Goal: Obtain resource: Download file/media

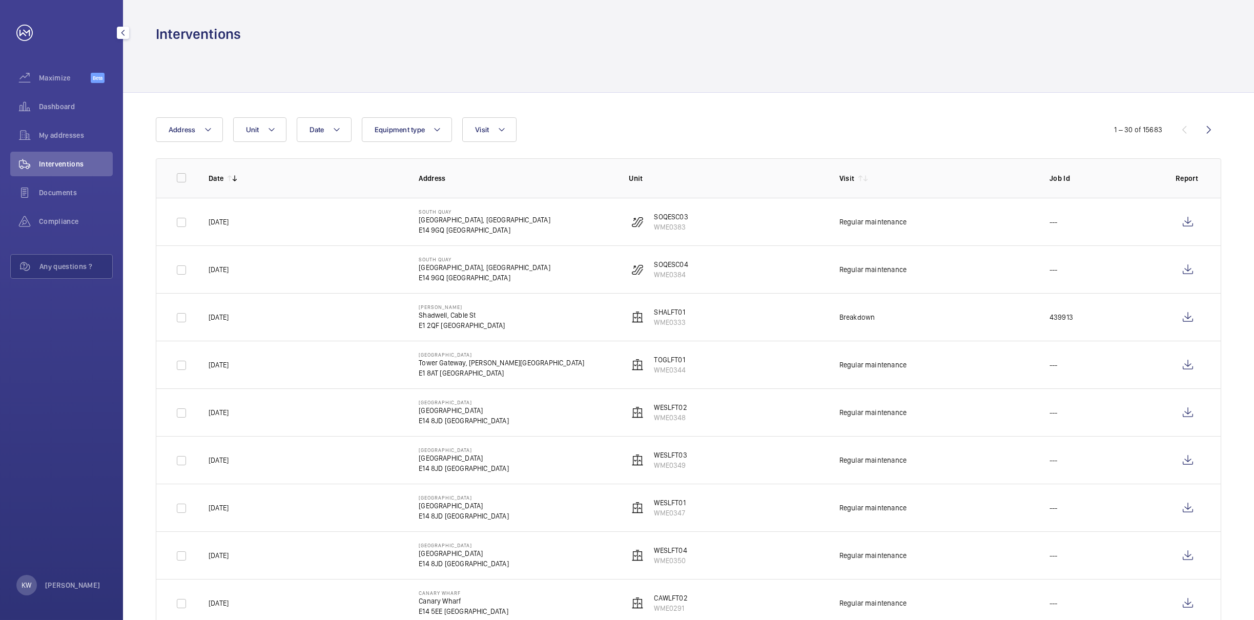
click at [58, 170] on div "Interventions" at bounding box center [61, 164] width 102 height 25
click at [65, 133] on span "My addresses" at bounding box center [76, 135] width 74 height 10
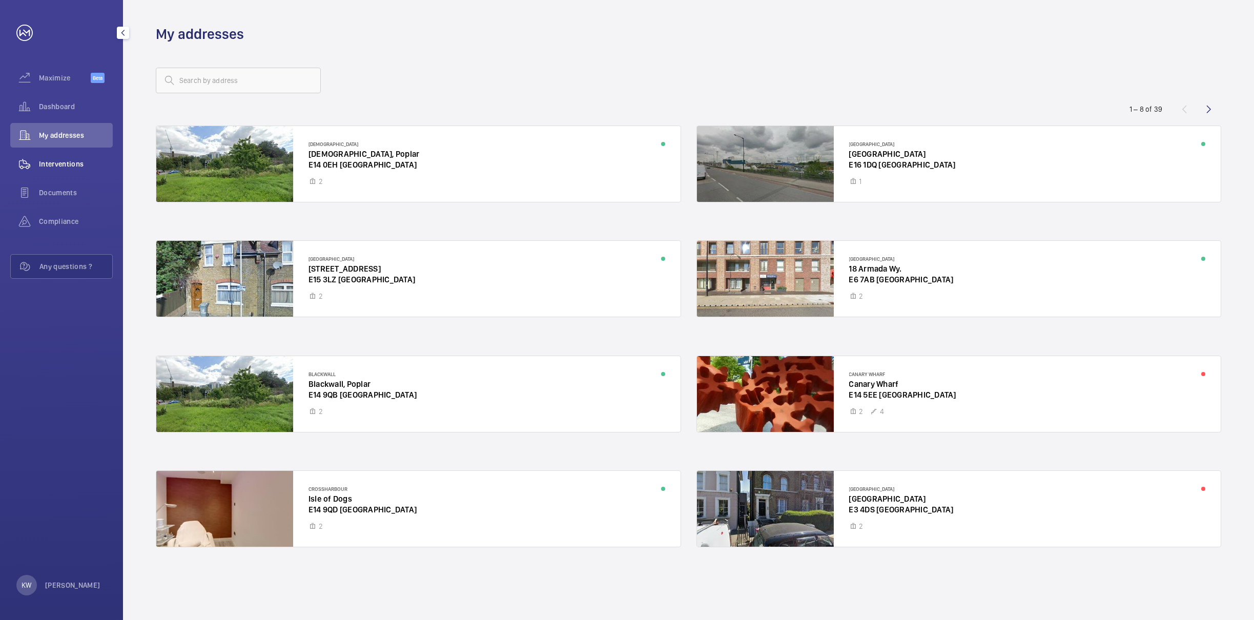
click at [67, 170] on div "Interventions" at bounding box center [61, 164] width 102 height 25
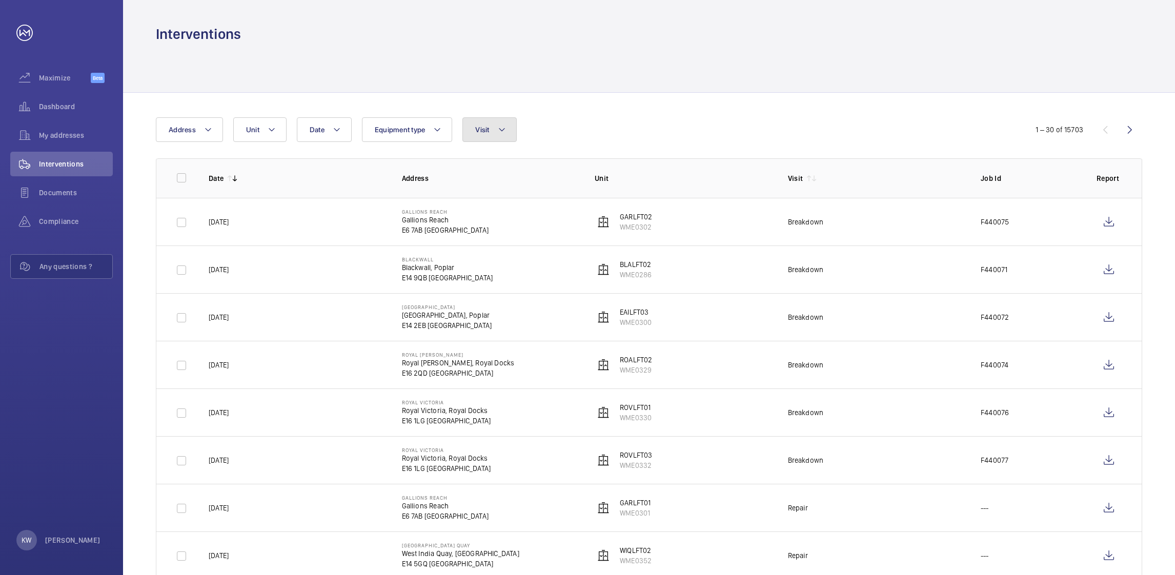
click at [506, 137] on button "Visit" at bounding box center [489, 129] width 54 height 25
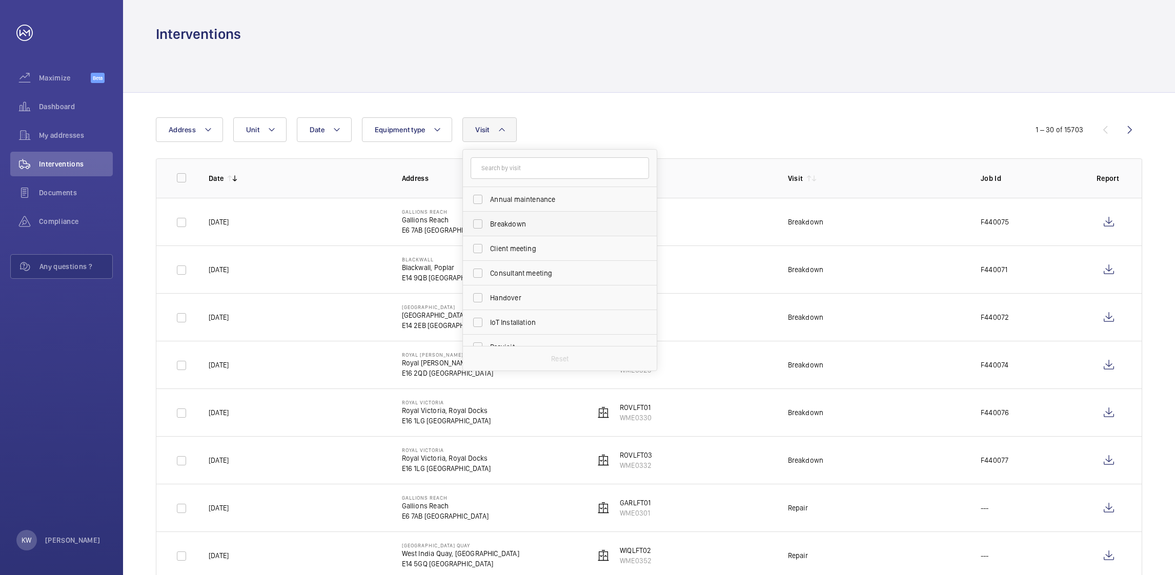
click at [501, 224] on span "Breakdown" at bounding box center [560, 224] width 141 height 10
click at [488, 224] on input "Breakdown" at bounding box center [477, 224] width 20 height 20
checkbox input "true"
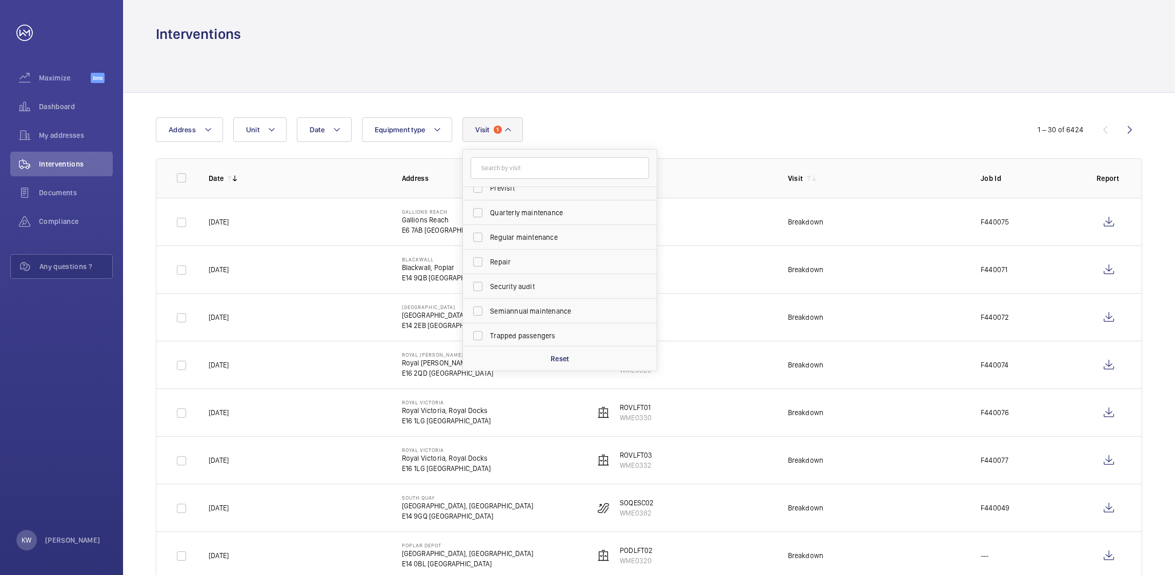
scroll to position [160, 0]
click at [502, 256] on span "Repair" at bounding box center [560, 260] width 141 height 10
click at [488, 256] on input "Repair" at bounding box center [477, 260] width 20 height 20
checkbox input "true"
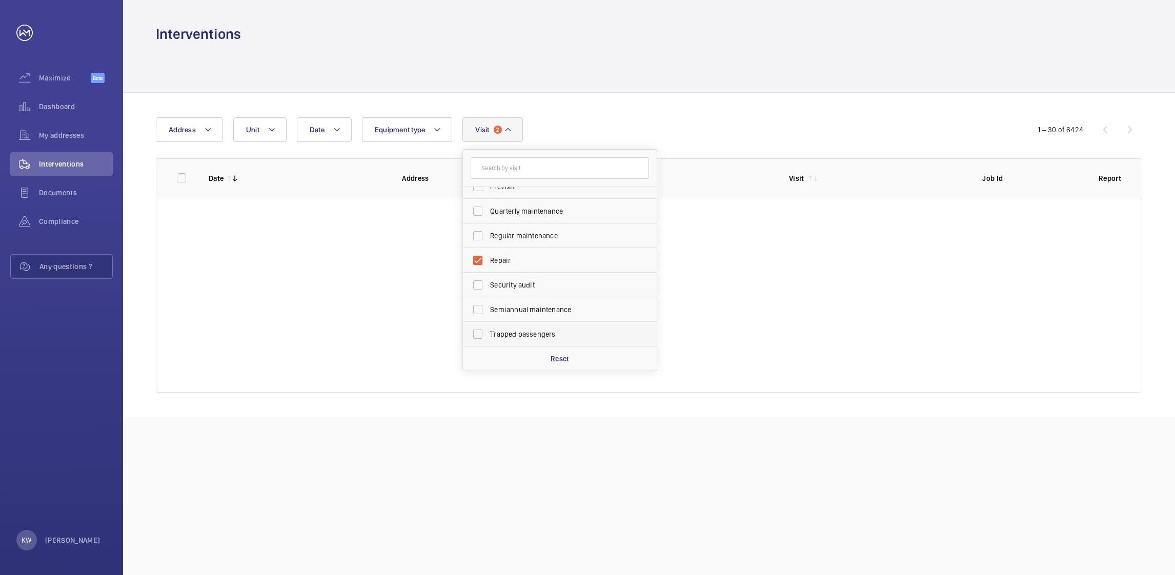
click at [503, 335] on span "Trapped passengers" at bounding box center [560, 334] width 141 height 10
click at [488, 335] on input "Trapped passengers" at bounding box center [477, 334] width 20 height 20
checkbox input "true"
click at [706, 148] on wm-front-table "Date Address Unit Equipment type Visit 3 Annual maintenance Breakdown Client me…" at bounding box center [649, 254] width 986 height 275
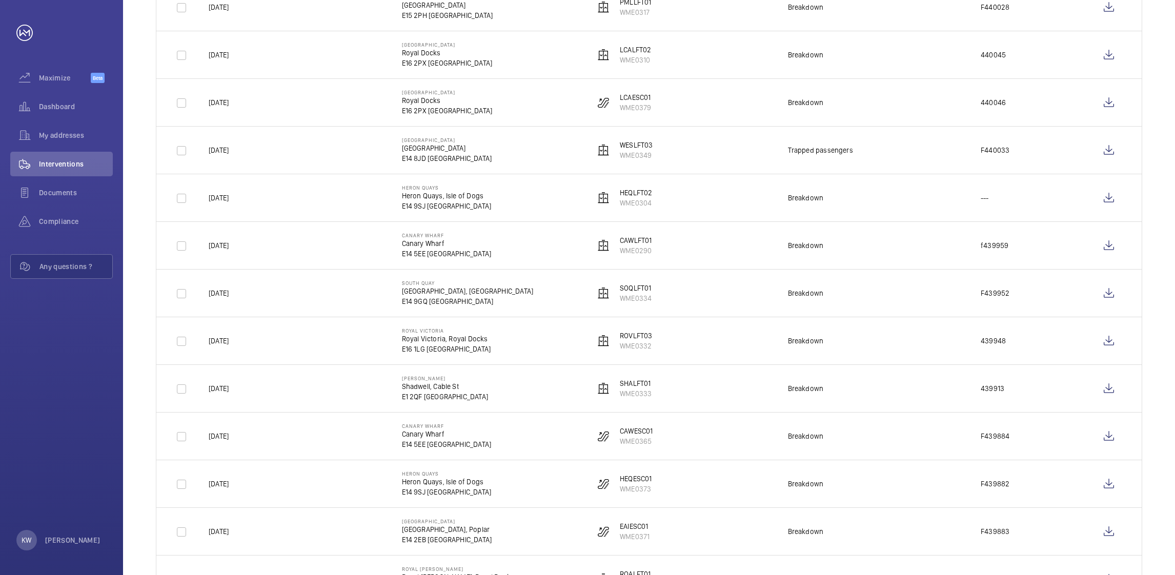
scroll to position [768, 0]
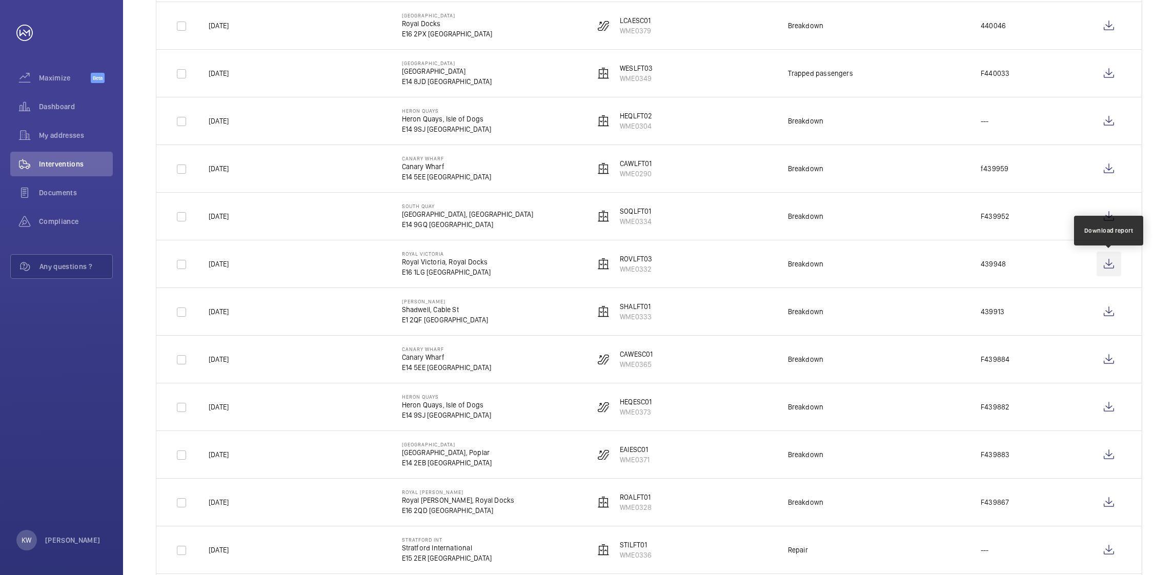
click at [1105, 266] on wm-front-icon-button at bounding box center [1108, 264] width 25 height 25
click at [1106, 218] on wm-front-icon-button at bounding box center [1108, 216] width 25 height 25
click at [1102, 173] on wm-front-icon-button at bounding box center [1108, 168] width 25 height 25
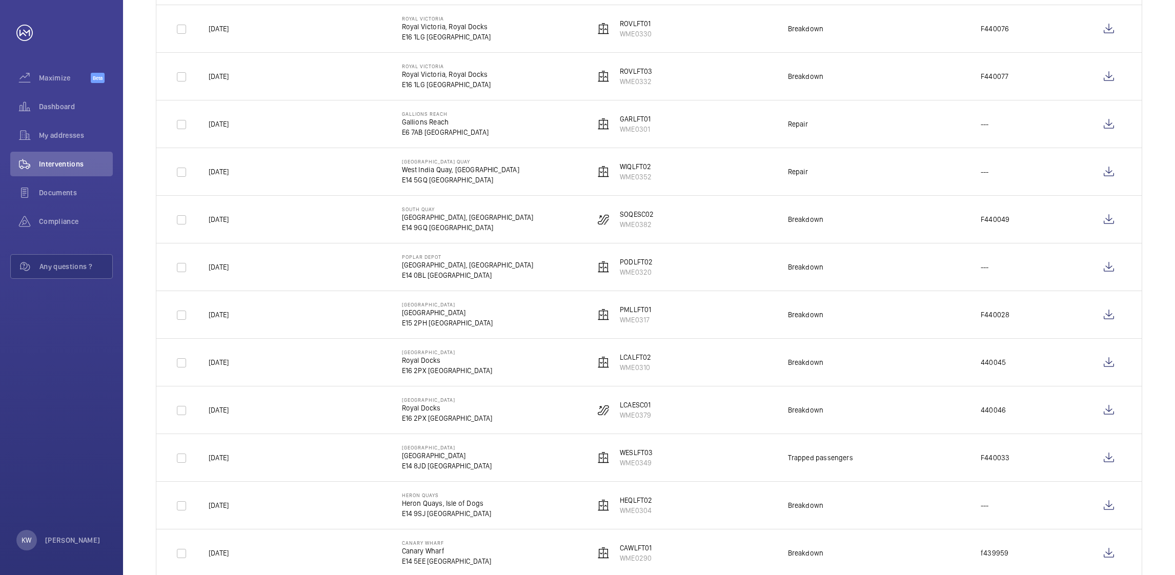
scroll to position [461, 0]
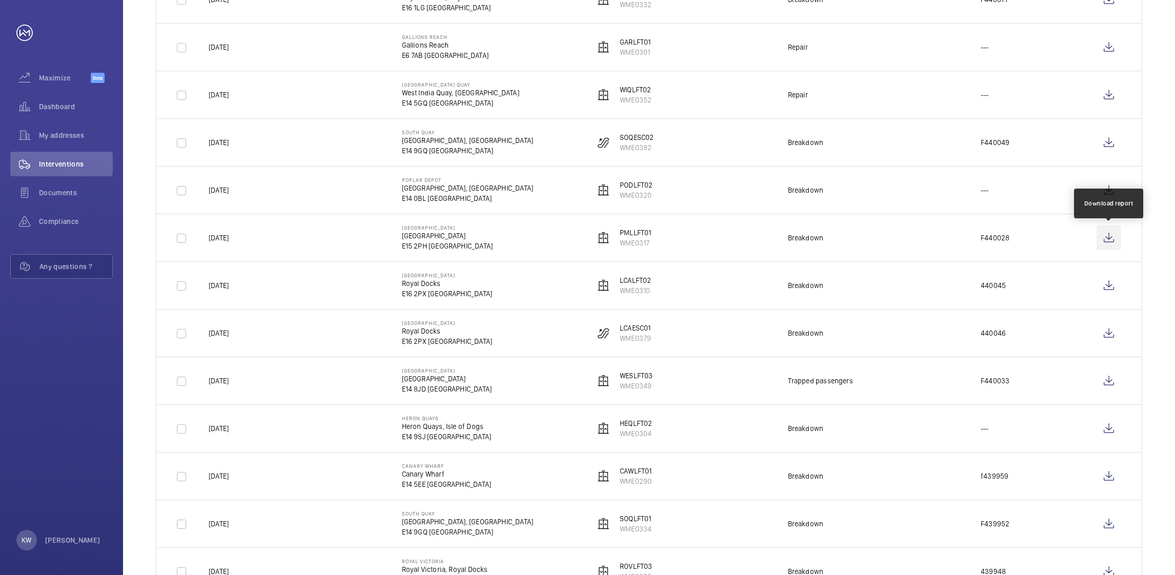
click at [1108, 239] on wm-front-icon-button at bounding box center [1108, 237] width 25 height 25
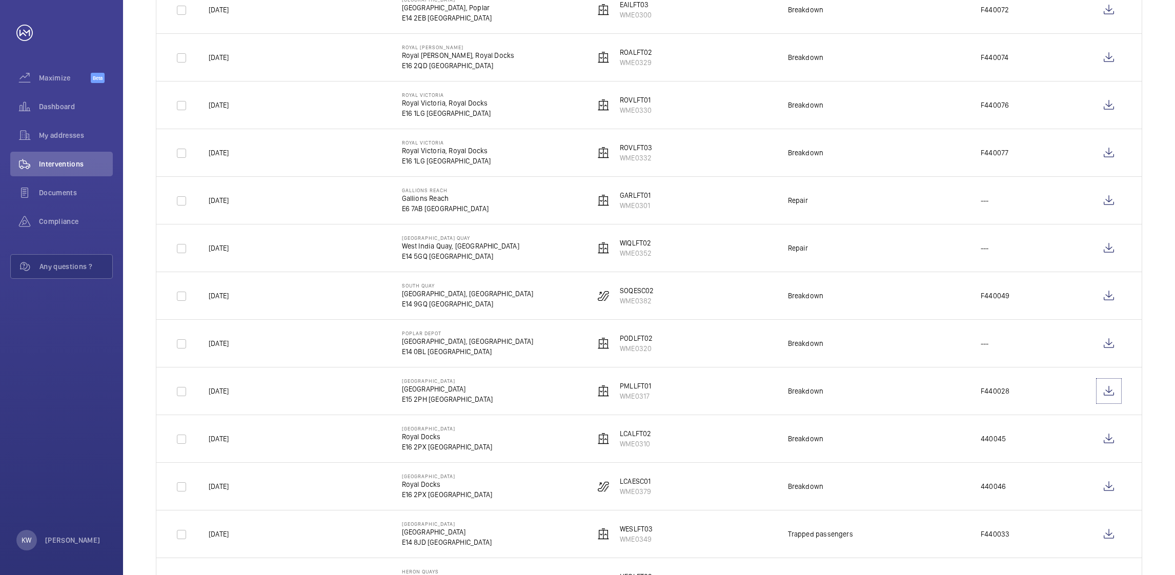
scroll to position [384, 0]
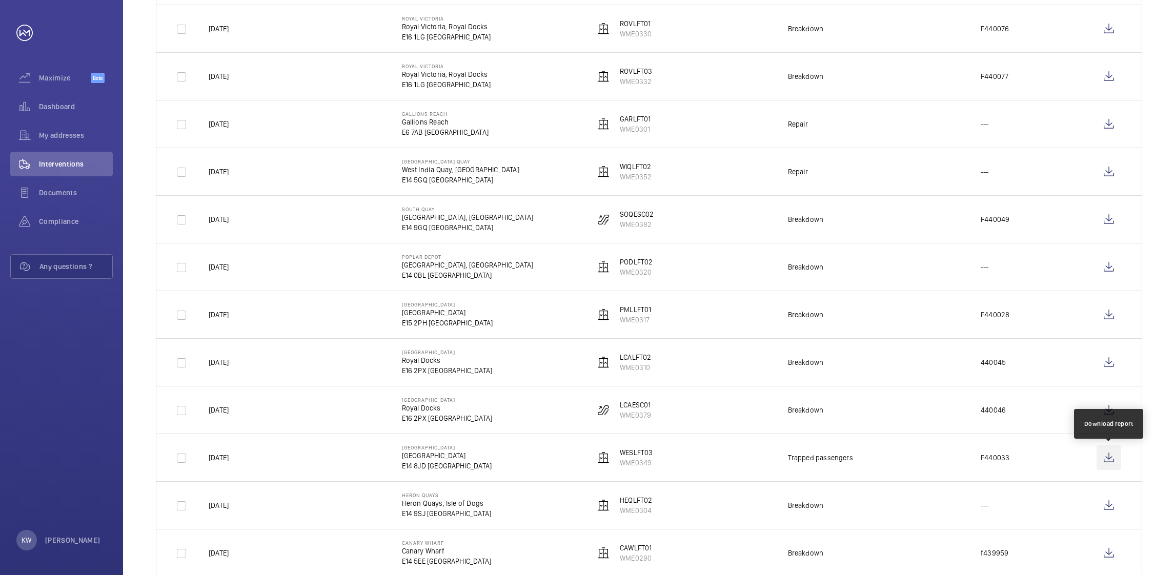
click at [1109, 462] on wm-front-icon-button at bounding box center [1108, 457] width 25 height 25
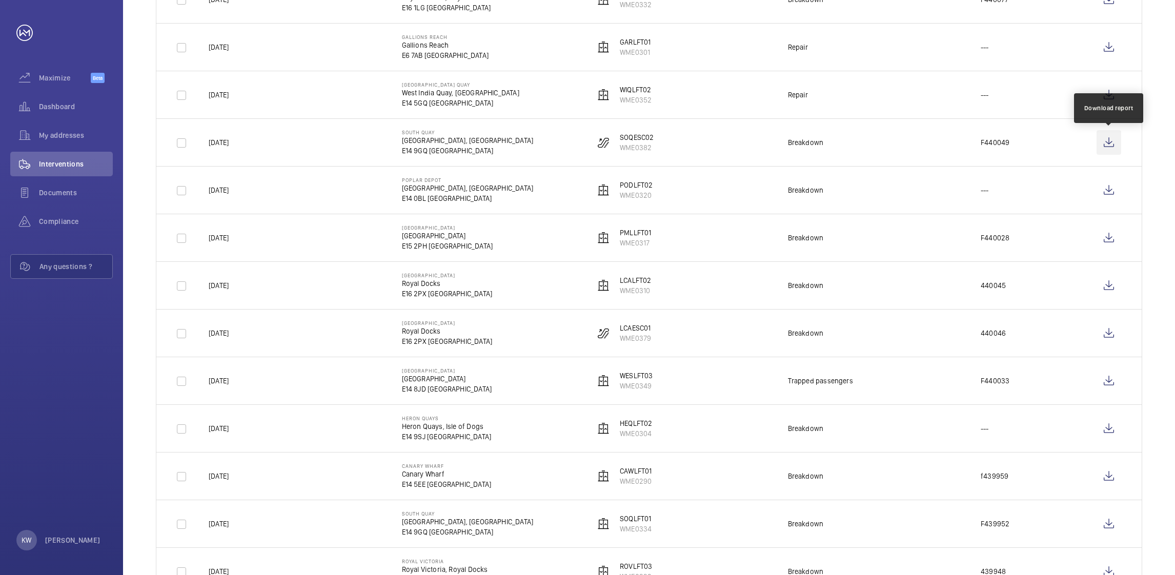
click at [1104, 140] on wm-front-icon-button at bounding box center [1108, 142] width 25 height 25
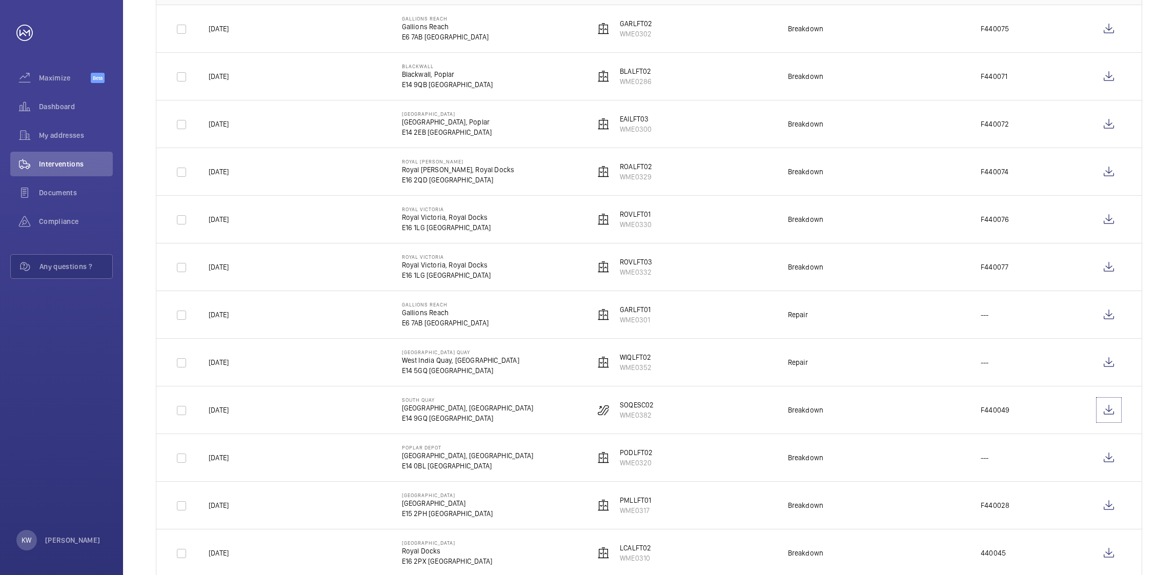
scroll to position [0, 0]
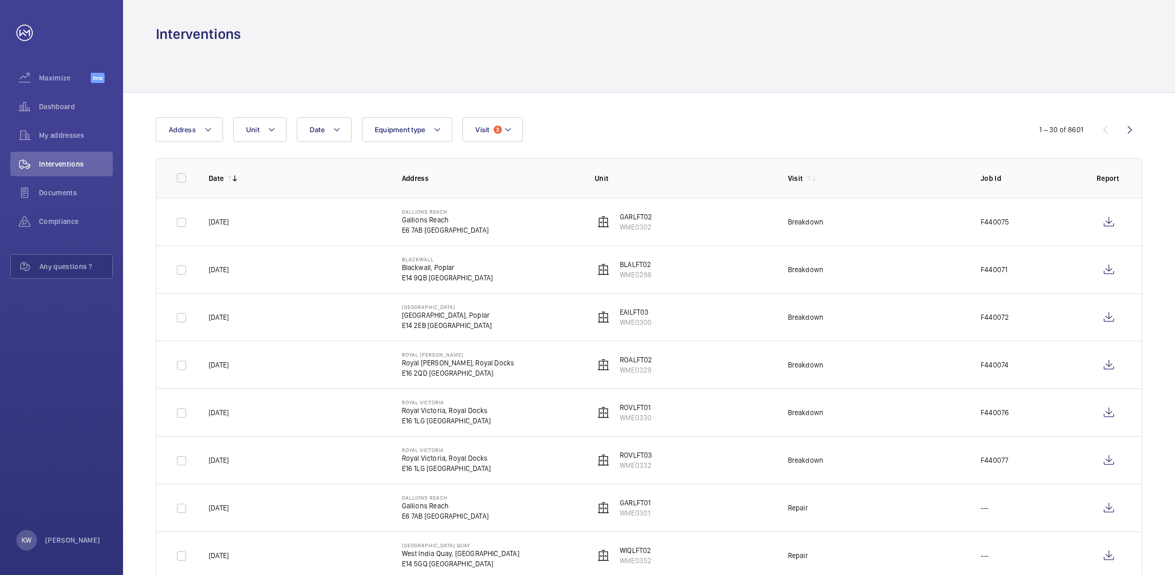
click at [330, 139] on button "Date" at bounding box center [324, 129] width 55 height 25
click at [356, 245] on span "1" at bounding box center [356, 248] width 20 height 20
type input "[DATE]"
click at [377, 247] on span "2" at bounding box center [378, 248] width 20 height 20
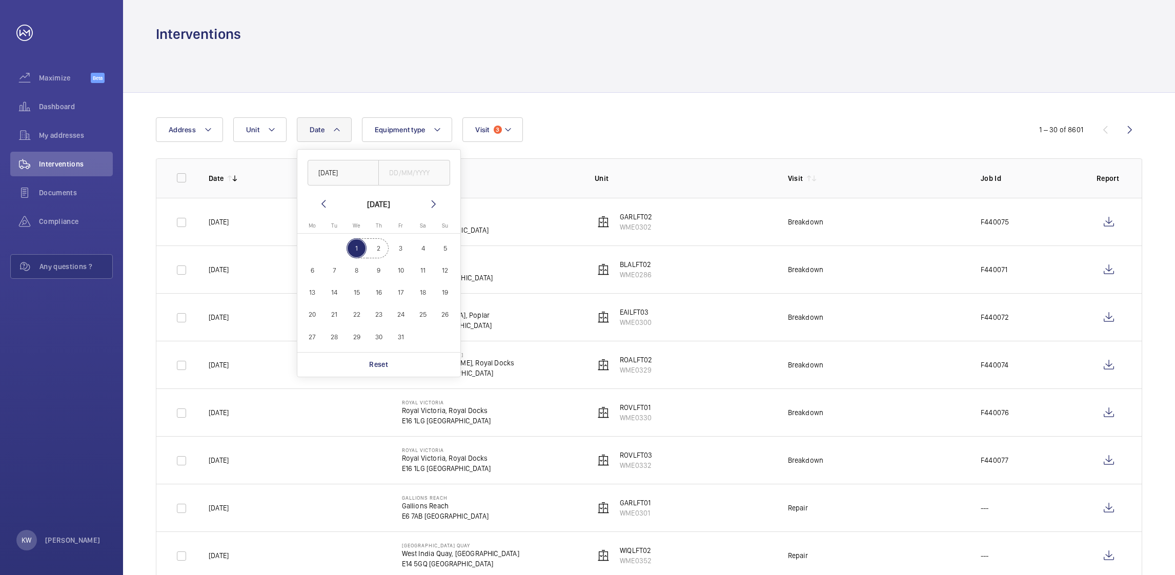
type input "[DATE]"
click at [645, 98] on div "Date 1 [DATE] [DATE] [DATE] [DATE] Mo [DATE] Tu [DATE] We [DATE] Th [DATE] Fr […" at bounding box center [649, 325] width 1052 height 464
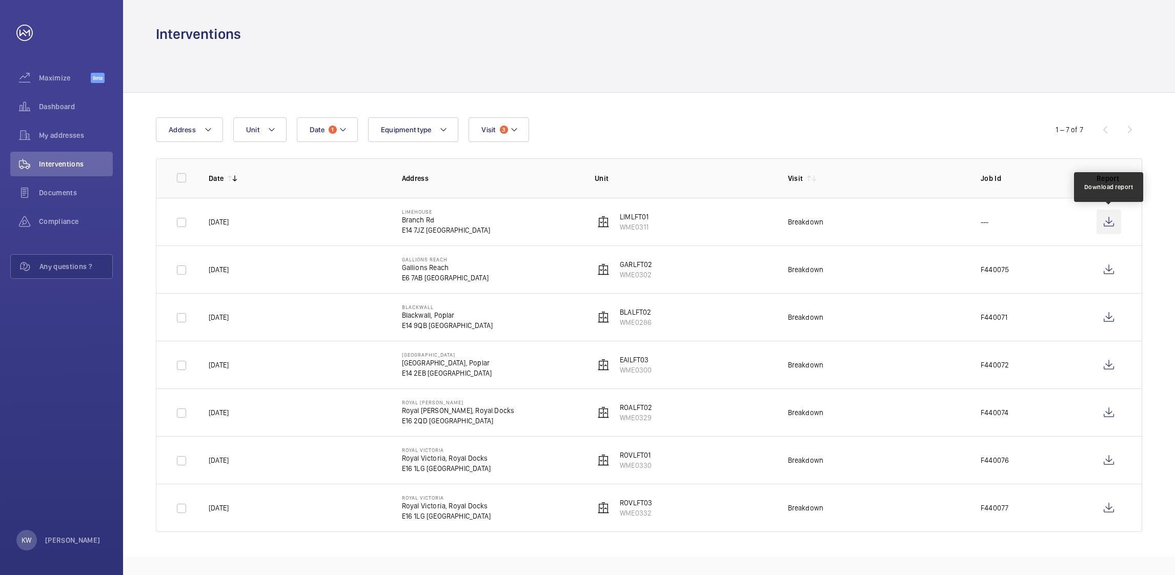
click at [1108, 218] on wm-front-icon-button at bounding box center [1108, 222] width 25 height 25
click at [1105, 273] on wm-front-icon-button at bounding box center [1108, 269] width 25 height 25
click at [1109, 317] on wm-front-icon-button at bounding box center [1108, 317] width 25 height 25
click at [1105, 362] on wm-front-icon-button at bounding box center [1108, 365] width 25 height 25
click at [1107, 408] on wm-front-icon-button at bounding box center [1108, 412] width 25 height 25
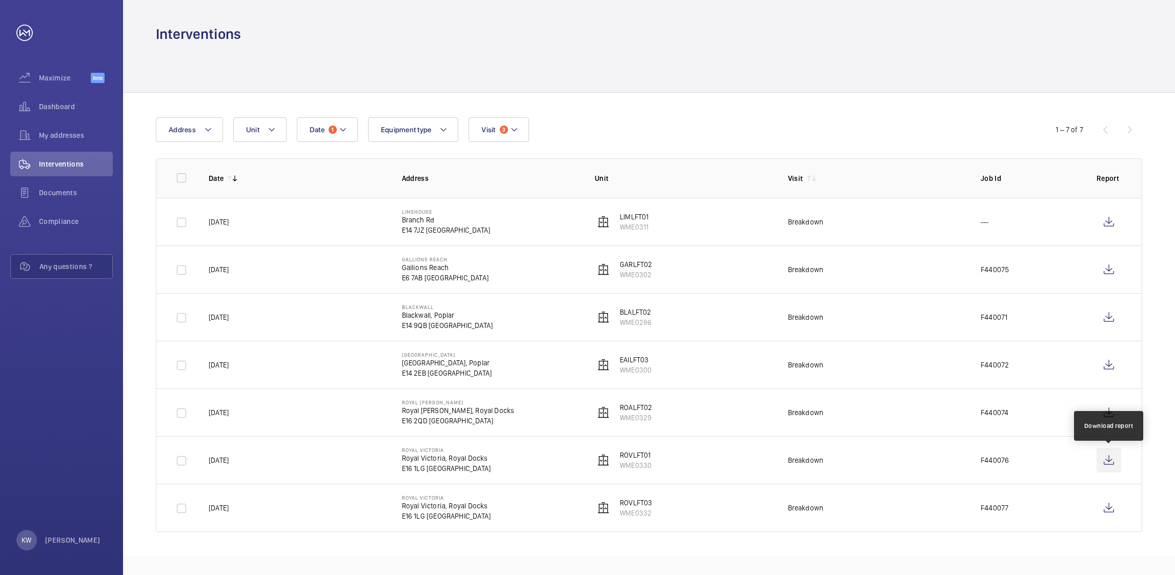
click at [1106, 459] on wm-front-icon-button at bounding box center [1108, 460] width 25 height 25
click at [528, 28] on div "Interventions" at bounding box center [649, 34] width 986 height 19
click at [582, 122] on div "Date 1 Address Unit Equipment type Visit 3" at bounding box center [587, 129] width 863 height 25
click at [620, 74] on div at bounding box center [649, 68] width 986 height 49
click at [647, 107] on div "Date 1 Address Unit Equipment type Visit 3 1 – 7 of 7 Date Address Unit Visit J…" at bounding box center [649, 325] width 1052 height 464
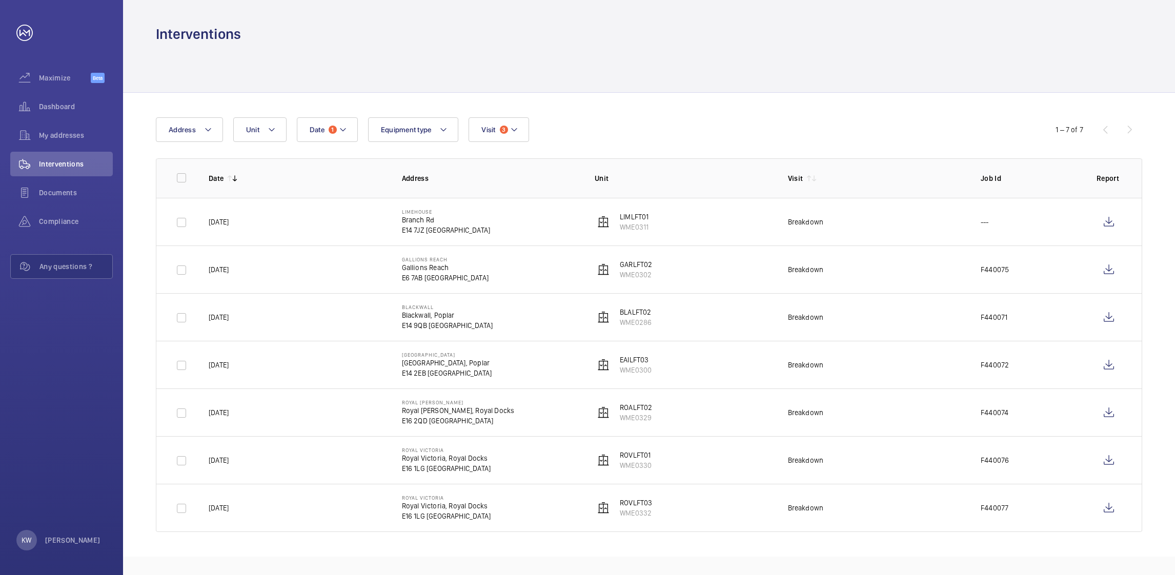
click at [674, 157] on wm-front-table "Date 1 Address Unit Equipment type Visit 3 1 – 7 of 7 Date Address Unit Visit J…" at bounding box center [649, 324] width 986 height 415
drag, startPoint x: 703, startPoint y: 141, endPoint x: 713, endPoint y: 128, distance: 16.1
click at [704, 139] on div "Date 1 Address Unit Equipment type Visit 3" at bounding box center [587, 129] width 863 height 25
click at [751, 79] on div at bounding box center [649, 68] width 986 height 49
click at [775, 96] on div "Date 1 Address Unit Equipment type Visit 3 1 – 7 of 7 Date Address Unit Visit J…" at bounding box center [649, 325] width 1052 height 464
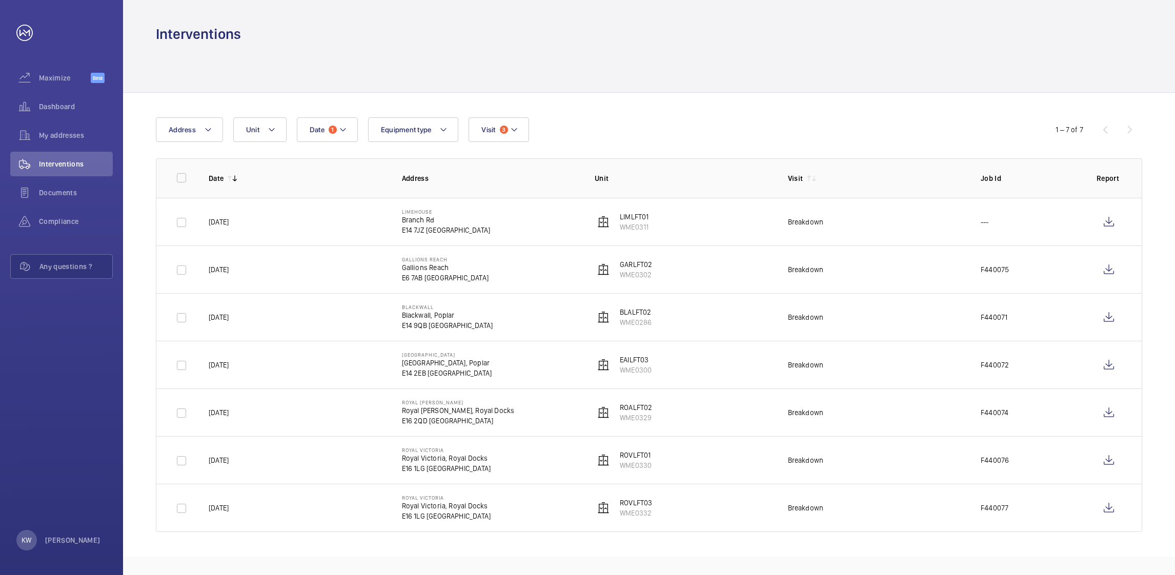
click at [858, 163] on th "Visit" at bounding box center [867, 177] width 193 height 39
drag, startPoint x: 865, startPoint y: 148, endPoint x: 892, endPoint y: 85, distance: 68.6
click at [868, 142] on wm-front-table "Date 1 Address Unit Equipment type Visit 3 1 – 7 of 7 Date Address Unit Visit J…" at bounding box center [649, 324] width 986 height 415
click at [897, 67] on div at bounding box center [649, 68] width 986 height 49
click at [880, 117] on div "Date 1 Address Unit Equipment type Visit 3" at bounding box center [587, 129] width 863 height 25
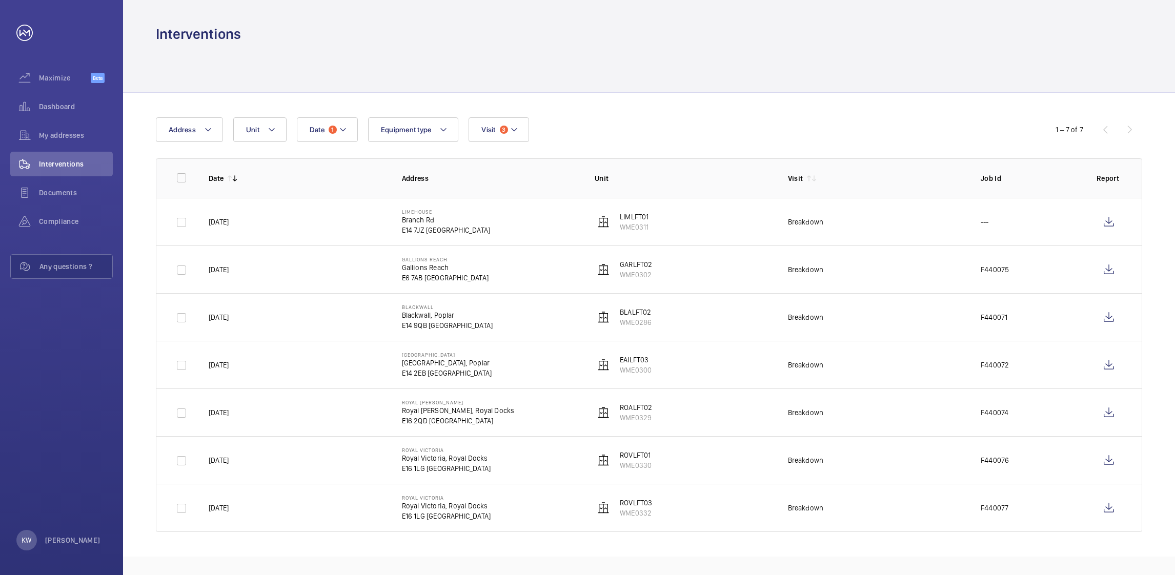
click at [874, 167] on th "Visit" at bounding box center [867, 177] width 193 height 39
click at [721, 160] on th "Unit" at bounding box center [674, 177] width 193 height 39
click at [712, 121] on div "Date 1 Address Unit Equipment type Visit 3" at bounding box center [587, 129] width 863 height 25
click at [694, 77] on div at bounding box center [649, 68] width 986 height 49
click at [649, 88] on div at bounding box center [649, 68] width 986 height 49
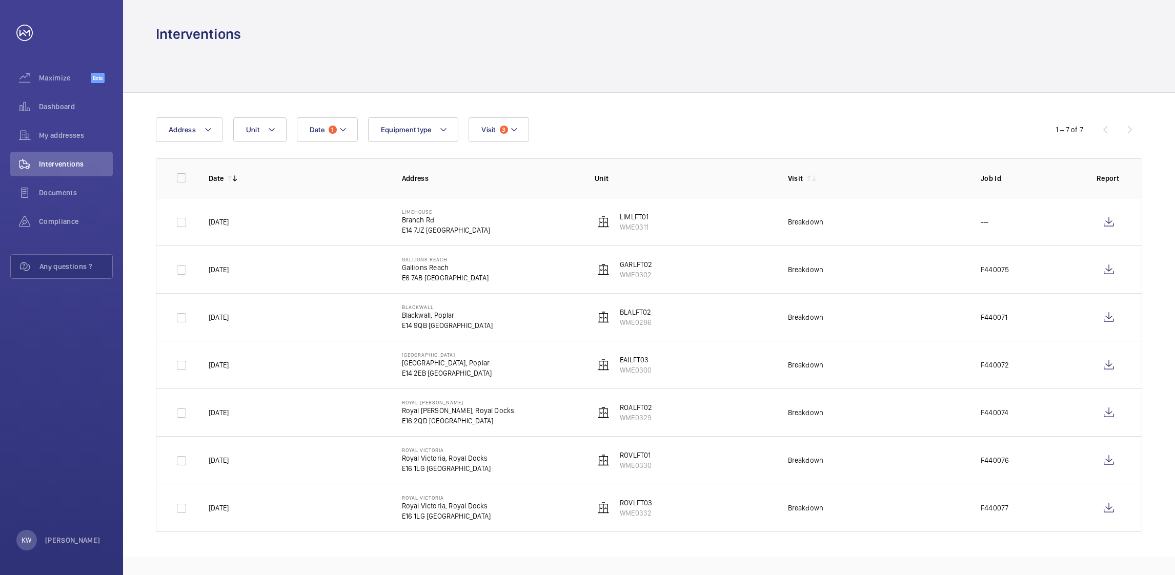
click at [623, 87] on div at bounding box center [649, 68] width 986 height 49
click at [599, 129] on div "Date 1 Address Unit Equipment type Visit 3" at bounding box center [587, 129] width 863 height 25
click at [555, 171] on th "Address" at bounding box center [481, 177] width 193 height 39
click at [664, 176] on p "Unit" at bounding box center [682, 178] width 177 height 10
click at [874, 176] on wm-front-table-header-sortable "Visit" at bounding box center [876, 178] width 177 height 10
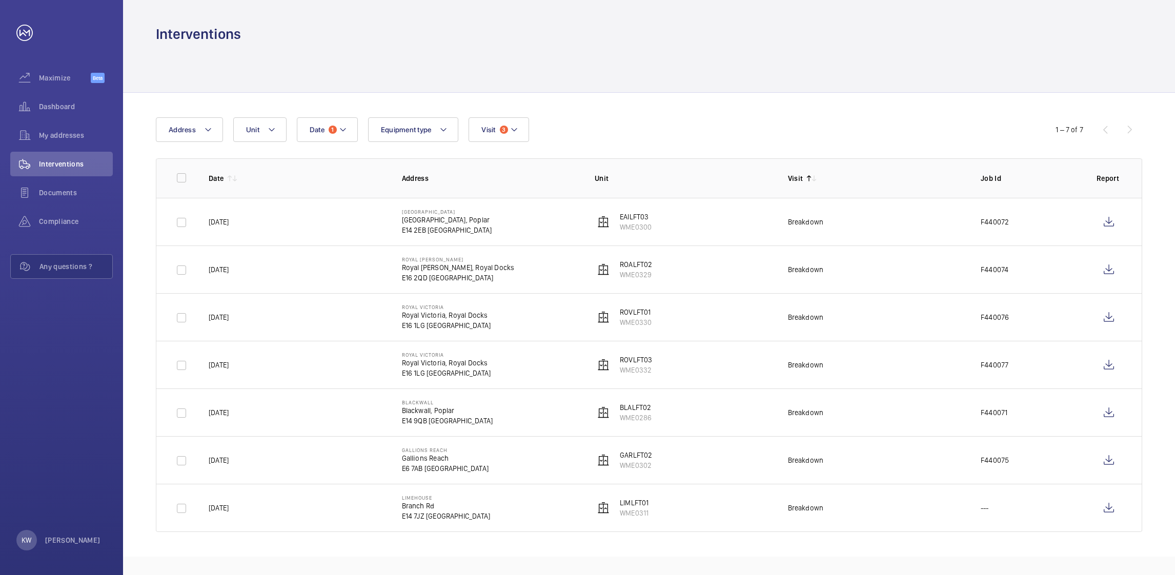
click at [812, 176] on mat-icon at bounding box center [814, 178] width 8 height 8
click at [802, 142] on wm-front-table "Date 1 Address Unit Equipment type Visit 3 1 – 7 of 7 Date Address Unit Visit J…" at bounding box center [649, 324] width 986 height 415
click at [801, 139] on div "Date 1 Address Unit Equipment type Visit 3" at bounding box center [587, 129] width 863 height 25
click at [801, 138] on div "Date 1 Address Unit Equipment type Visit 3" at bounding box center [587, 129] width 863 height 25
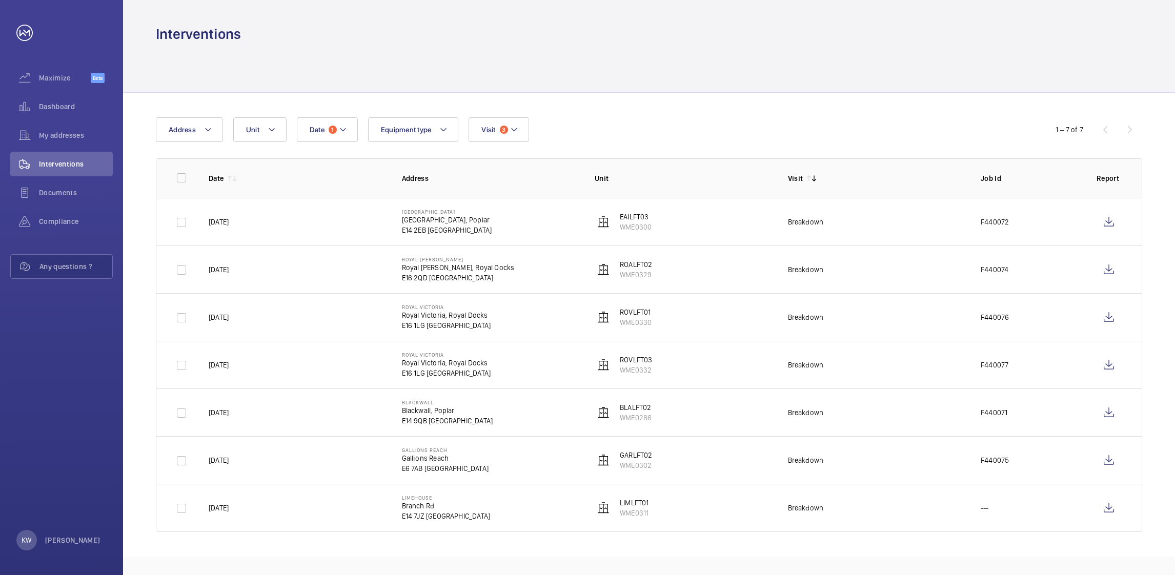
click at [895, 357] on td "Breakdown" at bounding box center [867, 365] width 193 height 48
click at [893, 354] on td "Breakdown" at bounding box center [867, 365] width 193 height 48
drag, startPoint x: 887, startPoint y: 333, endPoint x: 880, endPoint y: 317, distance: 17.7
click at [884, 328] on td "Breakdown" at bounding box center [867, 317] width 193 height 48
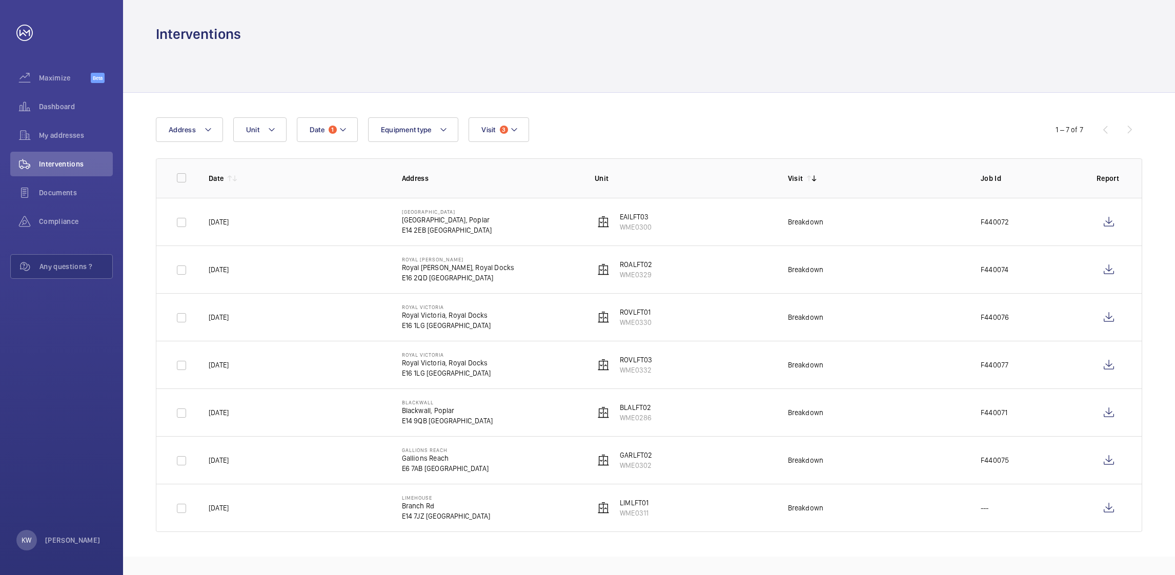
click at [865, 263] on td "Breakdown" at bounding box center [867, 269] width 193 height 48
drag, startPoint x: 867, startPoint y: 242, endPoint x: 872, endPoint y: 211, distance: 31.2
click at [868, 238] on td "Breakdown" at bounding box center [867, 222] width 193 height 48
drag, startPoint x: 878, startPoint y: 148, endPoint x: 878, endPoint y: 139, distance: 8.2
click at [878, 142] on wm-front-table "Date 1 Address Unit Equipment type Visit 3 1 – 7 of 7 Date Address Unit Visit J…" at bounding box center [649, 324] width 986 height 415
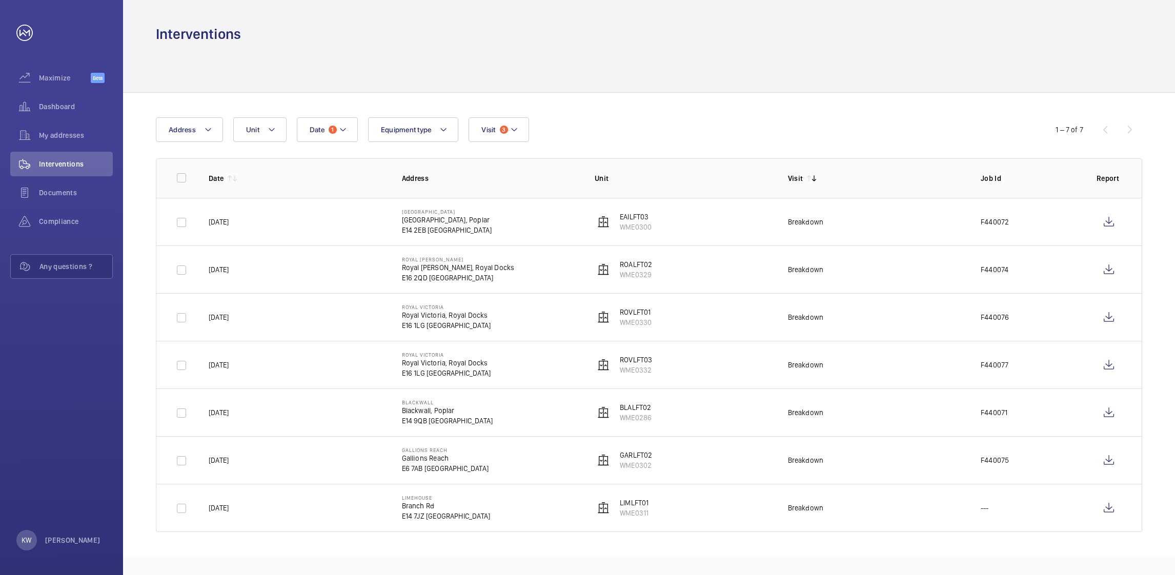
click at [876, 74] on div at bounding box center [649, 68] width 986 height 49
click at [896, 335] on td "Breakdown" at bounding box center [867, 317] width 193 height 48
click at [896, 369] on td "Breakdown" at bounding box center [867, 365] width 193 height 48
click at [896, 419] on td "Breakdown" at bounding box center [867, 412] width 193 height 48
click at [897, 458] on td "Breakdown" at bounding box center [867, 460] width 193 height 48
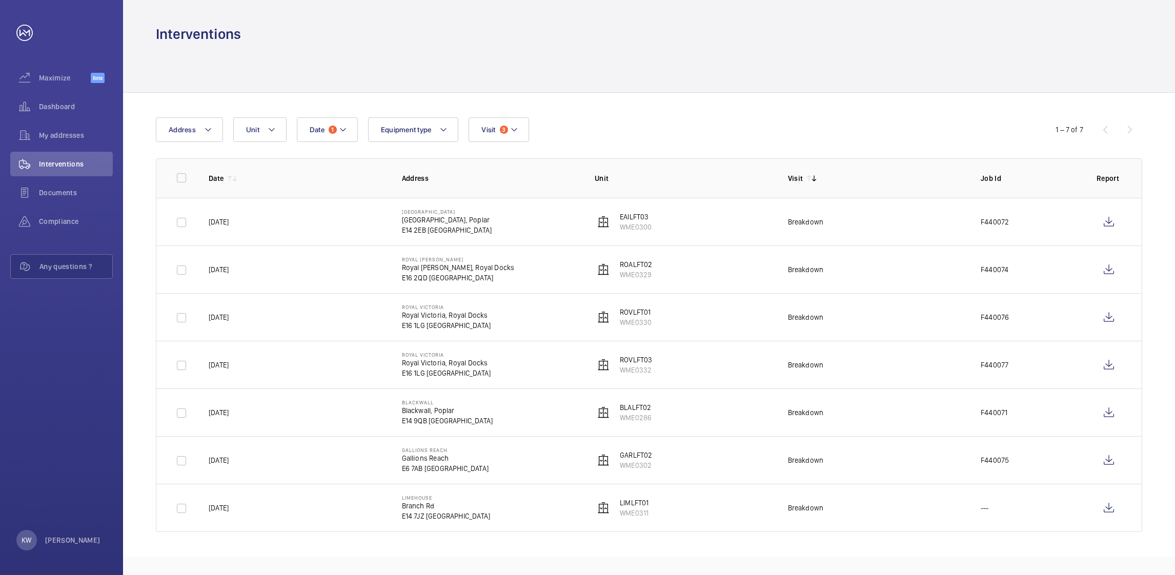
click at [899, 502] on td "Breakdown" at bounding box center [867, 508] width 193 height 48
click at [900, 542] on div "Date 1 Address Unit Equipment type Visit 3 1 – 7 of 7 Date Address Unit Visit J…" at bounding box center [649, 325] width 1052 height 464
click at [900, 528] on td "Breakdown" at bounding box center [867, 508] width 193 height 48
click at [895, 516] on td "Breakdown" at bounding box center [867, 508] width 193 height 48
drag, startPoint x: 886, startPoint y: 461, endPoint x: 885, endPoint y: 456, distance: 5.7
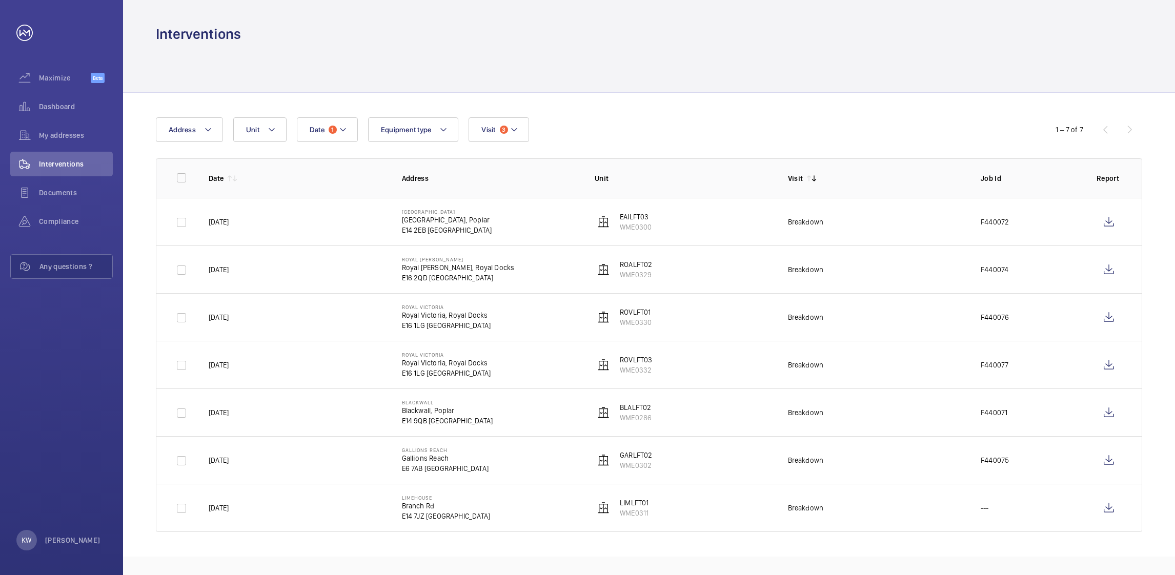
click at [886, 458] on td "Breakdown" at bounding box center [867, 460] width 193 height 48
click at [879, 396] on td "Breakdown" at bounding box center [867, 412] width 193 height 48
drag, startPoint x: 878, startPoint y: 372, endPoint x: 878, endPoint y: 342, distance: 29.7
click at [878, 370] on td "Breakdown" at bounding box center [867, 365] width 193 height 48
click at [0, 0] on tbody "[DATE] [GEOGRAPHIC_DATA] [GEOGRAPHIC_DATA] EAILFT03 WME0300 Breakdown F440072 […" at bounding box center [0, 0] width 0 height 0
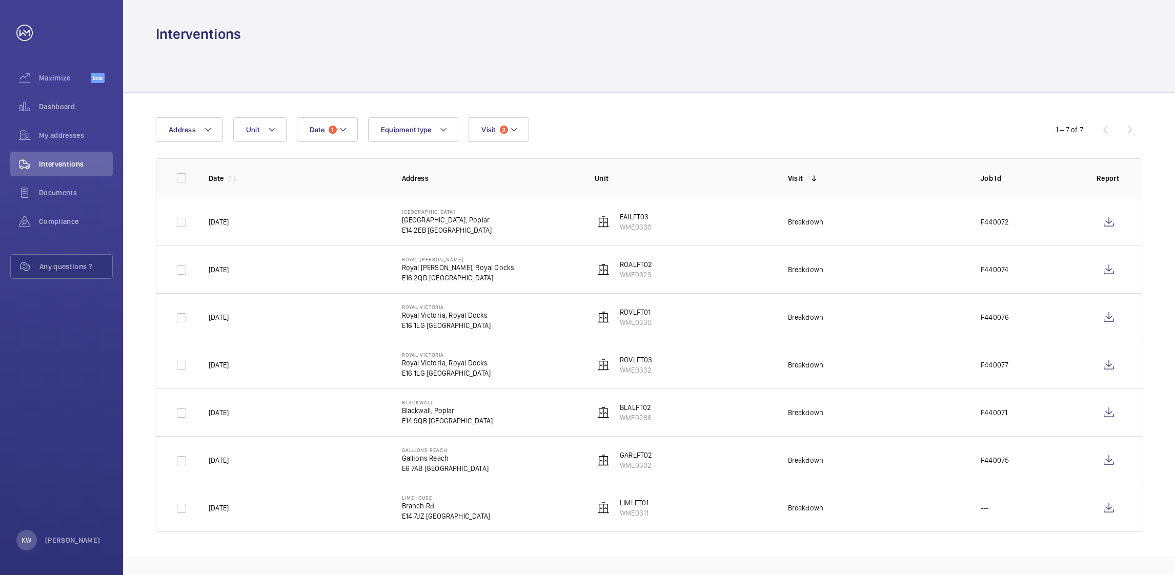
drag, startPoint x: 877, startPoint y: 336, endPoint x: 871, endPoint y: 255, distance: 80.7
click at [871, 261] on td "Breakdown" at bounding box center [867, 269] width 193 height 48
drag, startPoint x: 868, startPoint y: 231, endPoint x: 868, endPoint y: 203, distance: 27.7
click at [868, 228] on td "Breakdown" at bounding box center [867, 222] width 193 height 48
drag, startPoint x: 869, startPoint y: 187, endPoint x: 872, endPoint y: 167, distance: 20.7
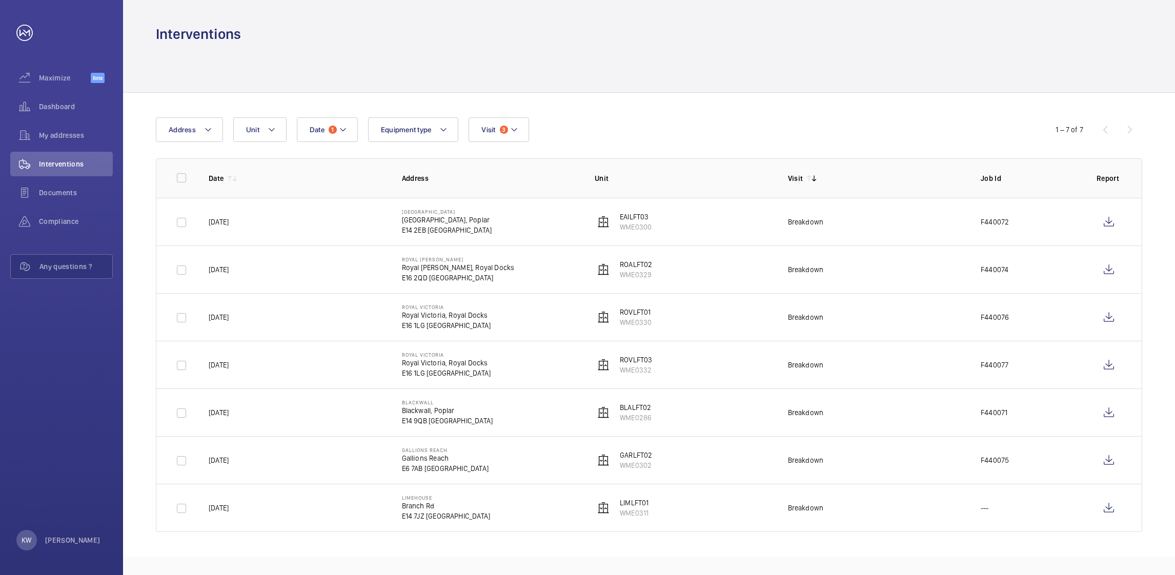
click at [870, 180] on th "Visit" at bounding box center [867, 177] width 193 height 39
click at [874, 136] on wm-front-table "Date 1 Address Unit Equipment type Visit 3 1 – 7 of 7 Date Address Unit Visit J…" at bounding box center [649, 324] width 986 height 415
drag, startPoint x: 874, startPoint y: 136, endPoint x: 874, endPoint y: 84, distance: 52.3
click at [874, 84] on div at bounding box center [649, 68] width 986 height 49
click at [874, 80] on div at bounding box center [649, 68] width 986 height 49
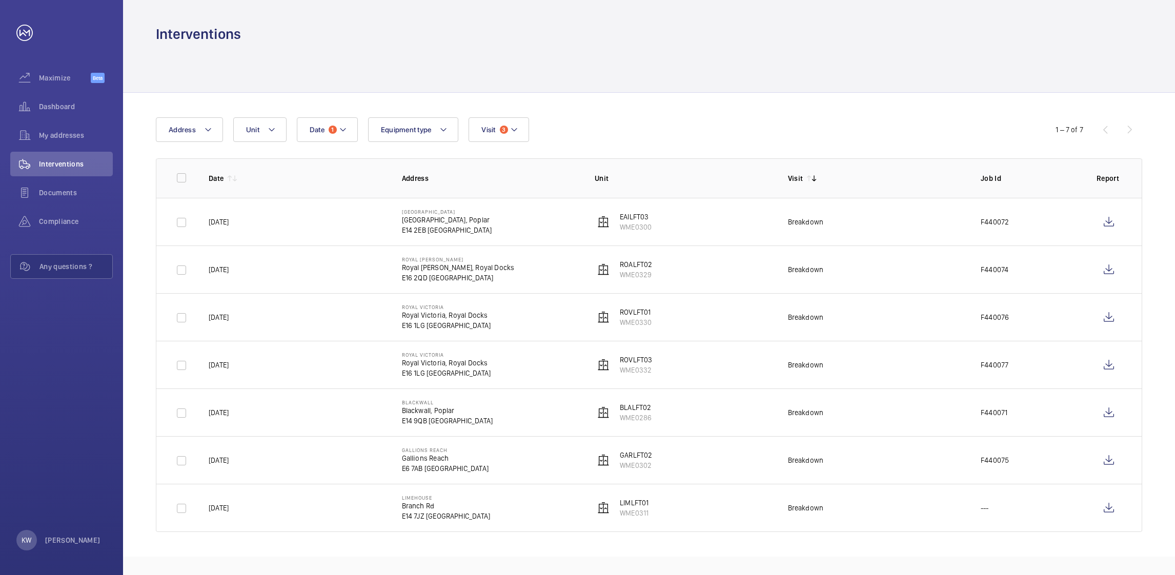
click at [869, 98] on div "Date 1 Address Unit Equipment type Visit 3 1 – 7 of 7 Date Address Unit Visit J…" at bounding box center [649, 325] width 1052 height 464
click at [691, 129] on div "Date 1 Address Unit Equipment type Visit 3" at bounding box center [587, 129] width 863 height 25
click at [660, 75] on div at bounding box center [649, 68] width 986 height 49
click at [202, 68] on div at bounding box center [649, 68] width 986 height 49
click at [182, 14] on div "Interventions" at bounding box center [649, 22] width 1052 height 44
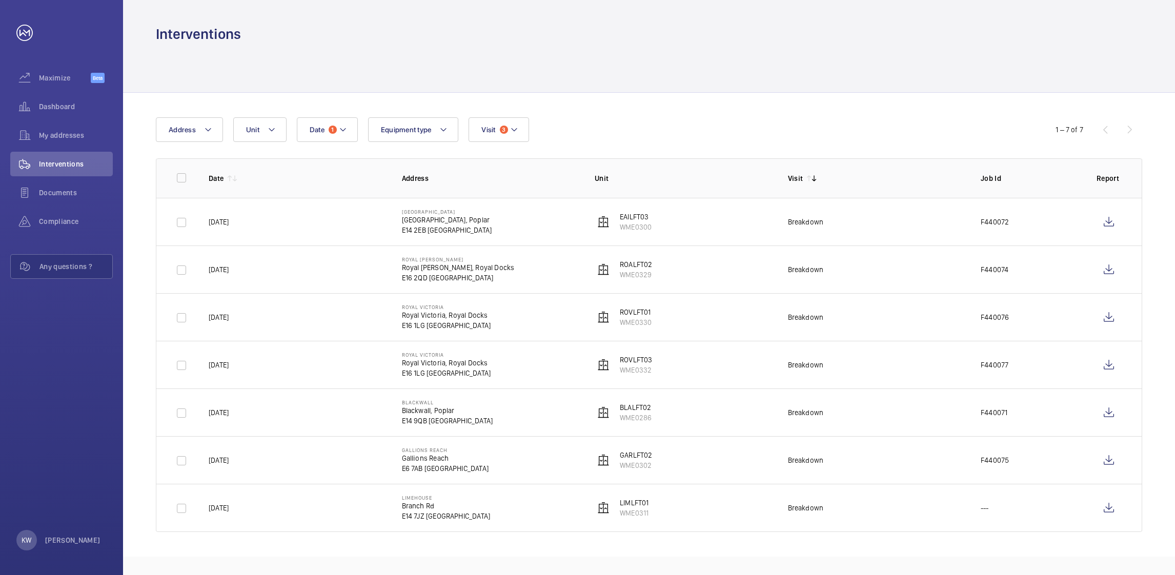
click at [183, 56] on div at bounding box center [649, 68] width 986 height 49
drag, startPoint x: 249, startPoint y: 34, endPoint x: 256, endPoint y: 34, distance: 7.7
click at [250, 34] on div "Interventions" at bounding box center [649, 34] width 986 height 19
drag, startPoint x: 522, startPoint y: 47, endPoint x: 705, endPoint y: 36, distance: 183.3
click at [540, 48] on div at bounding box center [649, 68] width 986 height 49
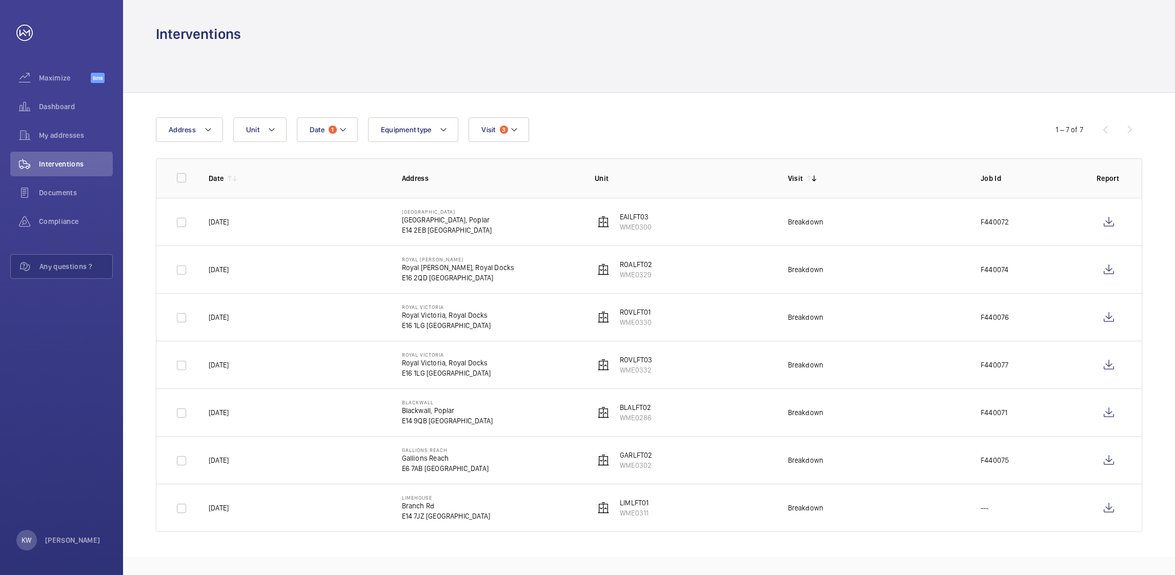
click at [748, 34] on div "Interventions" at bounding box center [649, 34] width 986 height 19
drag, startPoint x: 978, startPoint y: 34, endPoint x: 1054, endPoint y: 34, distance: 75.3
click at [985, 34] on div "Interventions" at bounding box center [649, 34] width 986 height 19
drag, startPoint x: 1080, startPoint y: 34, endPoint x: 1086, endPoint y: 36, distance: 6.8
click at [1086, 36] on div "Interventions" at bounding box center [649, 34] width 986 height 19
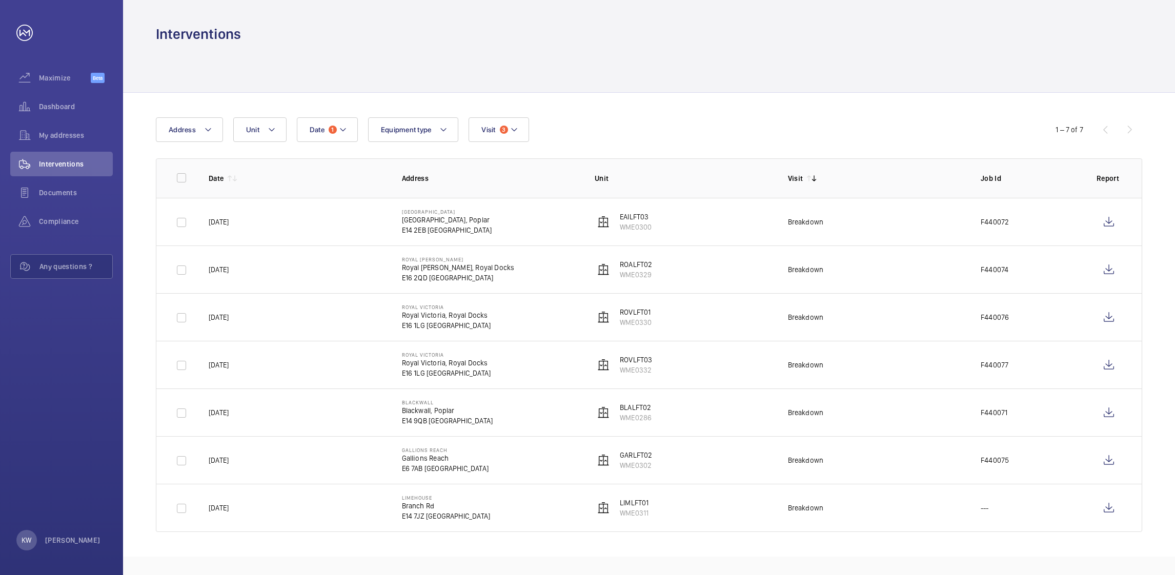
drag, startPoint x: 1064, startPoint y: 37, endPoint x: 740, endPoint y: 47, distance: 324.0
click at [1010, 44] on div "Interventions Date 1 Address Unit Equipment type Visit 3 1 – 7 of 7 Date Addres…" at bounding box center [649, 287] width 1052 height 575
drag, startPoint x: 201, startPoint y: 64, endPoint x: 180, endPoint y: 55, distance: 22.3
click at [199, 63] on div at bounding box center [649, 68] width 986 height 49
drag, startPoint x: 164, startPoint y: 24, endPoint x: 173, endPoint y: 24, distance: 8.7
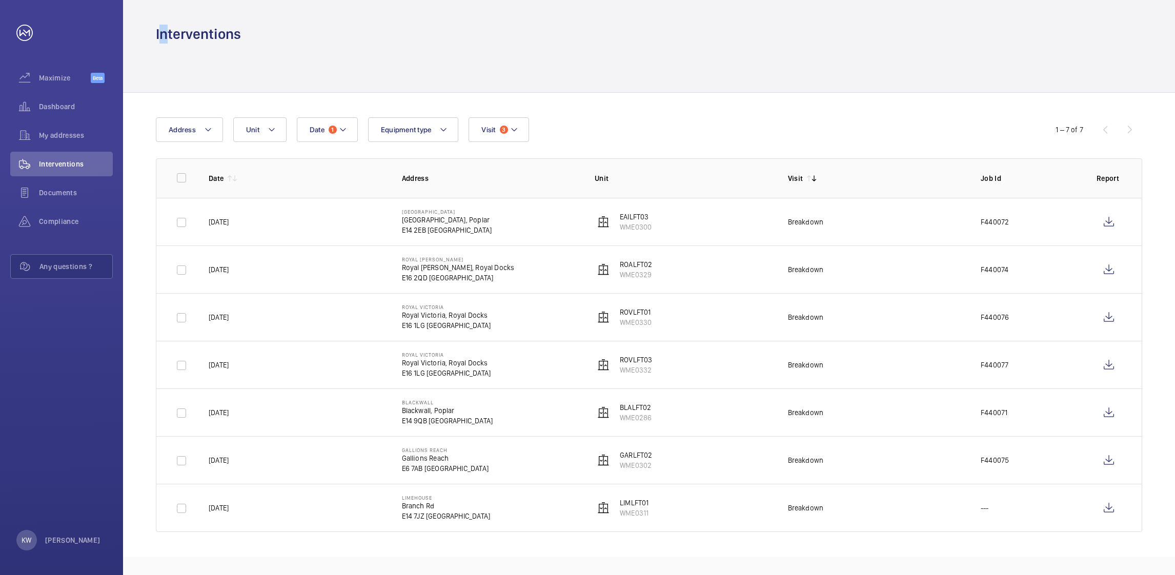
click at [173, 24] on div "Interventions" at bounding box center [649, 22] width 1052 height 44
drag, startPoint x: 173, startPoint y: 24, endPoint x: 250, endPoint y: 28, distance: 77.0
click at [250, 28] on div "Interventions" at bounding box center [649, 22] width 1052 height 44
click at [1078, 44] on div at bounding box center [649, 68] width 986 height 49
drag, startPoint x: 771, startPoint y: 53, endPoint x: 685, endPoint y: 54, distance: 86.1
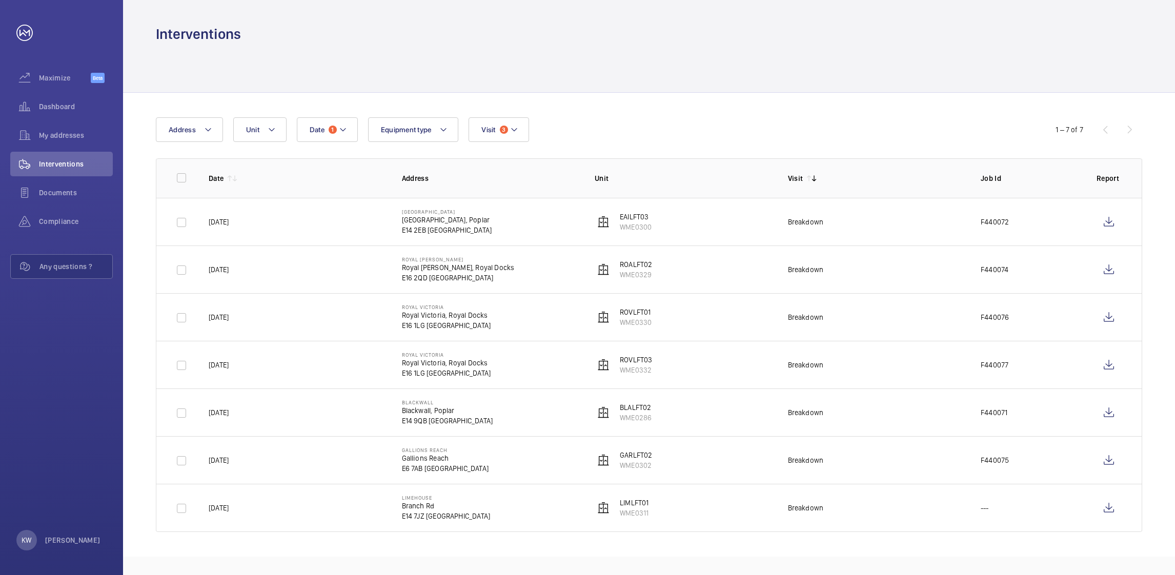
click at [732, 54] on div at bounding box center [649, 68] width 986 height 49
click at [543, 54] on div at bounding box center [649, 68] width 986 height 49
drag, startPoint x: 393, startPoint y: 54, endPoint x: 378, endPoint y: 55, distance: 14.9
click at [384, 54] on div at bounding box center [649, 68] width 986 height 49
click at [401, 55] on div at bounding box center [649, 68] width 986 height 49
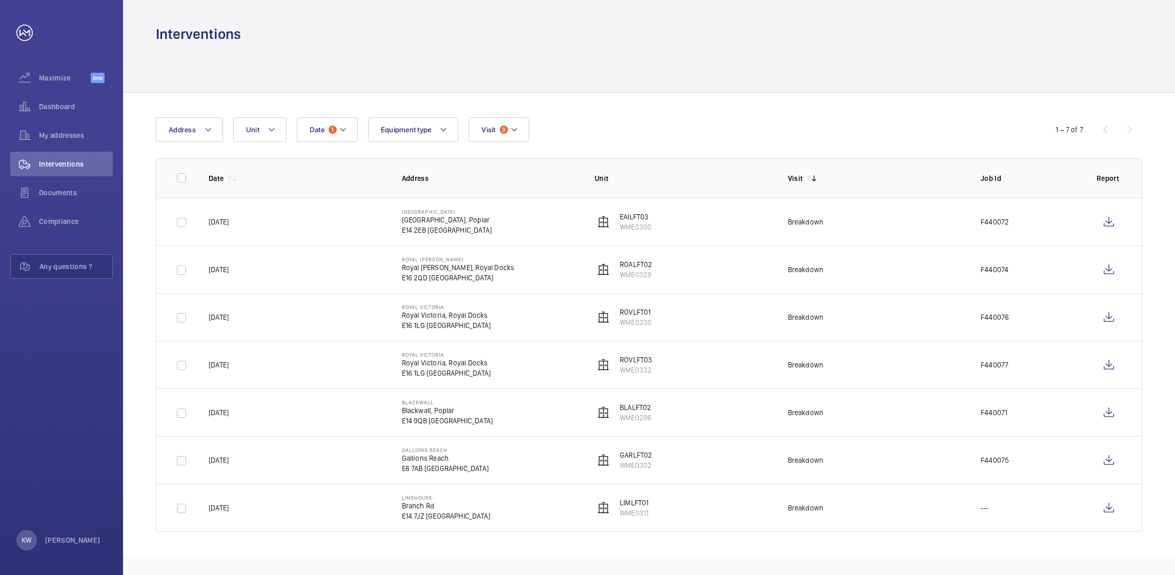
drag, startPoint x: 761, startPoint y: 56, endPoint x: 973, endPoint y: 57, distance: 211.6
click at [790, 56] on div at bounding box center [649, 68] width 986 height 49
click at [992, 58] on div at bounding box center [649, 68] width 986 height 49
click at [1093, 58] on div at bounding box center [649, 68] width 986 height 49
drag, startPoint x: 893, startPoint y: 58, endPoint x: 682, endPoint y: 58, distance: 211.1
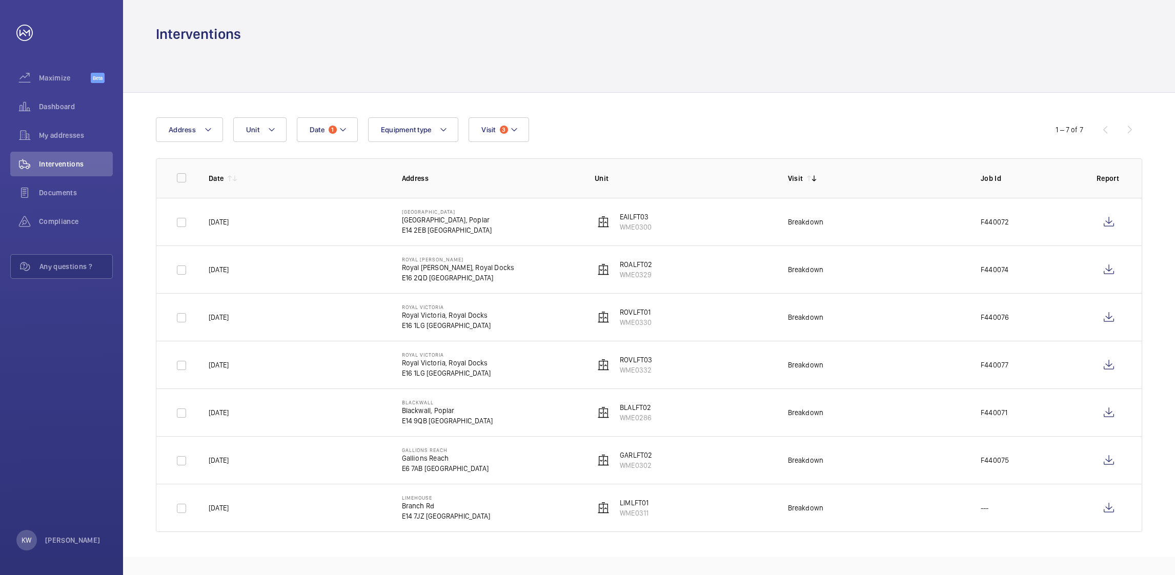
click at [801, 58] on div at bounding box center [649, 68] width 986 height 49
click at [573, 58] on div at bounding box center [649, 68] width 986 height 49
drag, startPoint x: 408, startPoint y: 58, endPoint x: 373, endPoint y: 59, distance: 34.9
click at [384, 59] on div at bounding box center [649, 68] width 986 height 49
click at [241, 65] on div at bounding box center [649, 68] width 986 height 49
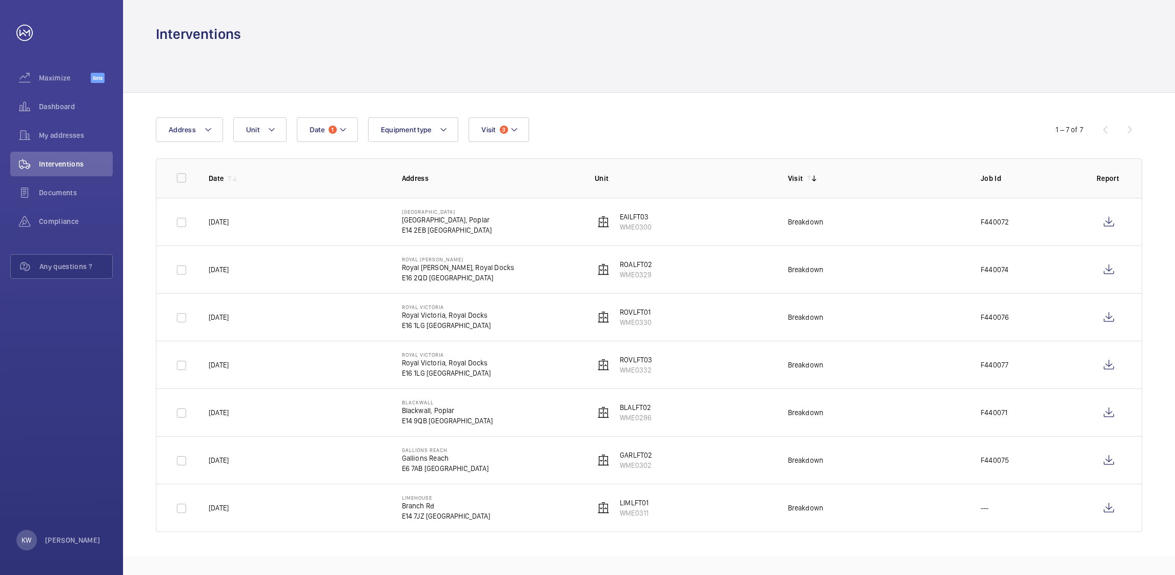
drag, startPoint x: 183, startPoint y: 56, endPoint x: 171, endPoint y: 49, distance: 14.2
click at [177, 53] on div at bounding box center [649, 68] width 986 height 49
drag, startPoint x: 161, startPoint y: 34, endPoint x: 174, endPoint y: 20, distance: 18.5
click at [161, 33] on h1 "Interventions" at bounding box center [198, 34] width 85 height 19
click at [186, 22] on div "Interventions" at bounding box center [649, 22] width 1052 height 44
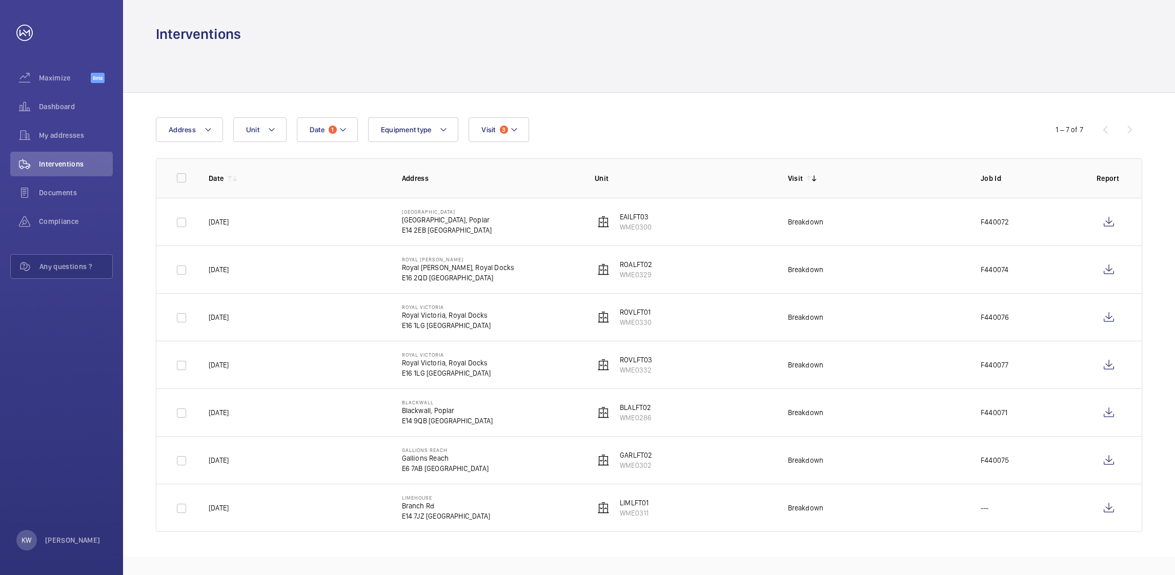
drag, startPoint x: 186, startPoint y: 22, endPoint x: 247, endPoint y: 42, distance: 64.2
click at [251, 36] on div "Interventions" at bounding box center [649, 22] width 1052 height 44
click at [210, 49] on div "Interventions Date 1 Address Unit Equipment type Visit 3 1 – 7 of 7 Date Addres…" at bounding box center [649, 287] width 1052 height 575
click at [400, 56] on div at bounding box center [649, 68] width 986 height 49
click at [479, 43] on div "Interventions" at bounding box center [649, 34] width 986 height 19
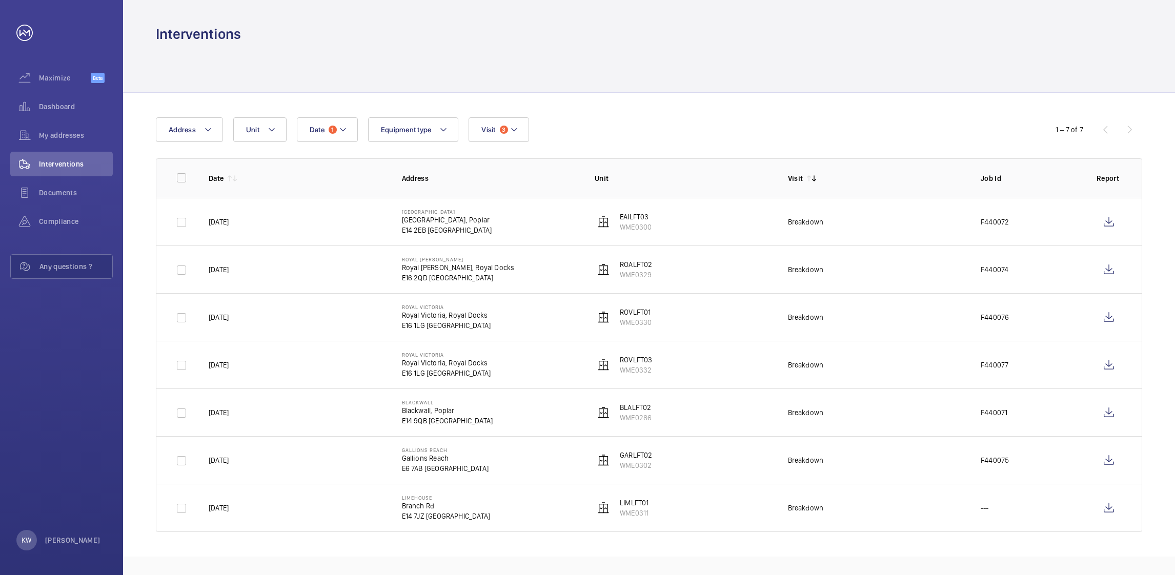
click at [664, 44] on div at bounding box center [649, 68] width 986 height 49
drag, startPoint x: 768, startPoint y: 32, endPoint x: 665, endPoint y: 36, distance: 103.1
click at [768, 32] on div "Interventions" at bounding box center [649, 34] width 986 height 19
click at [593, 36] on div "Interventions" at bounding box center [649, 34] width 986 height 19
click at [585, 43] on div "Interventions" at bounding box center [649, 34] width 986 height 19
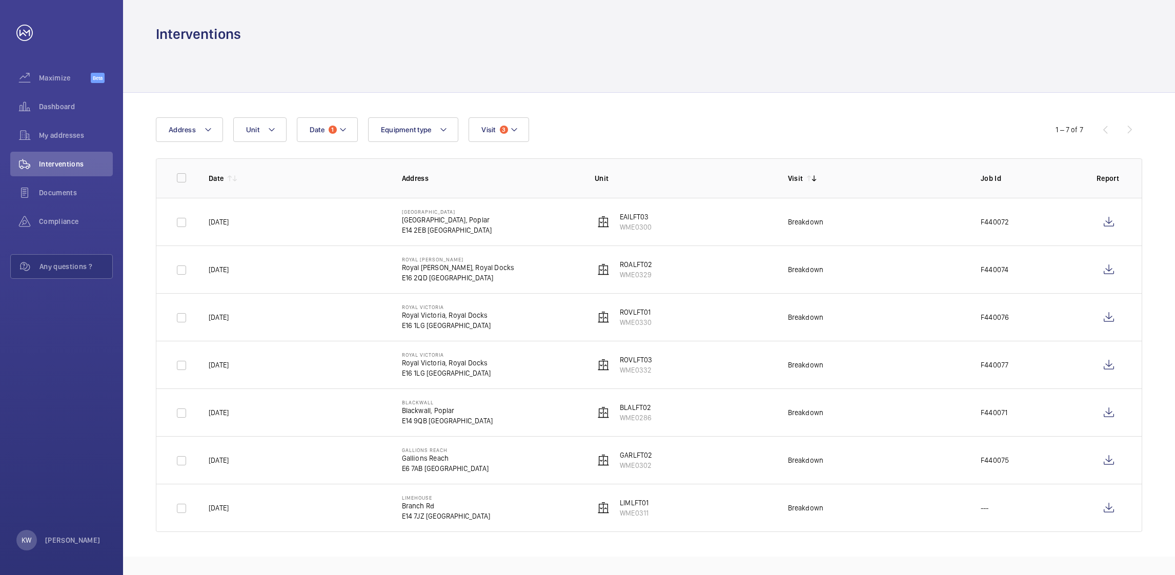
click at [507, 46] on div at bounding box center [649, 68] width 986 height 49
click at [801, 46] on div at bounding box center [649, 68] width 986 height 49
click at [509, 53] on div at bounding box center [649, 68] width 986 height 49
click at [774, 50] on div at bounding box center [649, 68] width 986 height 49
click at [541, 52] on div at bounding box center [649, 68] width 986 height 49
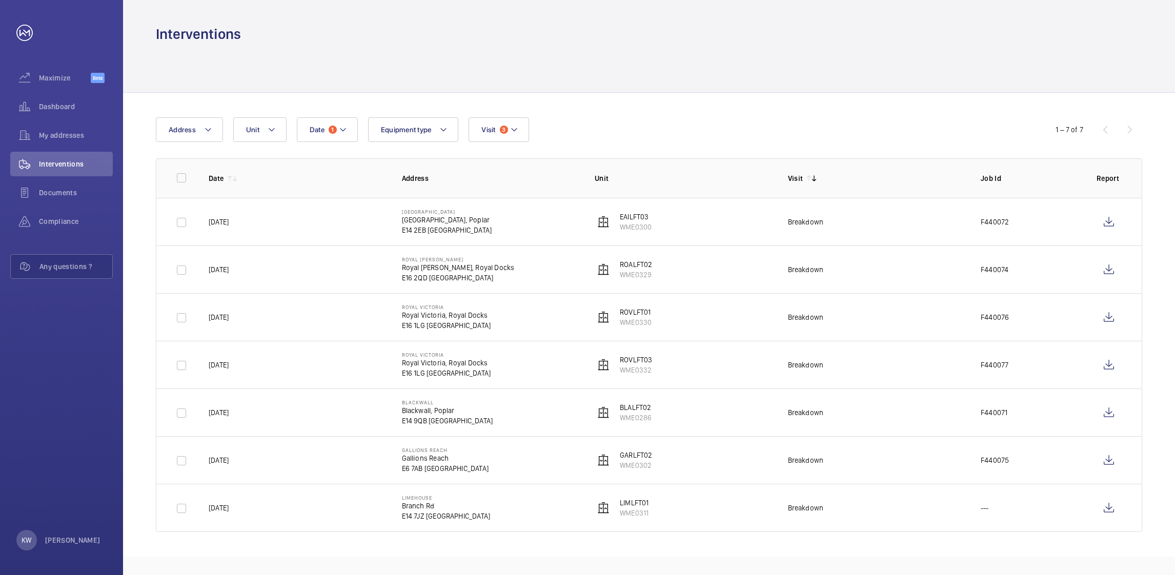
click at [745, 51] on div at bounding box center [649, 68] width 986 height 49
click at [484, 63] on div at bounding box center [649, 68] width 986 height 49
click at [834, 44] on div at bounding box center [649, 68] width 986 height 49
click at [504, 54] on div at bounding box center [649, 68] width 986 height 49
click at [946, 49] on div at bounding box center [649, 68] width 986 height 49
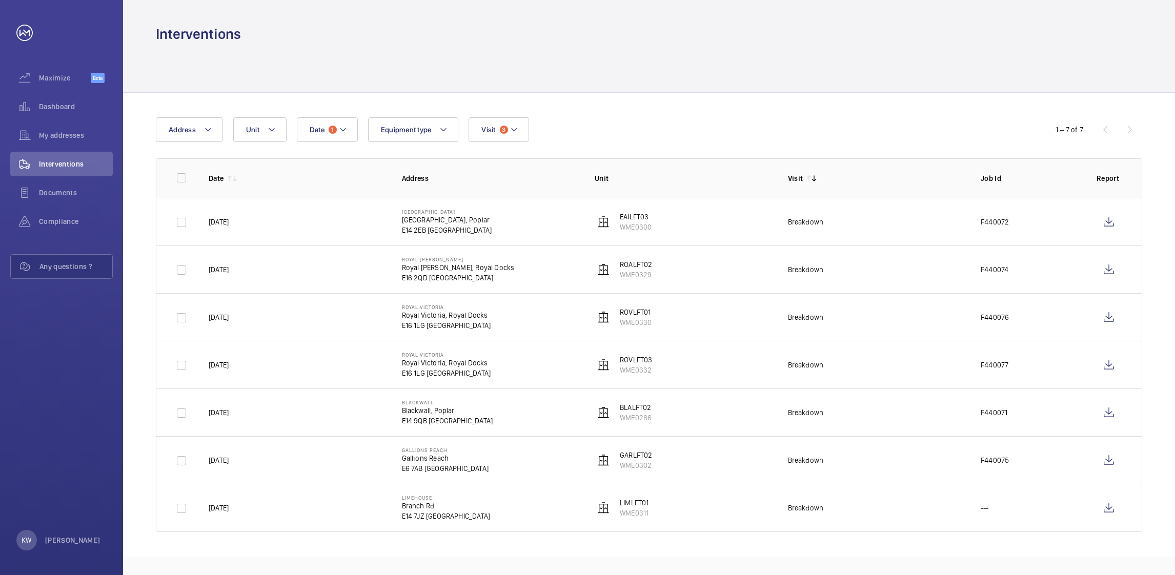
drag, startPoint x: 508, startPoint y: 55, endPoint x: 961, endPoint y: 50, distance: 453.0
click at [509, 55] on div at bounding box center [649, 68] width 986 height 49
click at [989, 50] on div at bounding box center [649, 68] width 986 height 49
click at [462, 61] on div at bounding box center [649, 68] width 986 height 49
click at [860, 39] on div "Interventions" at bounding box center [649, 34] width 986 height 19
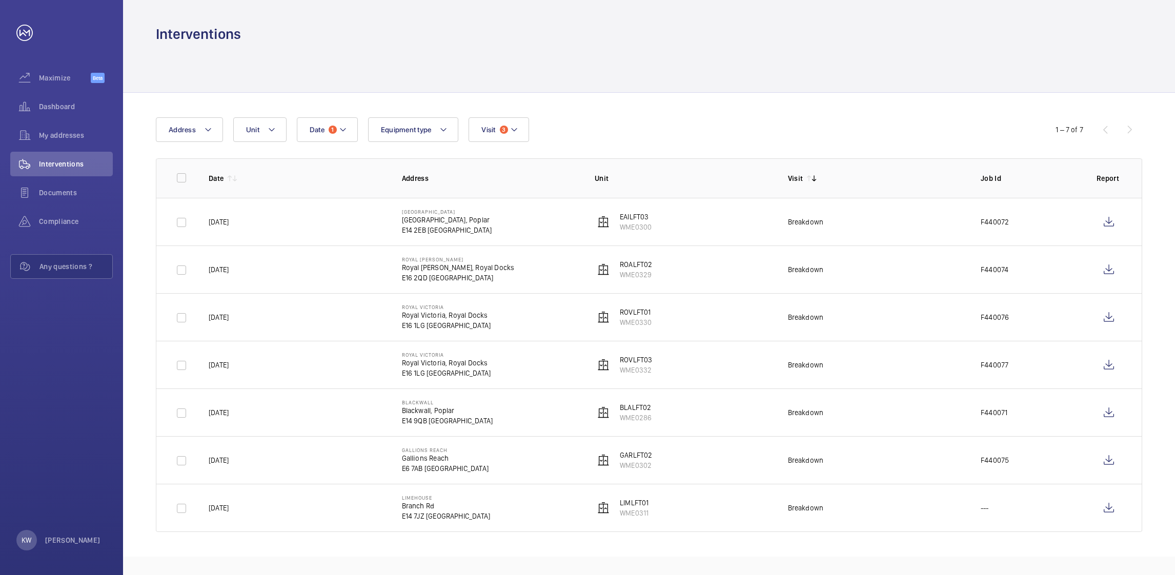
click at [499, 46] on div at bounding box center [649, 68] width 986 height 49
click at [815, 46] on div at bounding box center [649, 68] width 986 height 49
drag, startPoint x: 461, startPoint y: 46, endPoint x: 740, endPoint y: 44, distance: 279.8
click at [461, 45] on div at bounding box center [649, 68] width 986 height 49
click at [876, 44] on div at bounding box center [649, 68] width 986 height 49
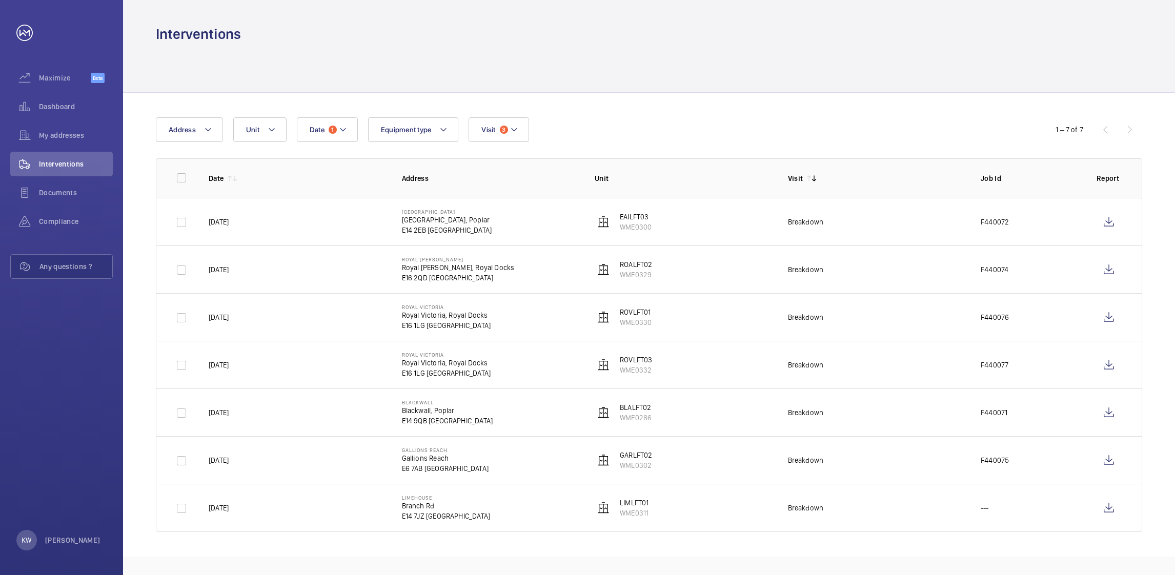
click at [485, 51] on div at bounding box center [649, 68] width 986 height 49
click at [900, 33] on div "Interventions" at bounding box center [649, 34] width 986 height 19
click at [599, 48] on div at bounding box center [649, 68] width 986 height 49
drag, startPoint x: 692, startPoint y: 41, endPoint x: 702, endPoint y: 42, distance: 9.3
click at [693, 41] on div "Interventions" at bounding box center [649, 34] width 986 height 19
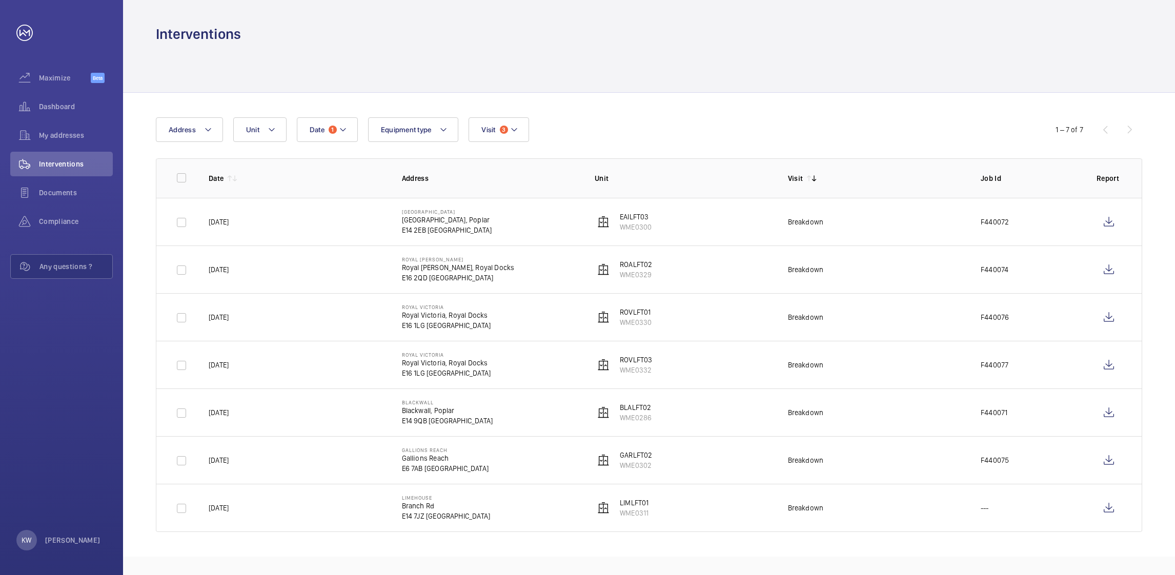
click at [792, 44] on div at bounding box center [649, 68] width 986 height 49
click at [675, 55] on div at bounding box center [649, 68] width 986 height 49
click at [646, 46] on div at bounding box center [649, 68] width 986 height 49
click at [644, 44] on div at bounding box center [649, 68] width 986 height 49
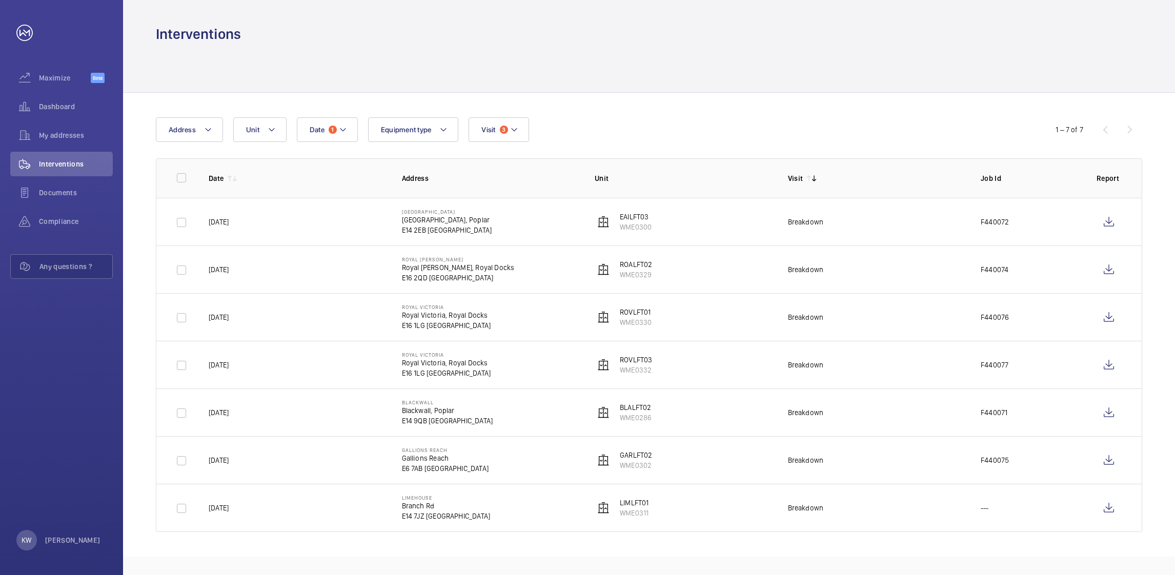
click at [325, 142] on wm-front-table "Date 1 Address Unit Equipment type Visit 3 1 – 7 of 7 Date Address Unit Visit J…" at bounding box center [649, 324] width 986 height 415
click at [325, 140] on button "Date 1" at bounding box center [327, 129] width 61 height 25
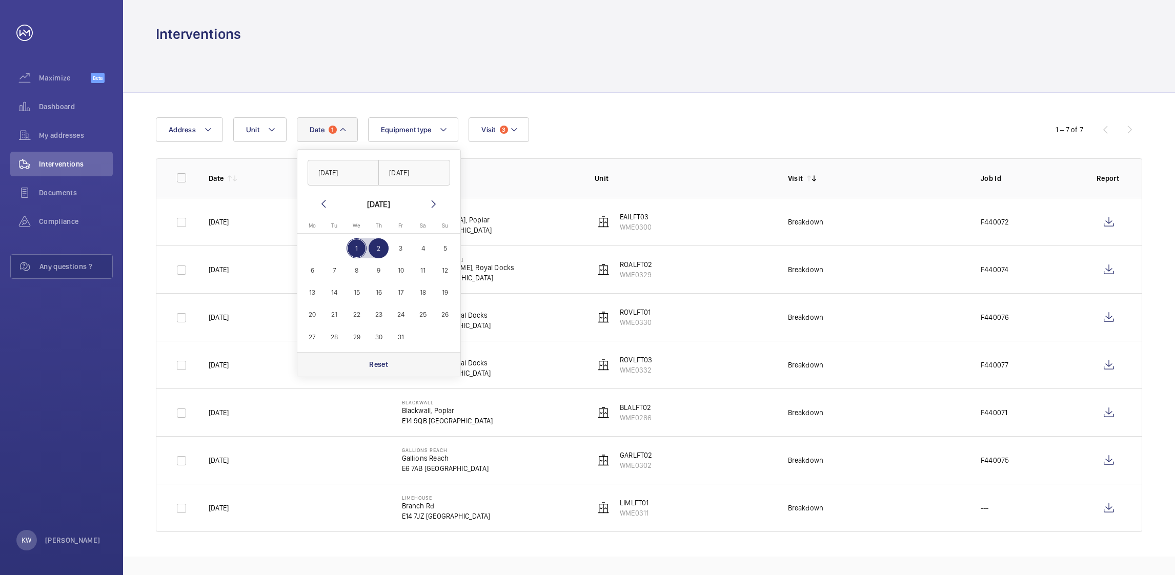
click at [371, 365] on p "Reset" at bounding box center [378, 364] width 19 height 10
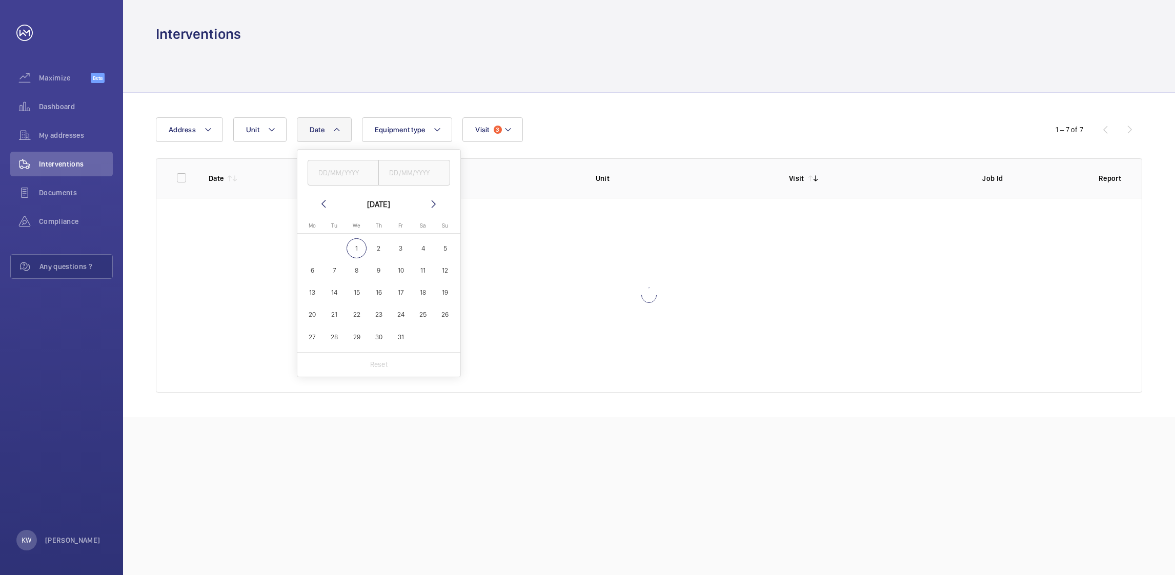
click at [637, 146] on wm-front-table "Date [DATE] [DATE] Mo [DATE] Tu [DATE] We [DATE] Th [DATE] Fr [DATE] Sa [DATE] …" at bounding box center [649, 254] width 986 height 275
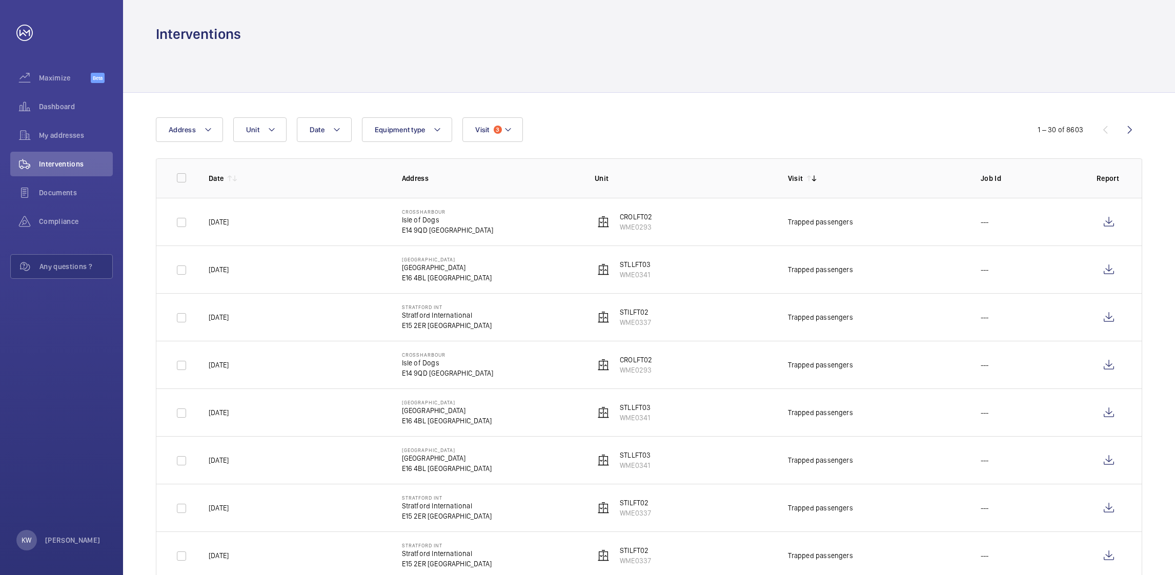
click at [492, 135] on button "Visit 3" at bounding box center [492, 129] width 60 height 25
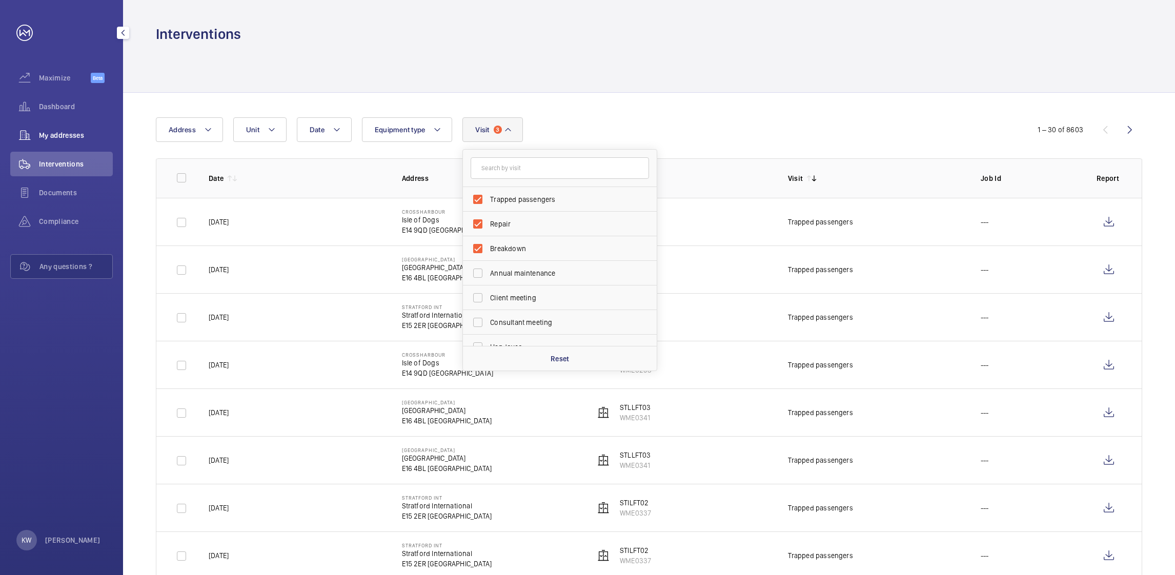
click at [66, 139] on span "My addresses" at bounding box center [76, 135] width 74 height 10
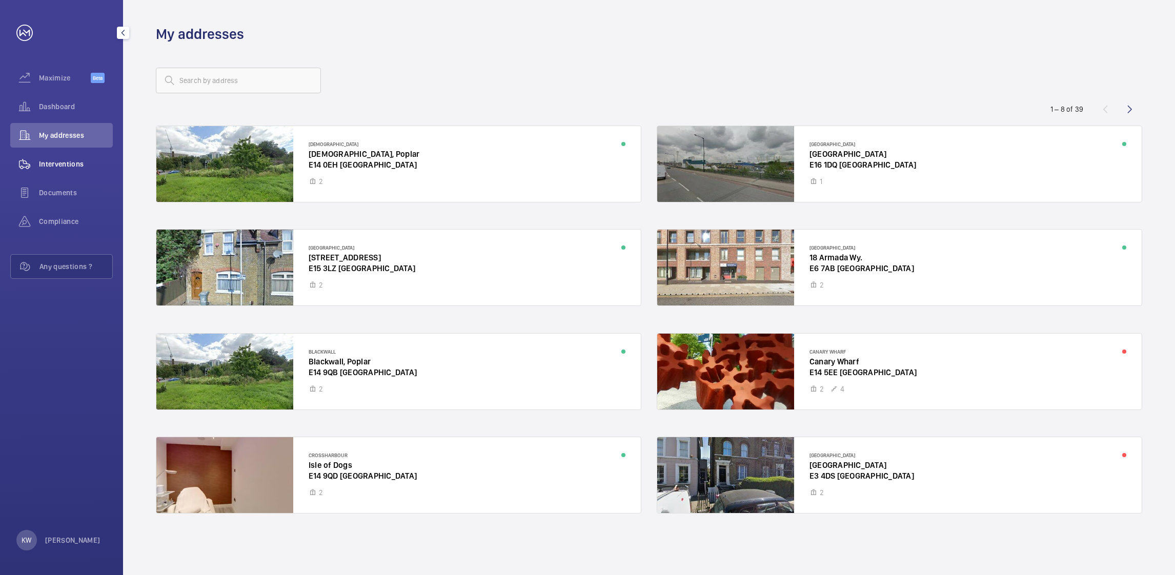
click at [63, 159] on span "Interventions" at bounding box center [76, 164] width 74 height 10
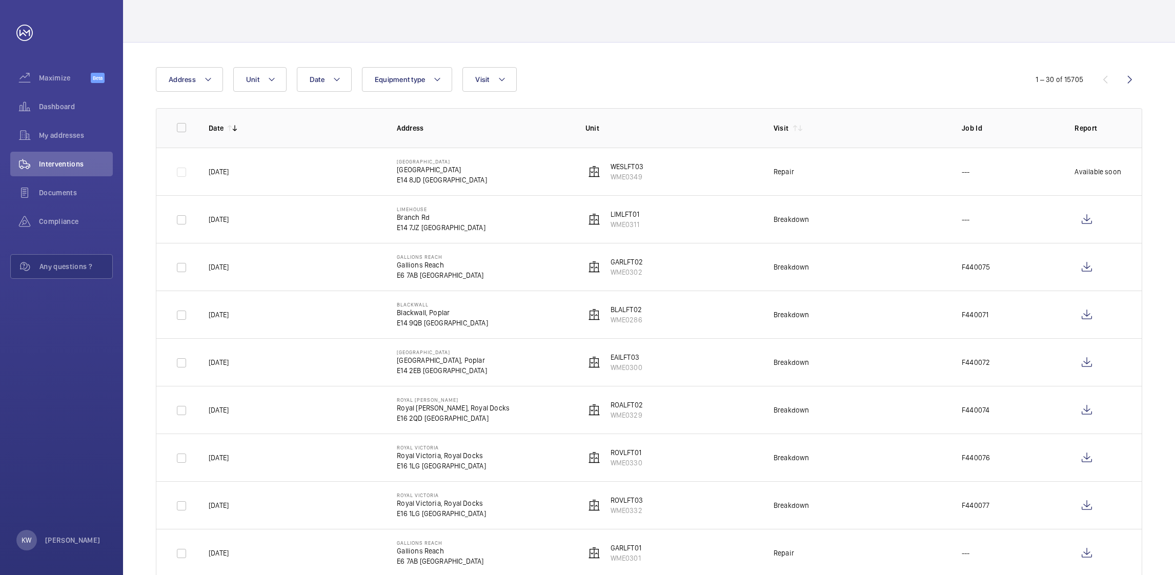
scroll to position [154, 0]
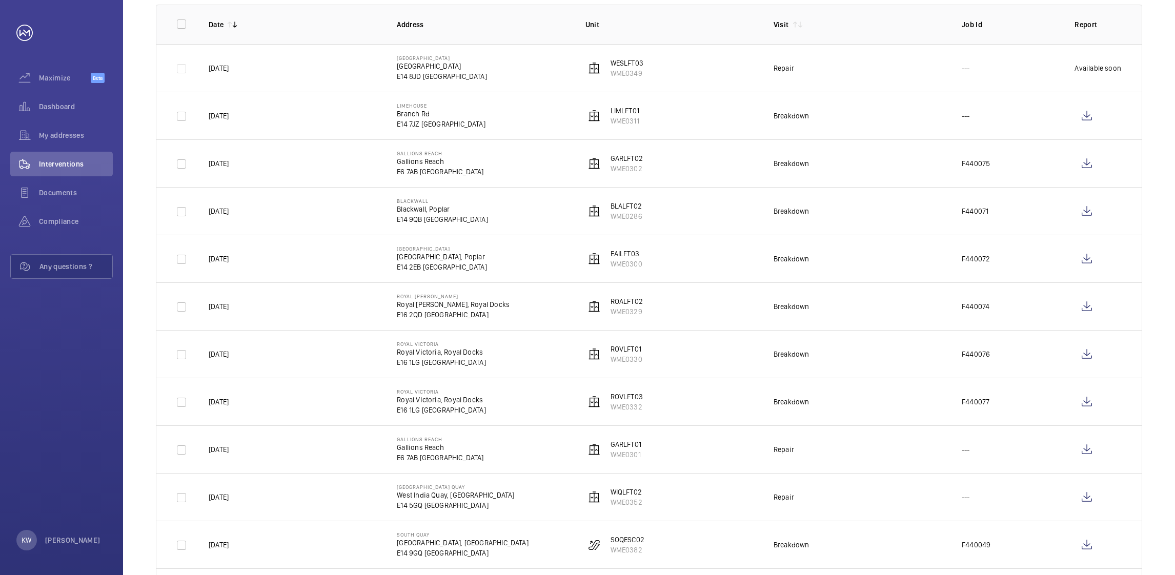
click at [861, 303] on td "Breakdown" at bounding box center [851, 306] width 188 height 48
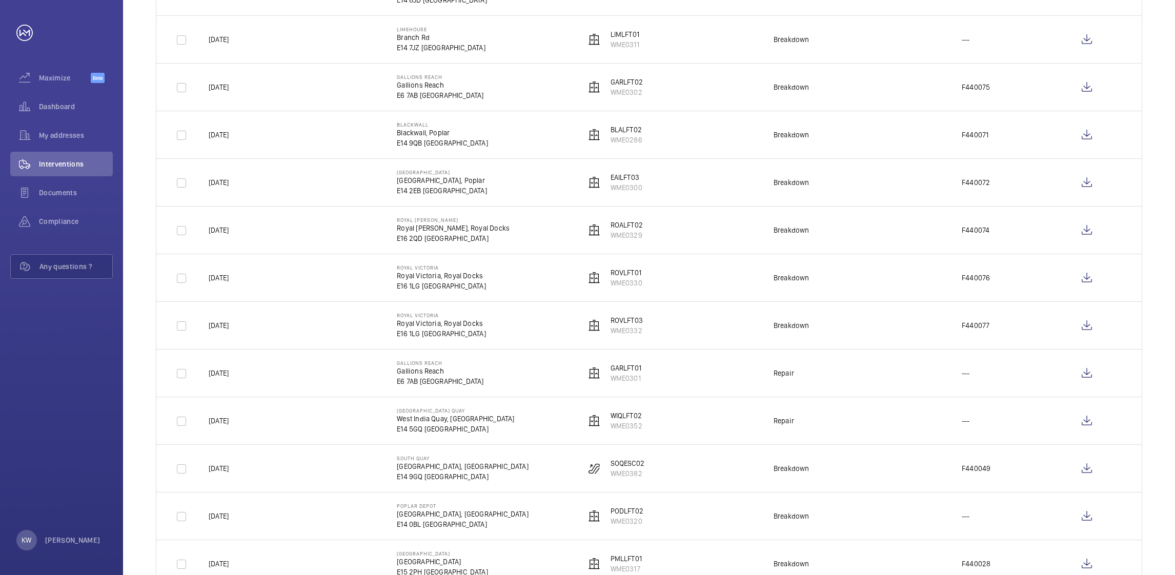
click at [862, 305] on td "Breakdown" at bounding box center [851, 325] width 188 height 48
click at [865, 304] on td "Breakdown" at bounding box center [851, 325] width 188 height 48
click at [865, 303] on td "Breakdown" at bounding box center [851, 325] width 188 height 48
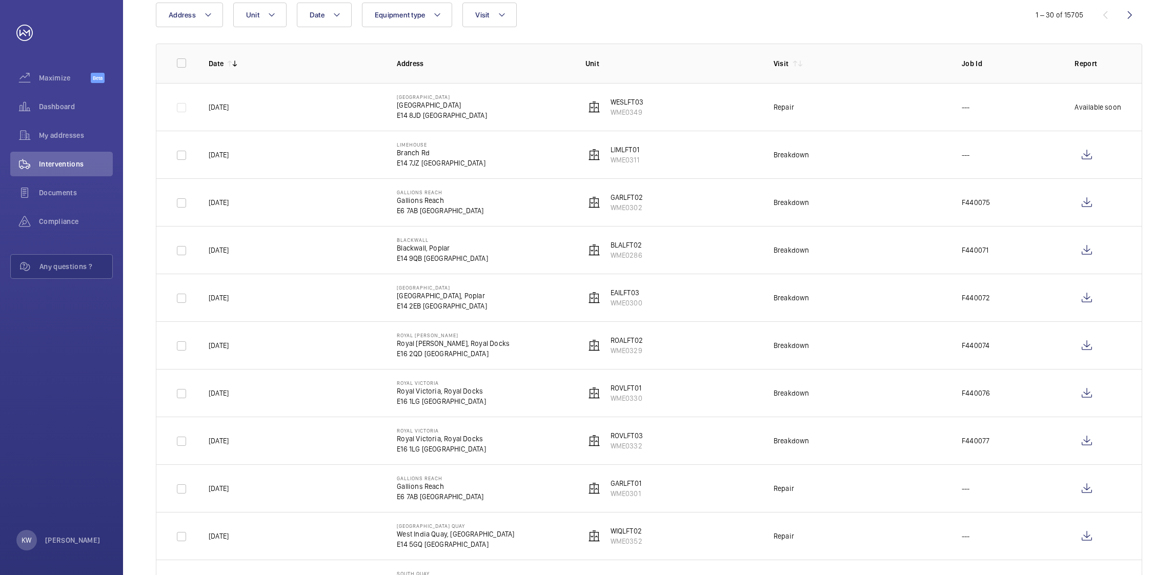
scroll to position [0, 0]
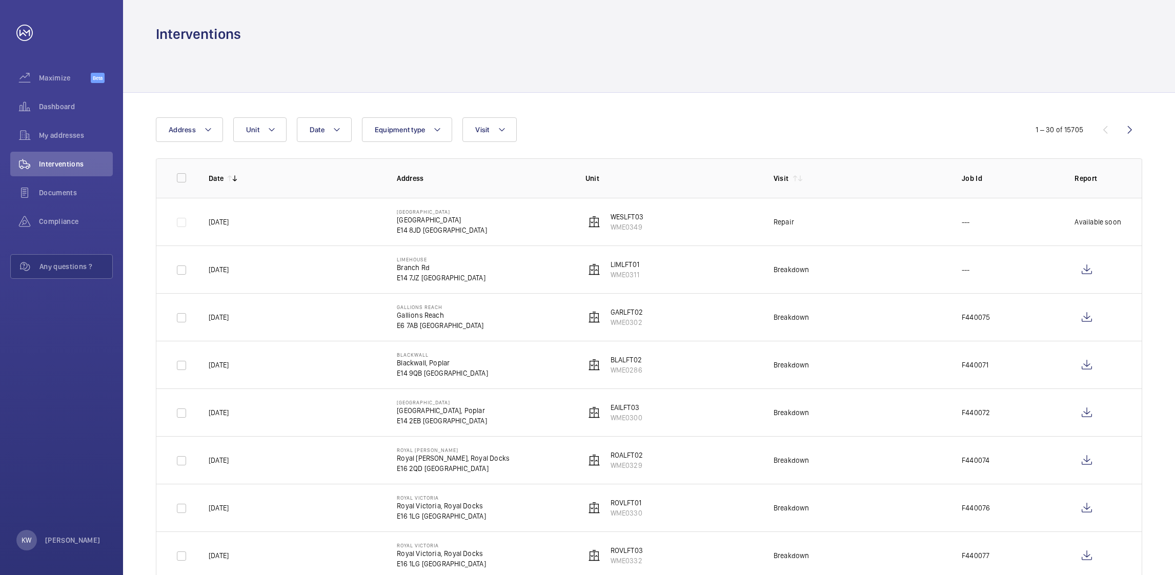
click at [865, 302] on td "Breakdown" at bounding box center [851, 317] width 188 height 48
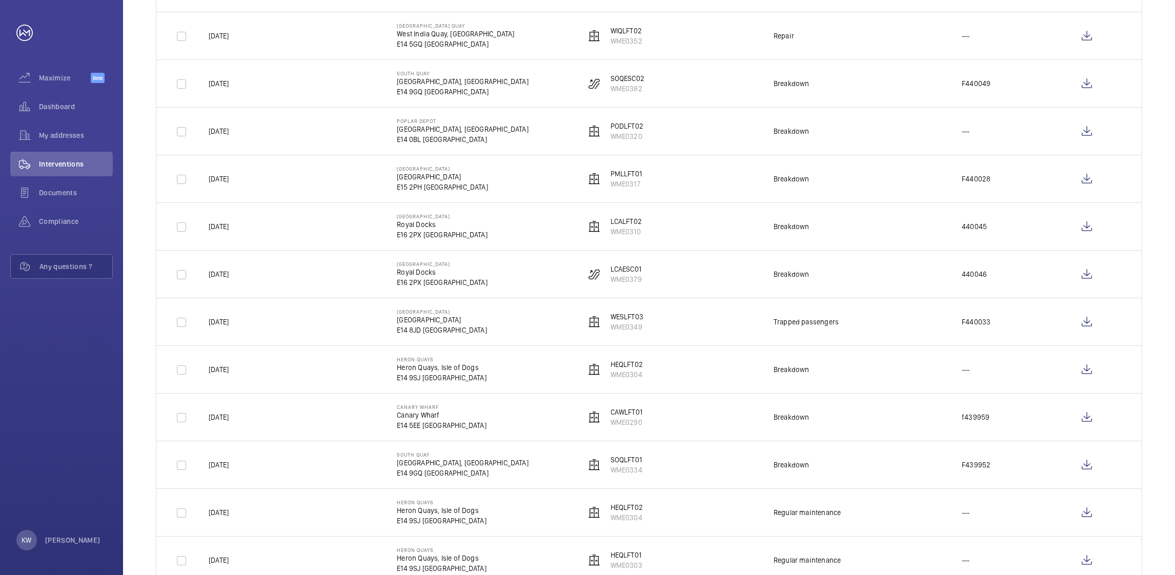
scroll to position [691, 0]
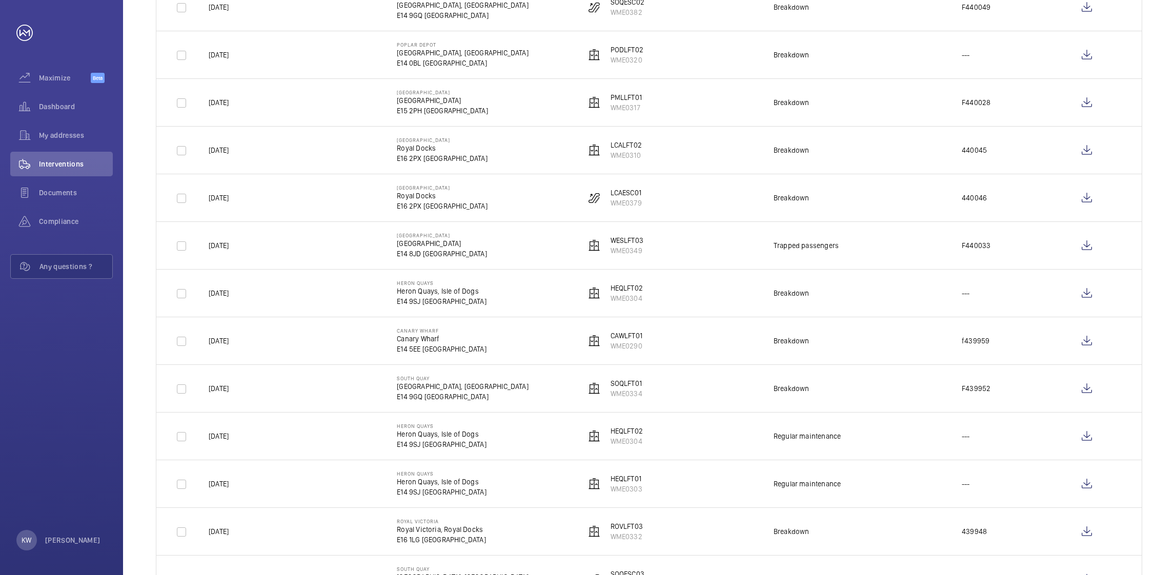
click at [865, 306] on td "Breakdown" at bounding box center [851, 293] width 188 height 48
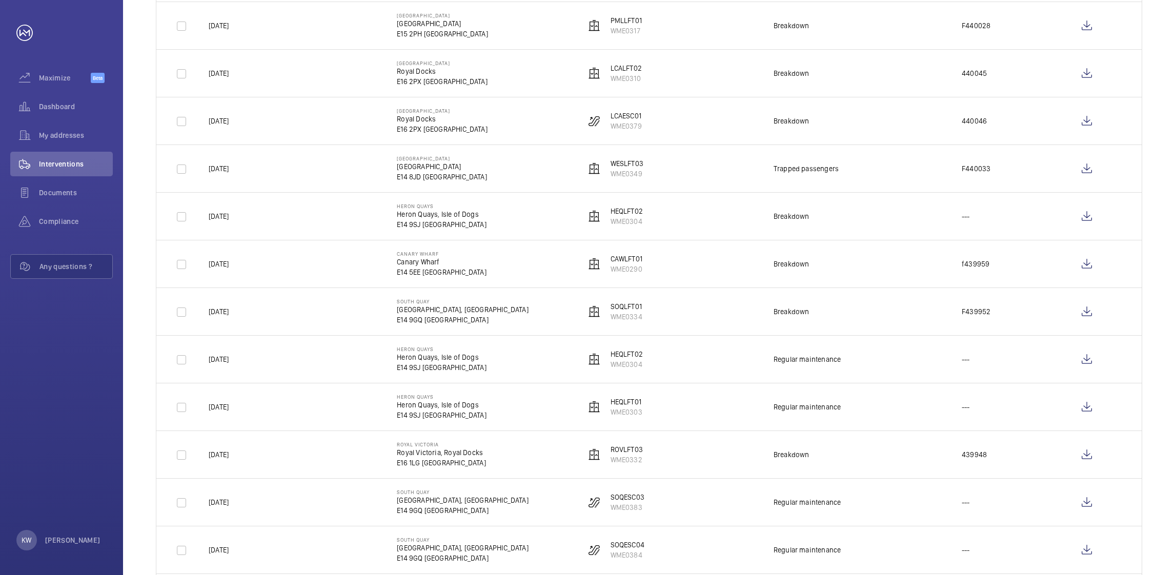
scroll to position [845, 0]
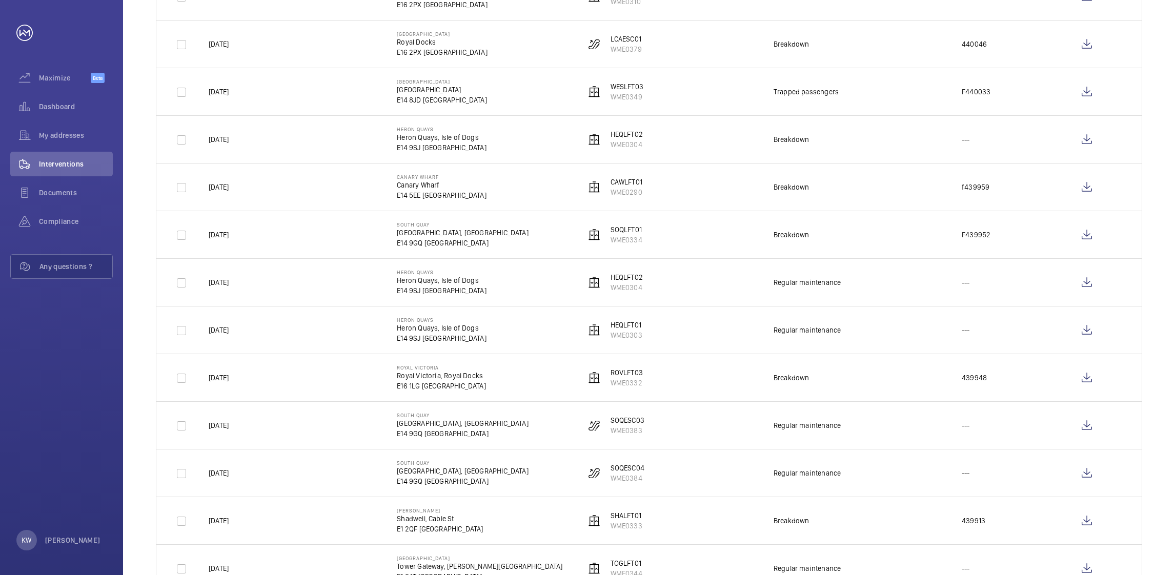
click at [865, 307] on td "Regular maintenance" at bounding box center [851, 330] width 188 height 48
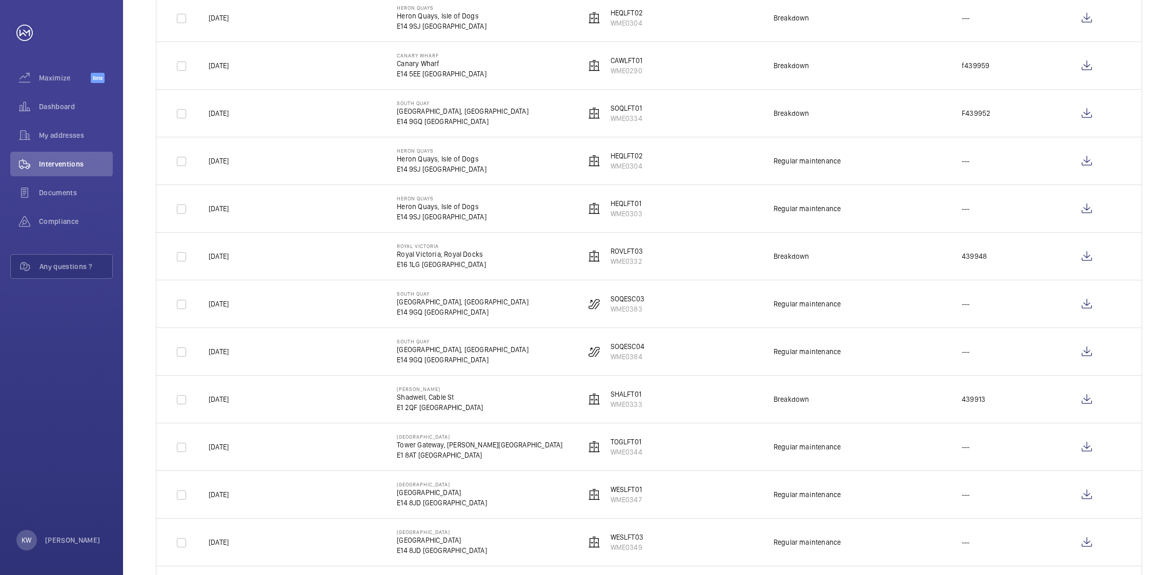
scroll to position [999, 0]
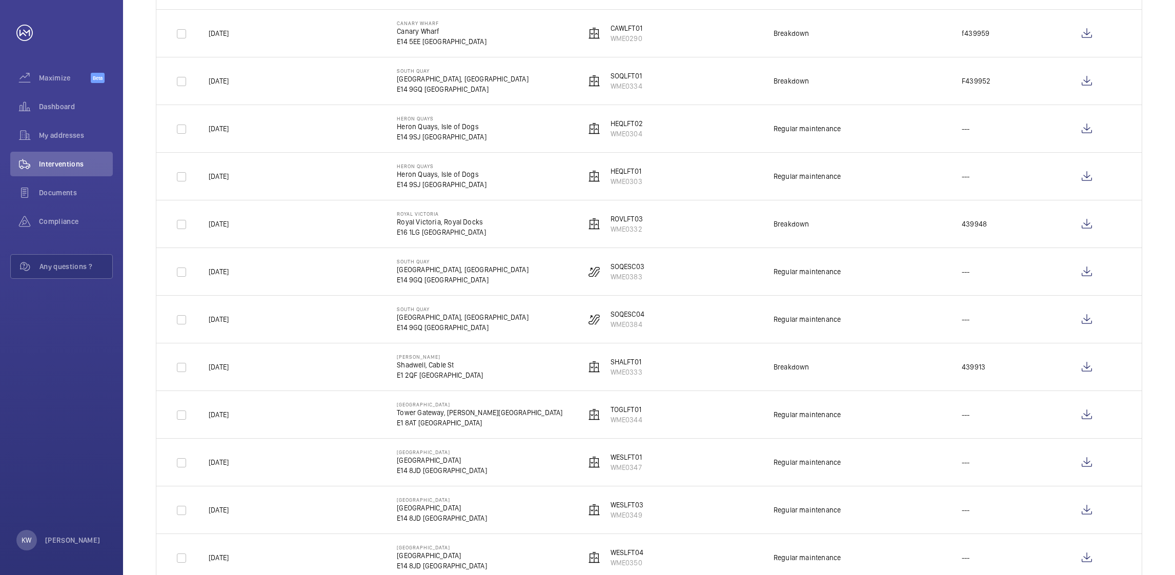
click at [865, 307] on td "Regular maintenance" at bounding box center [851, 319] width 188 height 48
click at [874, 307] on td "Regular maintenance" at bounding box center [851, 319] width 188 height 48
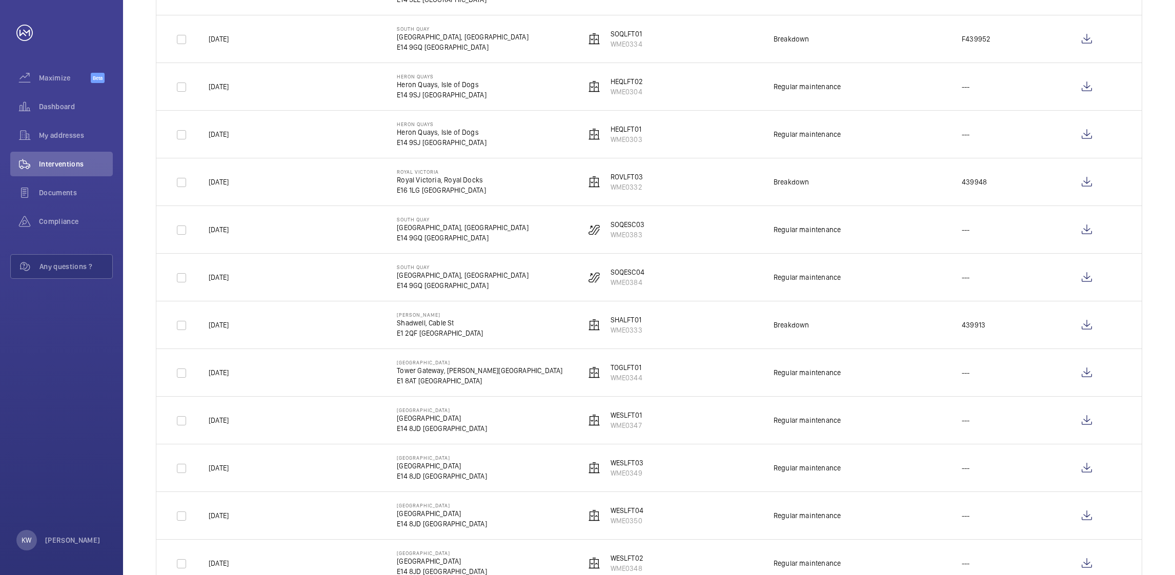
scroll to position [1076, 0]
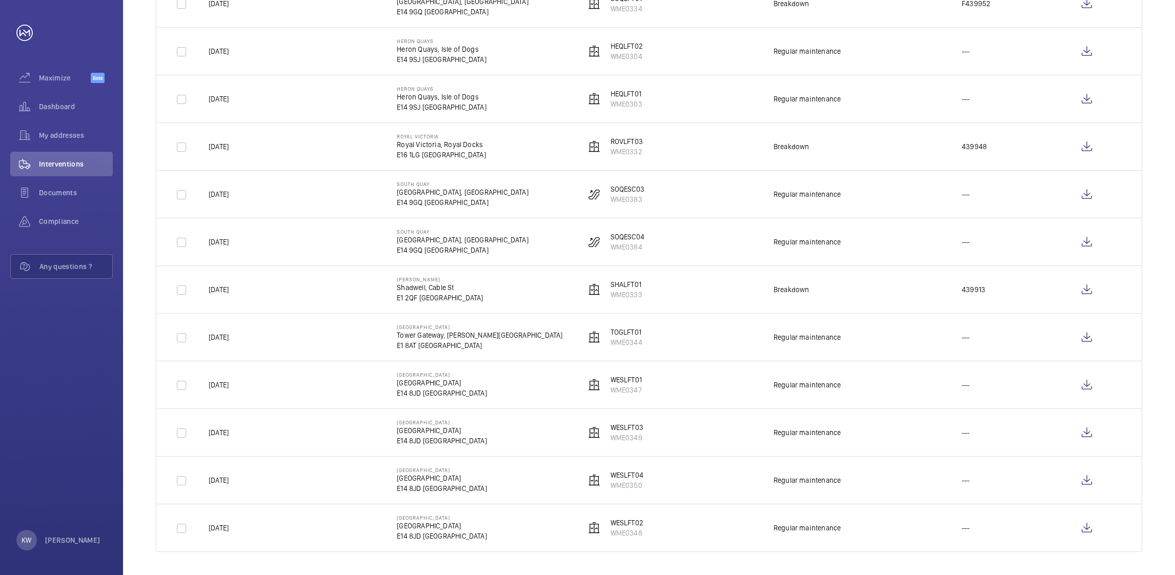
click at [877, 308] on td "Breakdown" at bounding box center [851, 289] width 188 height 48
click at [883, 307] on td "Breakdown" at bounding box center [851, 289] width 188 height 48
click at [884, 320] on td "Regular maintenance" at bounding box center [851, 337] width 188 height 48
click at [884, 308] on td "Breakdown" at bounding box center [851, 289] width 188 height 48
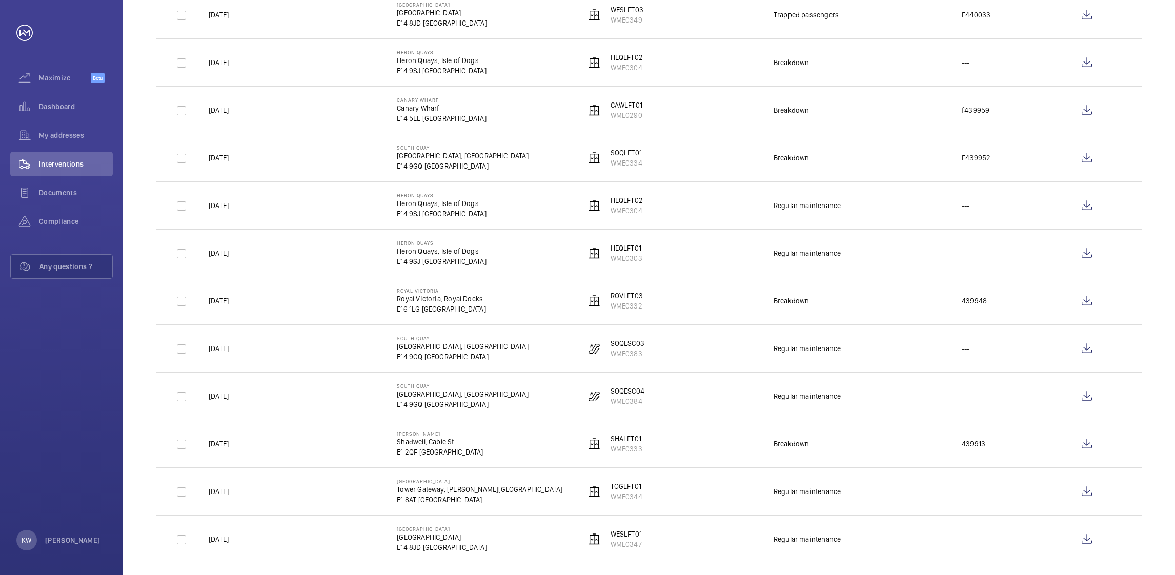
scroll to position [845, 0]
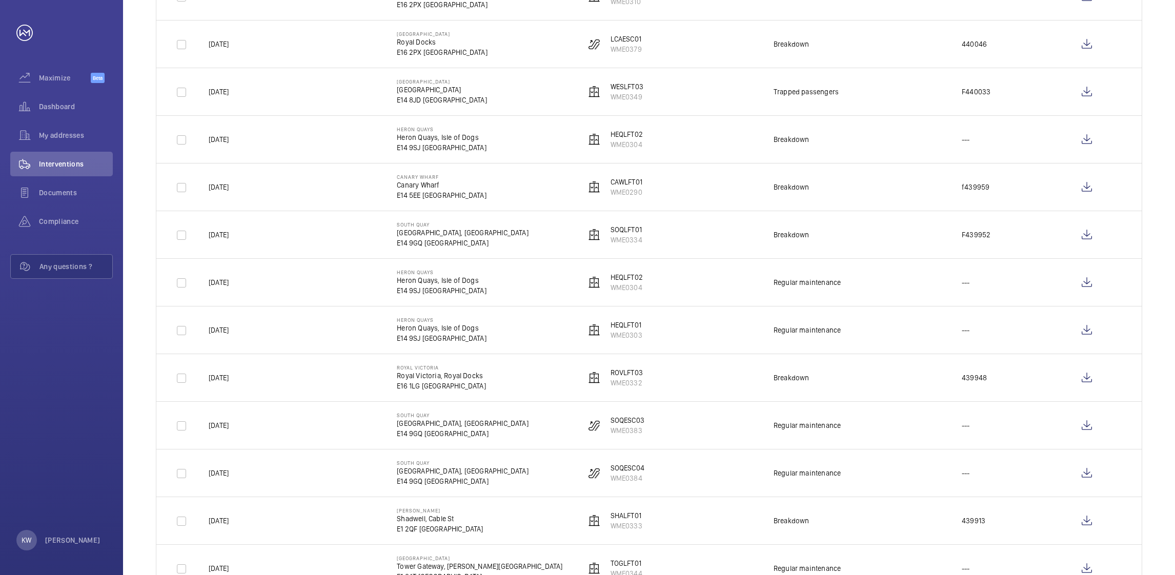
click at [884, 308] on td "Regular maintenance" at bounding box center [851, 330] width 188 height 48
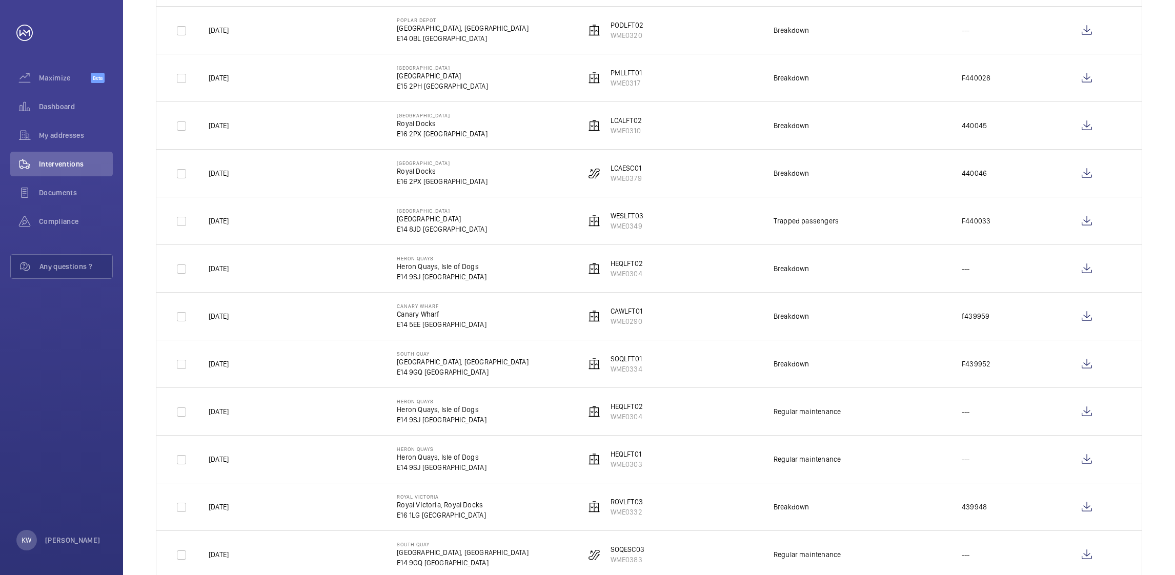
scroll to position [691, 0]
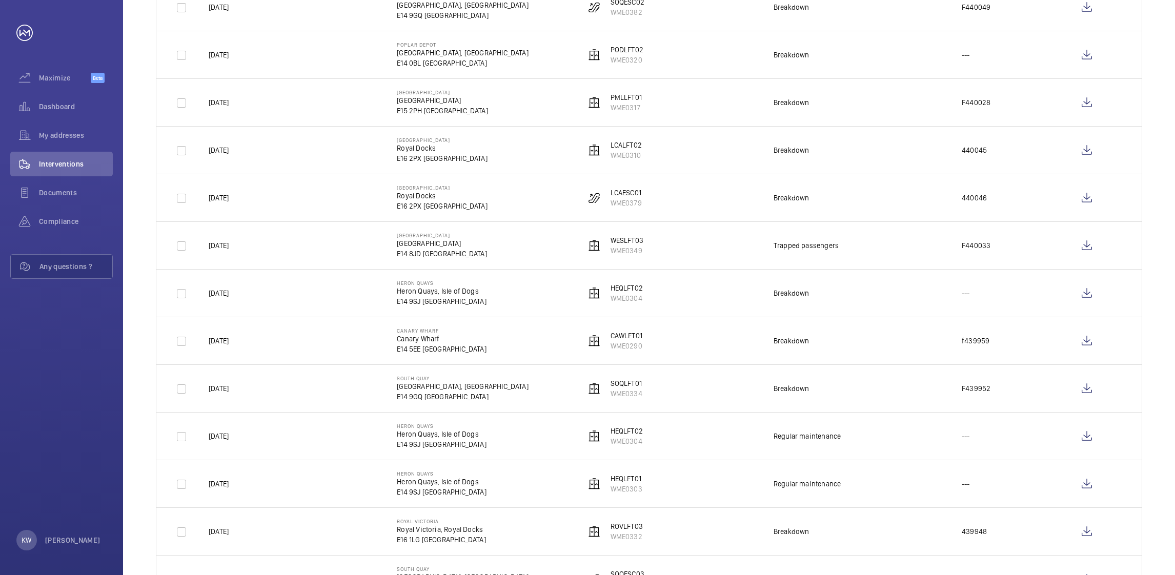
click at [884, 308] on td "Breakdown" at bounding box center [851, 293] width 188 height 48
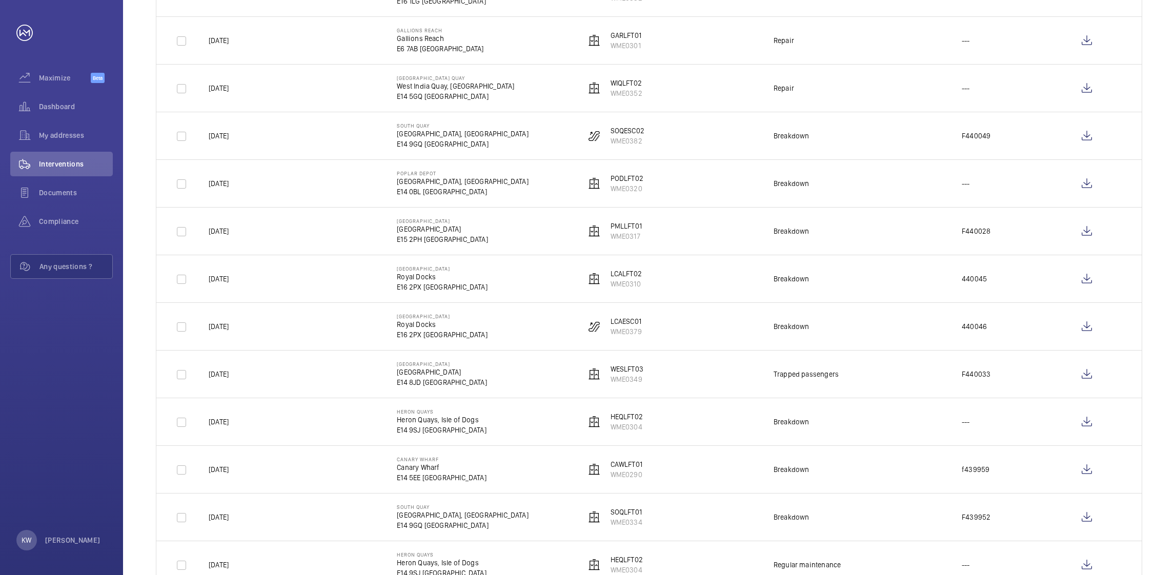
scroll to position [538, 0]
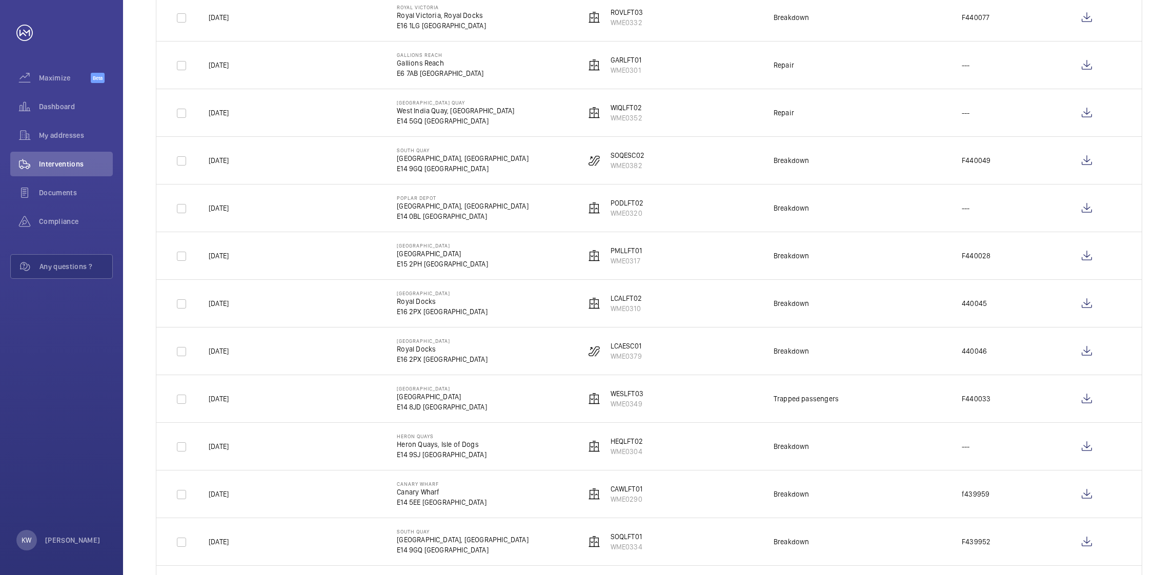
click at [884, 308] on td "Breakdown" at bounding box center [851, 303] width 188 height 48
click at [899, 307] on td "Breakdown" at bounding box center [851, 303] width 188 height 48
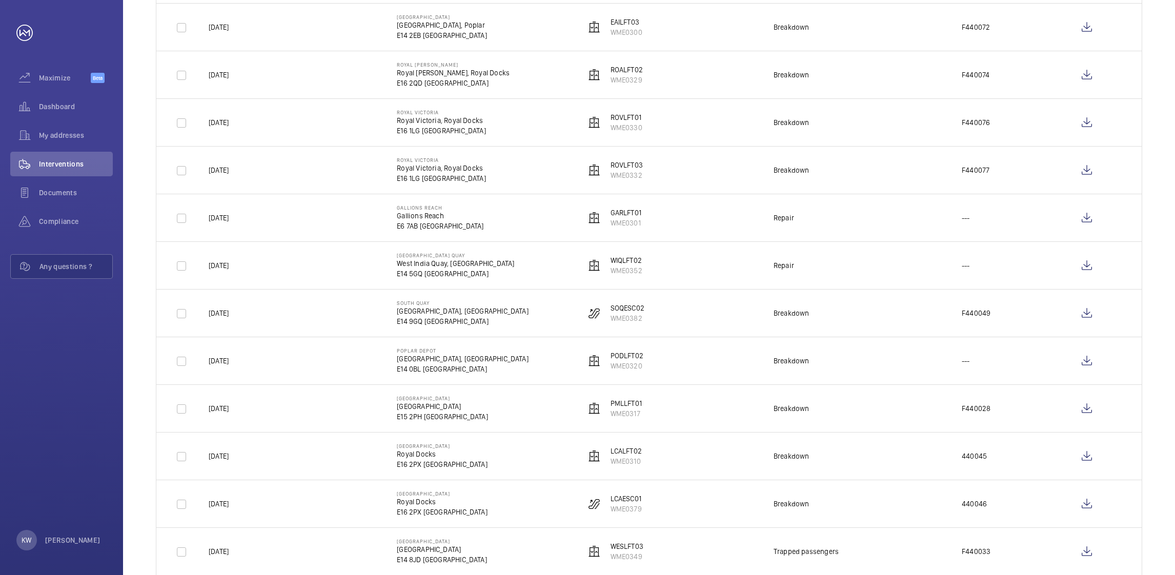
scroll to position [384, 0]
click at [899, 307] on td "Breakdown" at bounding box center [851, 315] width 188 height 48
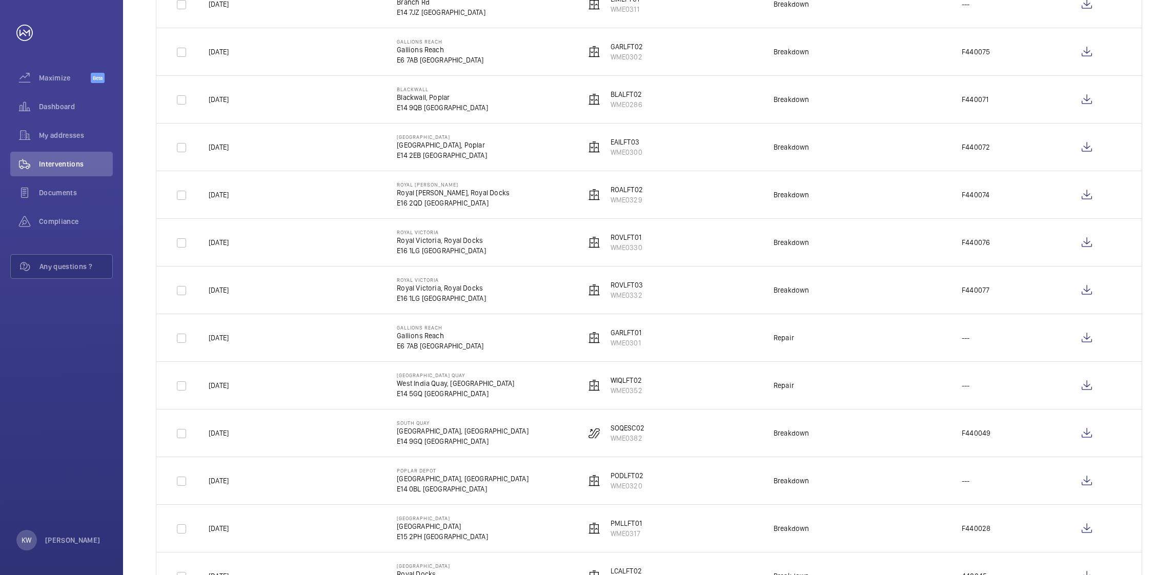
scroll to position [230, 0]
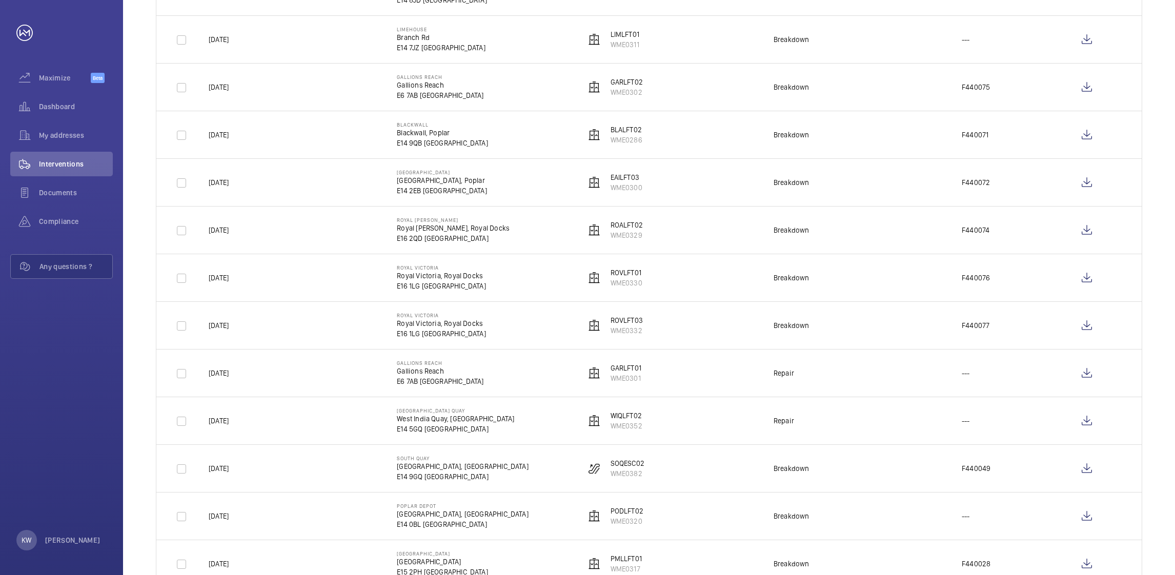
click at [899, 307] on td "Breakdown" at bounding box center [851, 325] width 188 height 48
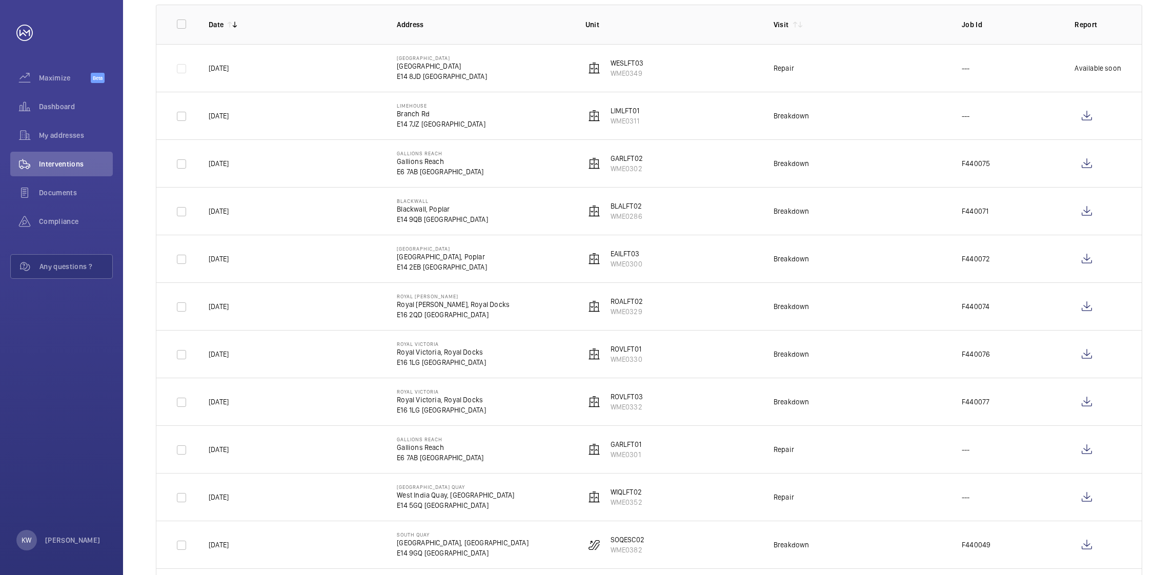
scroll to position [77, 0]
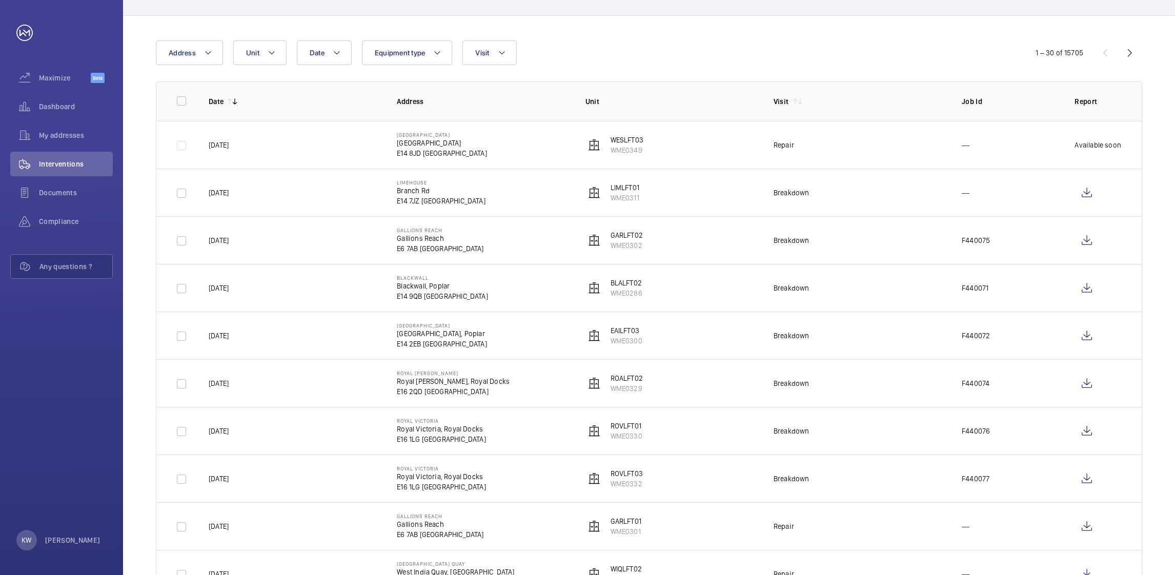
click at [899, 307] on td "Breakdown" at bounding box center [851, 288] width 188 height 48
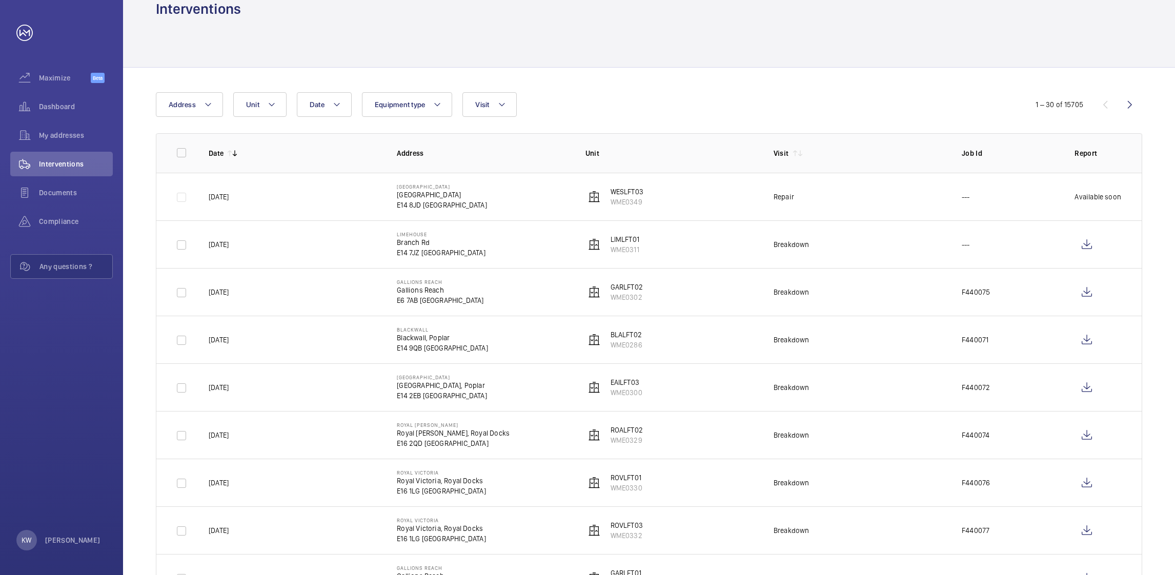
scroll to position [0, 0]
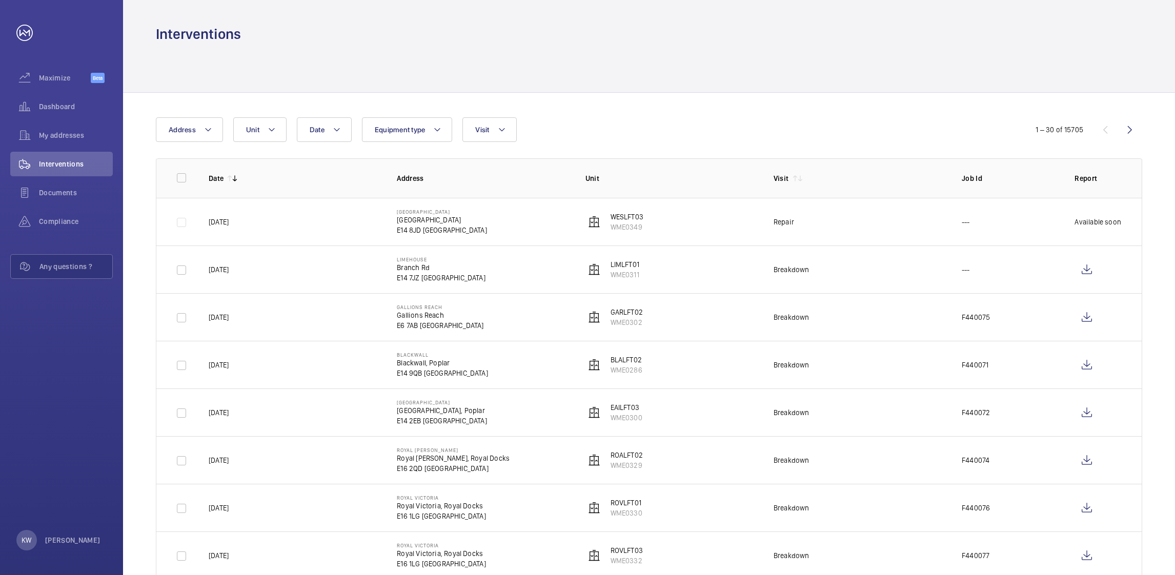
click at [899, 307] on td "Breakdown" at bounding box center [851, 317] width 188 height 48
drag, startPoint x: 890, startPoint y: 290, endPoint x: 873, endPoint y: 255, distance: 38.7
click at [0, 0] on tbody "[DATE] West Ferry West Ferry, Westferry Road E14 8JD LONDON WESLFT03 WME0349 Re…" at bounding box center [0, 0] width 0 height 0
click at [871, 245] on td "Breakdown" at bounding box center [851, 269] width 188 height 48
click at [855, 57] on div at bounding box center [649, 68] width 986 height 49
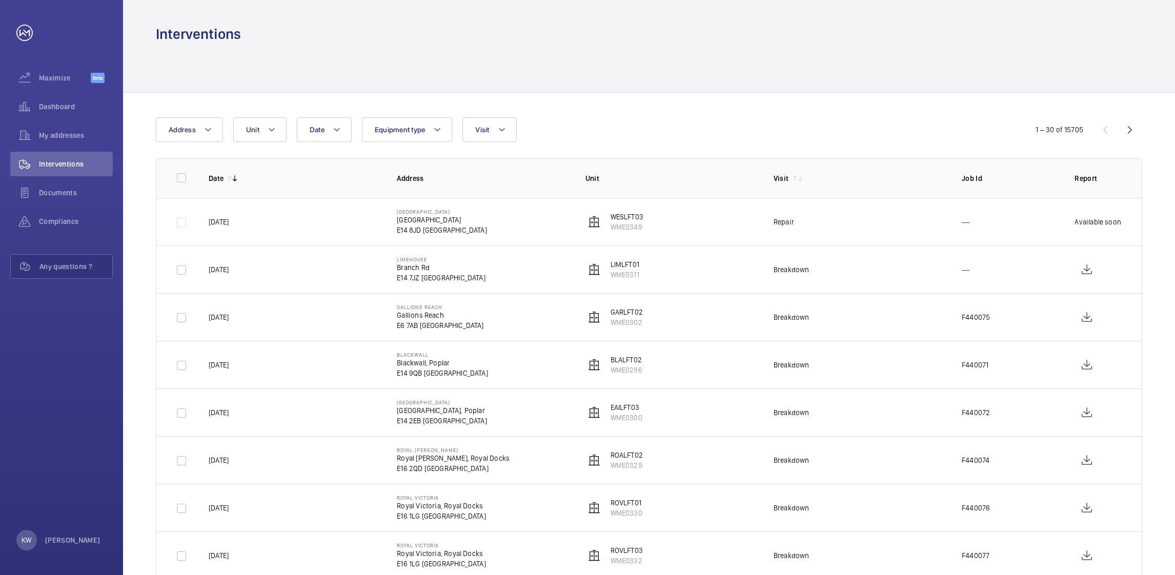
click at [854, 135] on div "Date Address Unit Equipment type Visit" at bounding box center [587, 129] width 863 height 25
click at [854, 221] on td "Repair" at bounding box center [851, 222] width 188 height 48
click at [865, 264] on td "Breakdown" at bounding box center [851, 269] width 188 height 48
click at [863, 231] on td "Repair" at bounding box center [851, 222] width 188 height 48
click at [848, 76] on div at bounding box center [649, 68] width 986 height 49
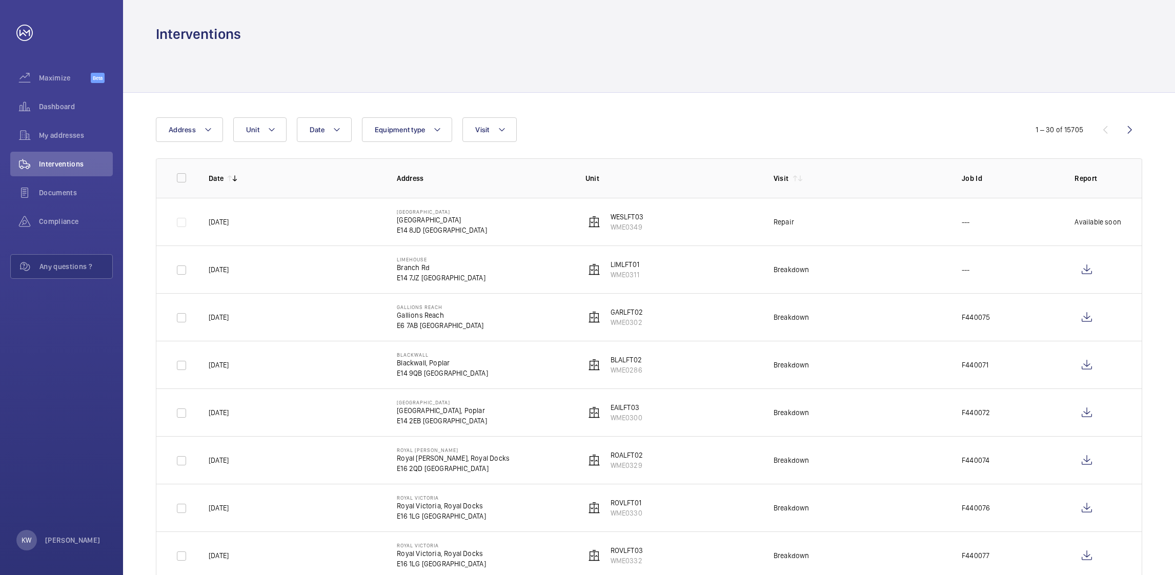
click at [852, 126] on div "Date Address Unit Equipment type Visit" at bounding box center [587, 129] width 863 height 25
click at [857, 215] on td "Repair" at bounding box center [851, 222] width 188 height 48
click at [863, 266] on td "Breakdown" at bounding box center [851, 269] width 188 height 48
click at [863, 238] on td "Repair" at bounding box center [851, 222] width 188 height 48
click at [847, 75] on div at bounding box center [649, 68] width 986 height 49
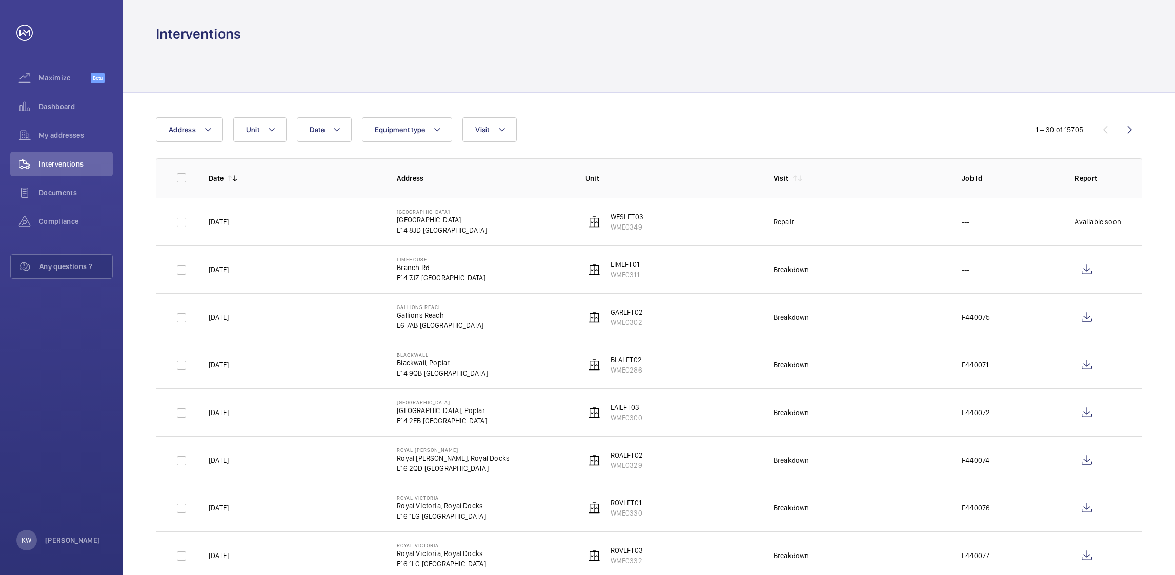
click at [850, 130] on div "Date Address Unit Equipment type Visit" at bounding box center [587, 129] width 863 height 25
click at [863, 237] on td "Repair" at bounding box center [851, 222] width 188 height 48
click at [867, 260] on td "Breakdown" at bounding box center [851, 269] width 188 height 48
click at [871, 294] on td "Breakdown" at bounding box center [851, 317] width 188 height 48
drag, startPoint x: 866, startPoint y: 271, endPoint x: 866, endPoint y: 261, distance: 10.2
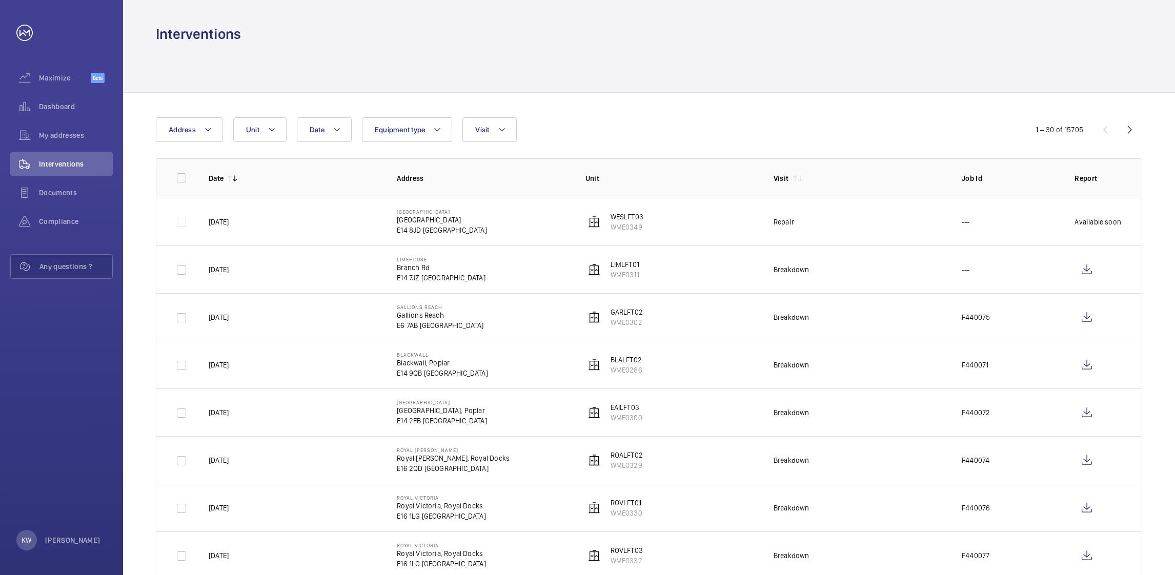
click at [866, 266] on td "Breakdown" at bounding box center [851, 269] width 188 height 48
click at [866, 227] on td "Repair" at bounding box center [851, 222] width 188 height 48
drag, startPoint x: 860, startPoint y: 141, endPoint x: 845, endPoint y: 80, distance: 63.0
click at [845, 80] on div at bounding box center [649, 68] width 986 height 49
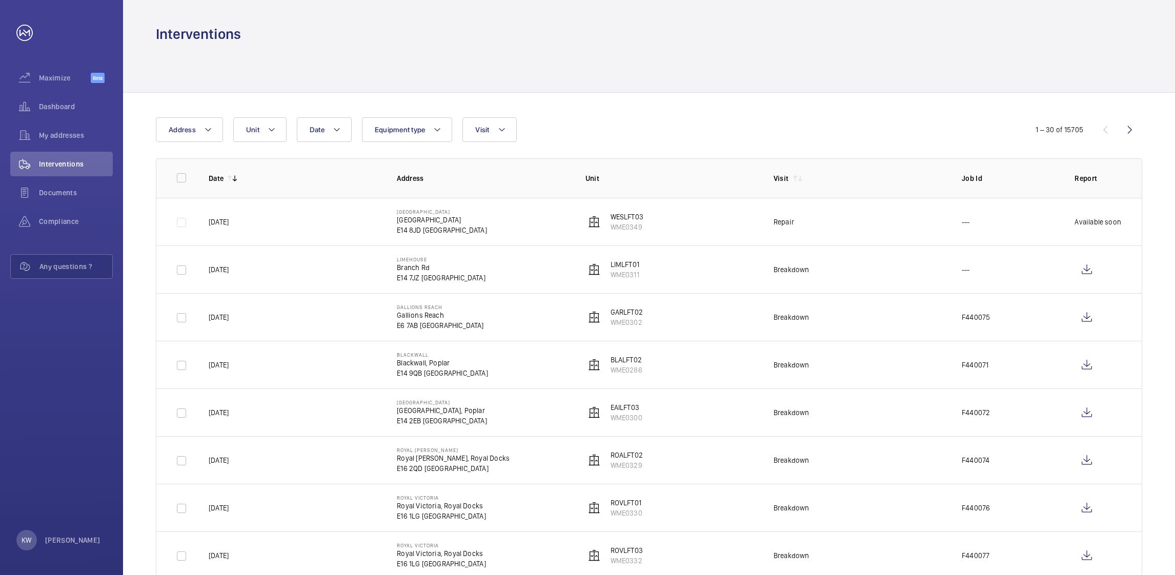
click at [844, 77] on div at bounding box center [649, 68] width 986 height 49
click at [846, 127] on div "Date Address Unit Equipment type Visit" at bounding box center [587, 129] width 863 height 25
click at [854, 239] on td "Repair" at bounding box center [851, 222] width 188 height 48
click at [859, 263] on td "Breakdown" at bounding box center [851, 269] width 188 height 48
click at [865, 312] on td "Breakdown" at bounding box center [851, 317] width 188 height 48
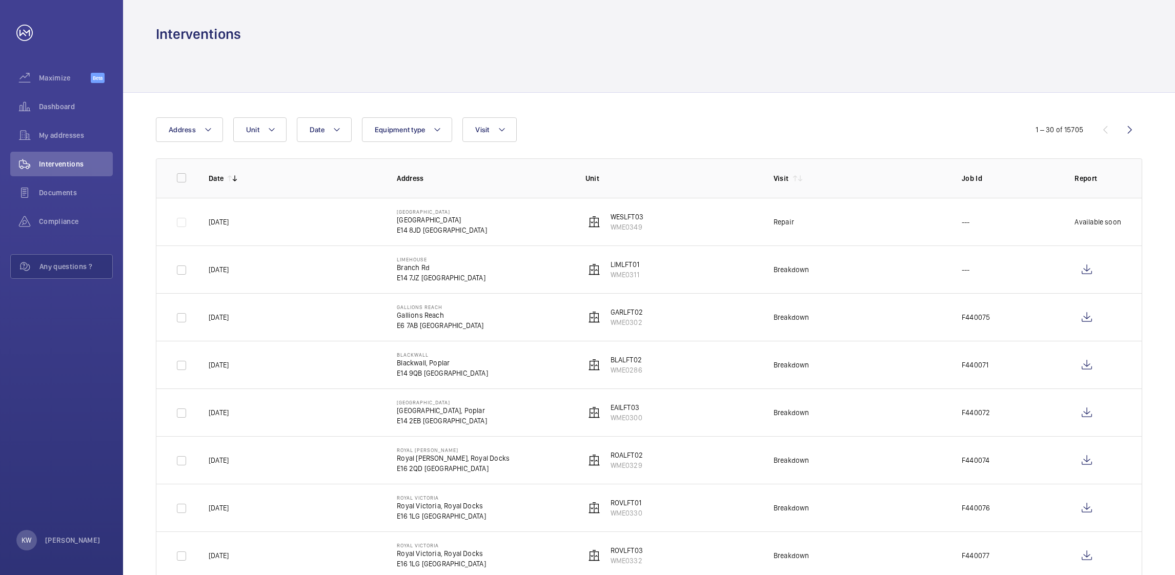
click at [861, 277] on td "Breakdown" at bounding box center [851, 269] width 188 height 48
click at [859, 232] on td "Repair" at bounding box center [851, 222] width 188 height 48
click at [854, 122] on div "Date Address Unit Equipment type Visit" at bounding box center [587, 129] width 863 height 25
click at [839, 67] on div at bounding box center [649, 68] width 986 height 49
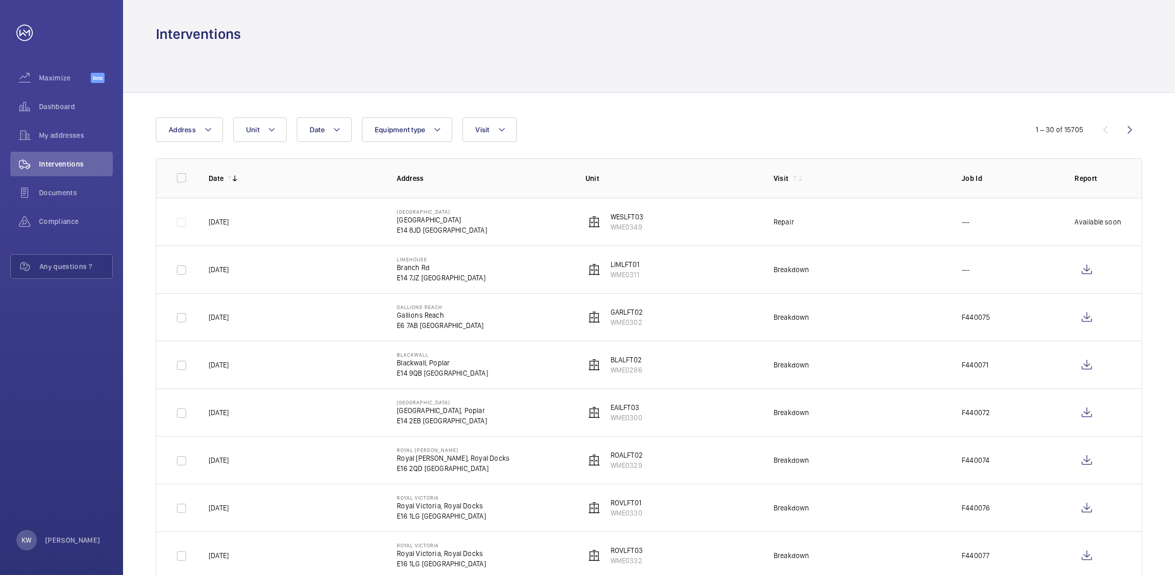
click at [838, 81] on div at bounding box center [649, 68] width 986 height 49
click at [845, 122] on div "Date Address Unit Equipment type Visit" at bounding box center [587, 129] width 863 height 25
click at [853, 222] on td "Repair" at bounding box center [851, 222] width 188 height 48
click at [858, 267] on td "Breakdown" at bounding box center [851, 269] width 188 height 48
click at [868, 311] on td "Breakdown" at bounding box center [851, 317] width 188 height 48
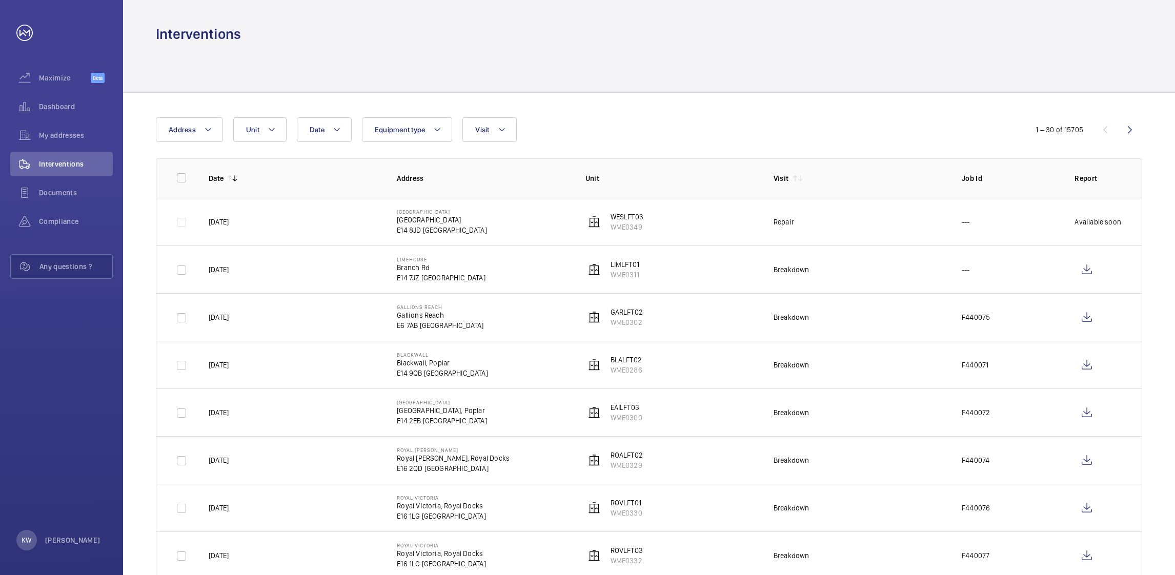
drag, startPoint x: 859, startPoint y: 279, endPoint x: 859, endPoint y: 245, distance: 33.8
click at [859, 278] on td "Breakdown" at bounding box center [851, 269] width 188 height 48
click at [859, 227] on td "Repair" at bounding box center [851, 222] width 188 height 48
click at [853, 124] on div "Date Address Unit Equipment type Visit" at bounding box center [587, 129] width 863 height 25
click at [832, 52] on div at bounding box center [649, 68] width 986 height 49
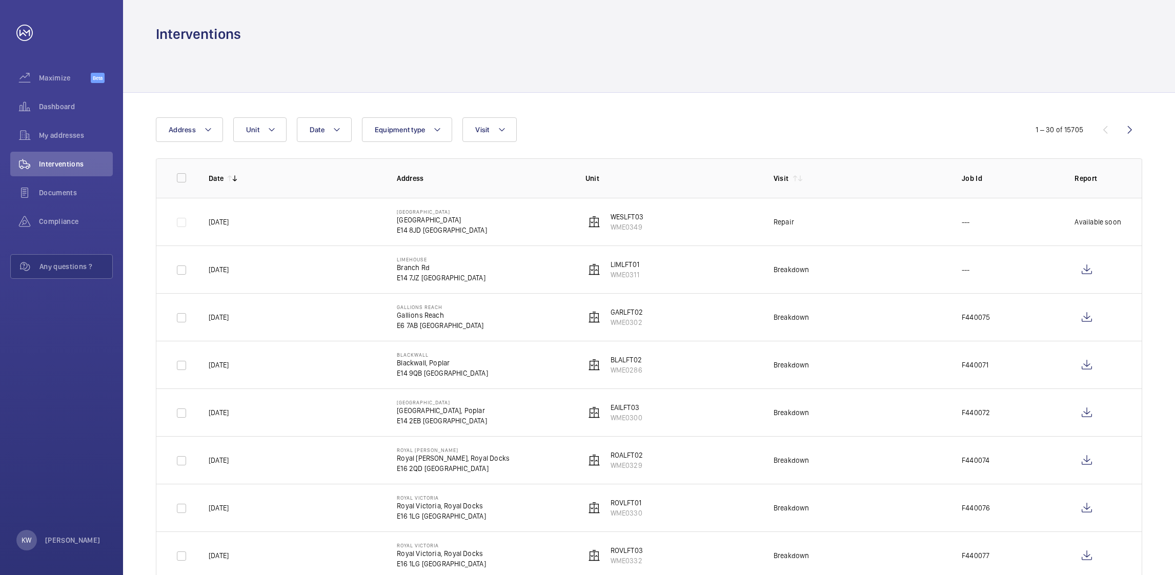
click at [859, 245] on td "Breakdown" at bounding box center [851, 269] width 188 height 48
click at [866, 267] on td "Breakdown" at bounding box center [851, 269] width 188 height 48
click at [865, 304] on td "Breakdown" at bounding box center [851, 317] width 188 height 48
drag, startPoint x: 868, startPoint y: 342, endPoint x: 870, endPoint y: 368, distance: 26.2
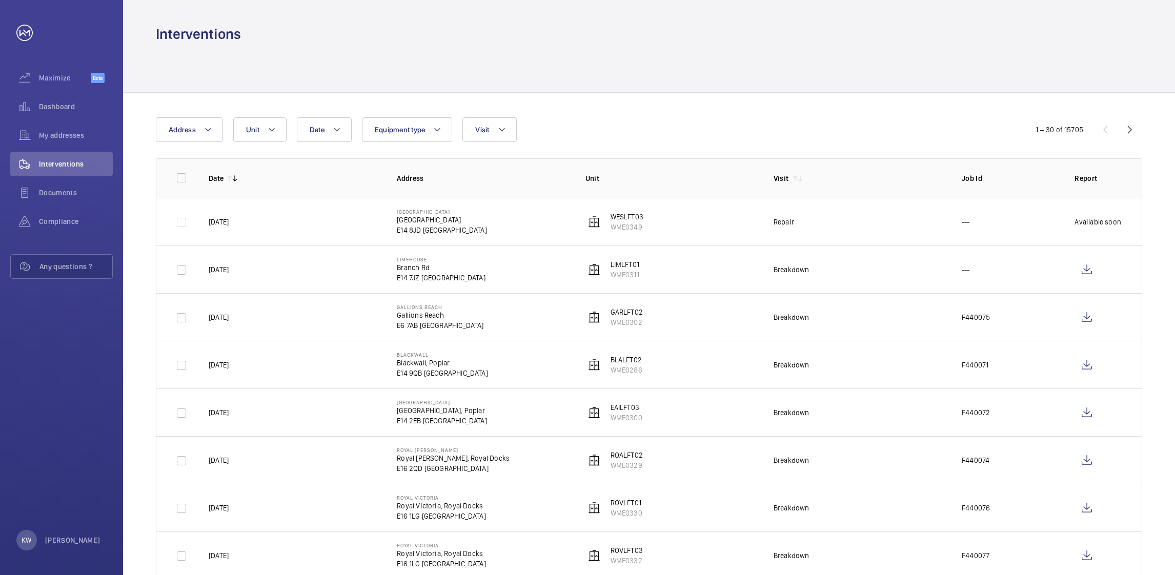
click at [868, 344] on td "Breakdown" at bounding box center [851, 365] width 188 height 48
click at [872, 394] on td "Breakdown" at bounding box center [851, 412] width 188 height 48
drag, startPoint x: 871, startPoint y: 375, endPoint x: 866, endPoint y: 340, distance: 34.7
click at [871, 373] on td "Breakdown" at bounding box center [851, 365] width 188 height 48
click at [857, 311] on td "Breakdown" at bounding box center [851, 317] width 188 height 48
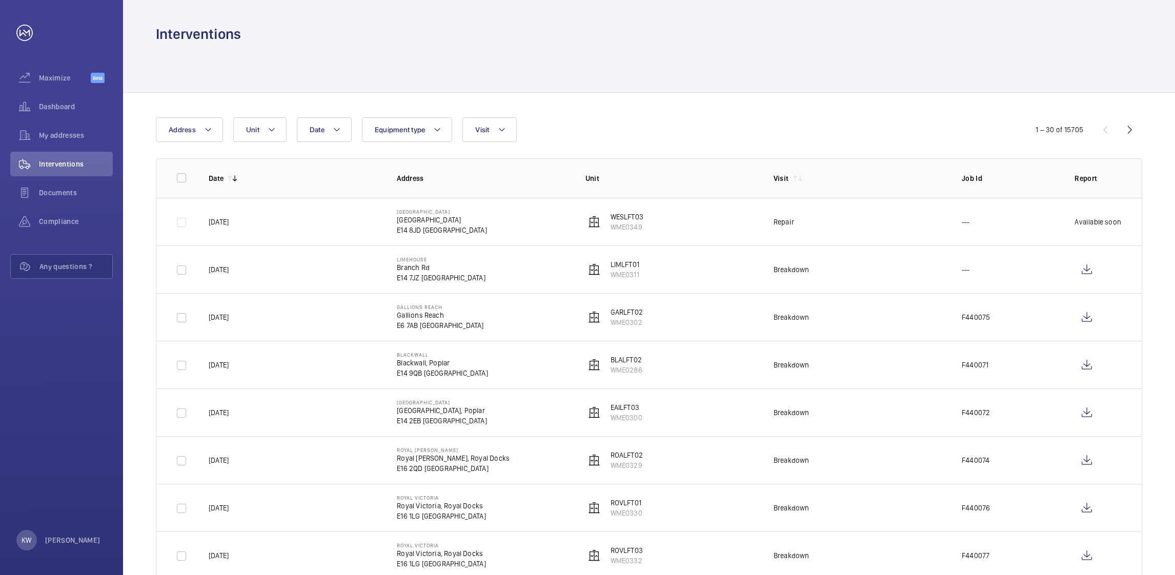
click at [853, 284] on td "Breakdown" at bounding box center [851, 269] width 188 height 48
click at [853, 228] on td "Repair" at bounding box center [851, 222] width 188 height 48
drag, startPoint x: 851, startPoint y: 129, endPoint x: 846, endPoint y: 113, distance: 17.2
click at [850, 125] on div "Date Address Unit Equipment type Visit" at bounding box center [587, 129] width 863 height 25
click at [832, 74] on div at bounding box center [649, 68] width 986 height 49
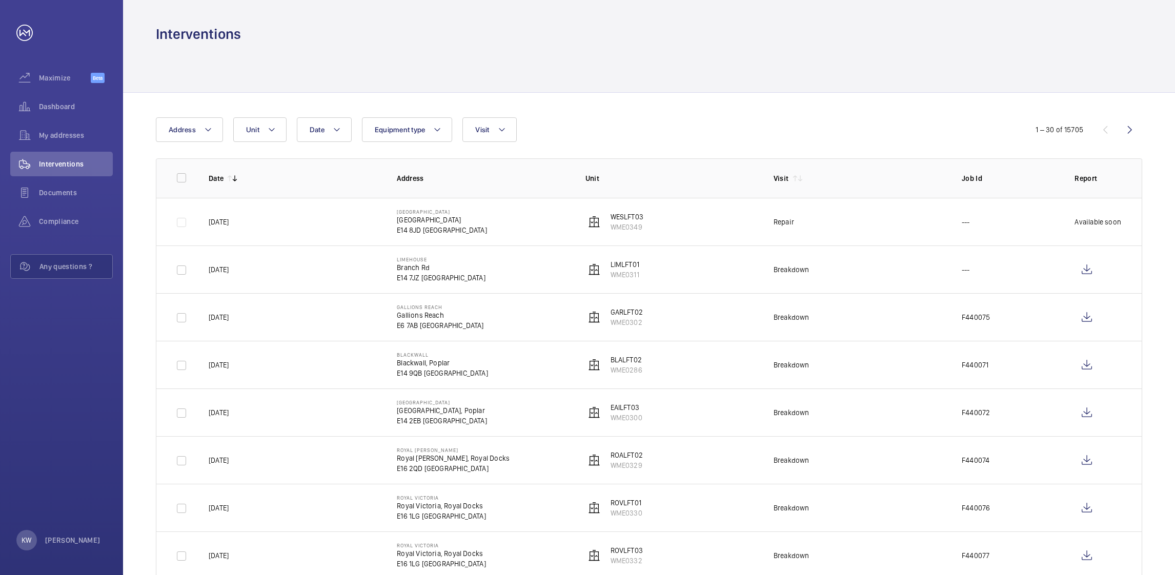
click at [838, 65] on div at bounding box center [649, 68] width 986 height 49
click at [858, 221] on td "Repair" at bounding box center [851, 222] width 188 height 48
click at [860, 287] on td "Breakdown" at bounding box center [851, 269] width 188 height 48
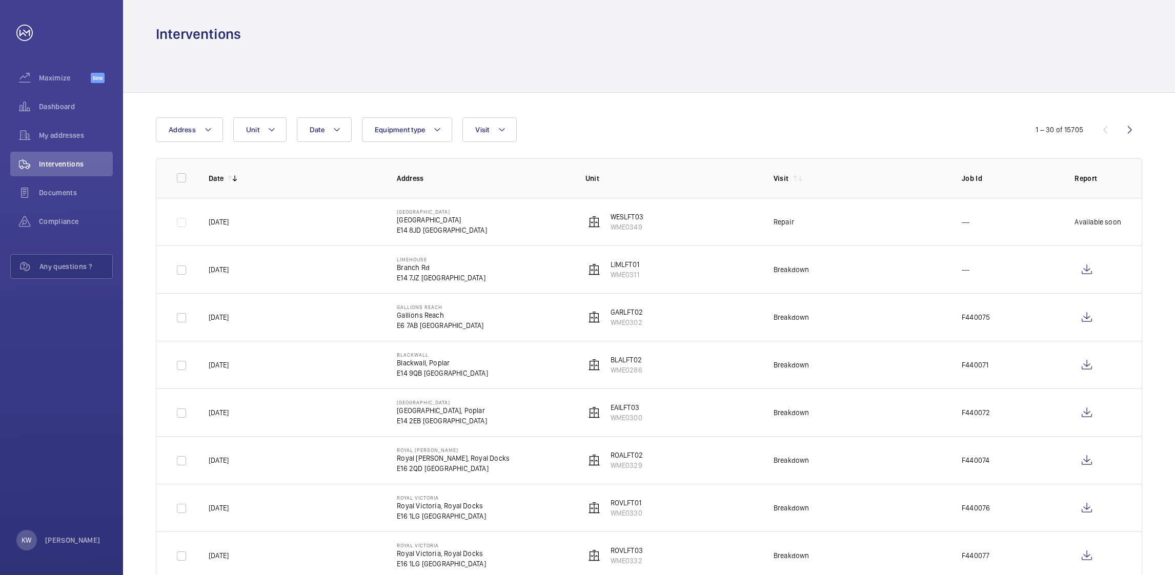
drag, startPoint x: 863, startPoint y: 314, endPoint x: 863, endPoint y: 341, distance: 27.2
click at [863, 319] on td "Breakdown" at bounding box center [851, 317] width 188 height 48
click at [865, 346] on td "Breakdown" at bounding box center [851, 365] width 188 height 48
click at [868, 408] on td "Breakdown" at bounding box center [851, 412] width 188 height 48
drag, startPoint x: 874, startPoint y: 445, endPoint x: 874, endPoint y: 477, distance: 31.3
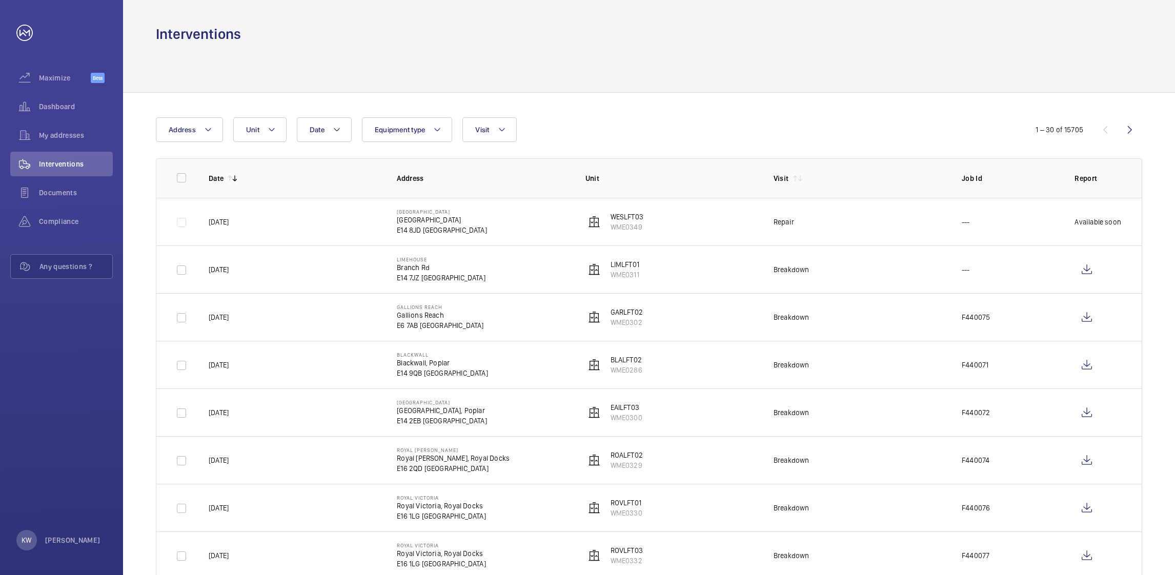
click at [874, 449] on td "Breakdown" at bounding box center [851, 460] width 188 height 48
click at [874, 490] on td "Breakdown" at bounding box center [851, 508] width 188 height 48
click at [877, 560] on td "Breakdown" at bounding box center [851, 555] width 188 height 48
click at [874, 517] on td "Breakdown" at bounding box center [851, 508] width 188 height 48
click at [866, 468] on td "Breakdown" at bounding box center [851, 460] width 188 height 48
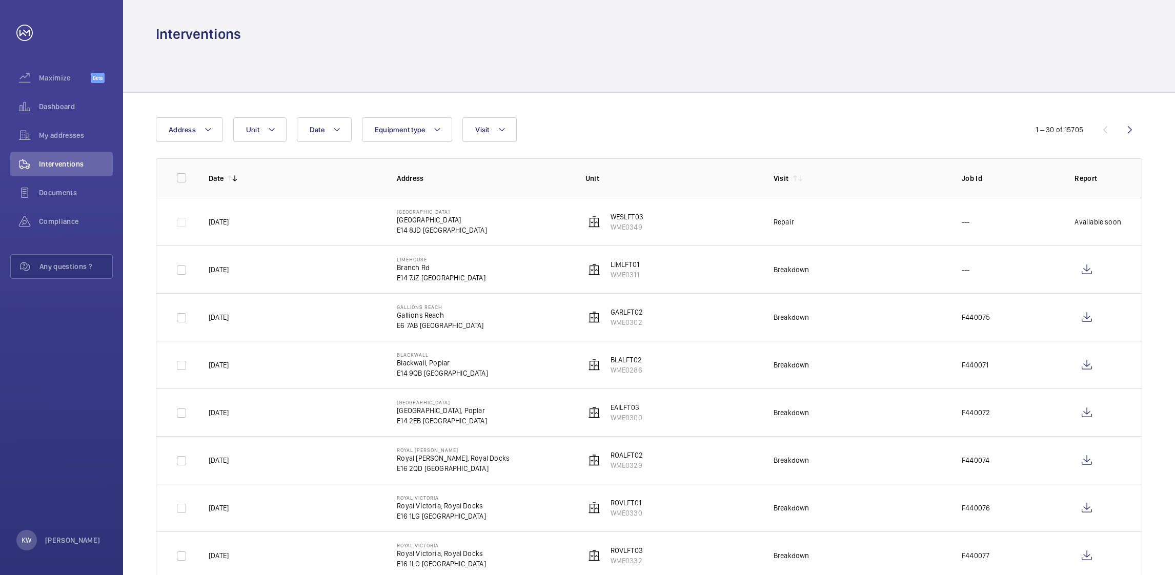
drag, startPoint x: 865, startPoint y: 426, endPoint x: 863, endPoint y: 410, distance: 16.4
click at [865, 422] on td "Breakdown" at bounding box center [851, 412] width 188 height 48
click at [863, 374] on td "Breakdown" at bounding box center [851, 365] width 188 height 48
drag, startPoint x: 859, startPoint y: 334, endPoint x: 857, endPoint y: 316, distance: 18.6
click at [859, 330] on td "Breakdown" at bounding box center [851, 317] width 188 height 48
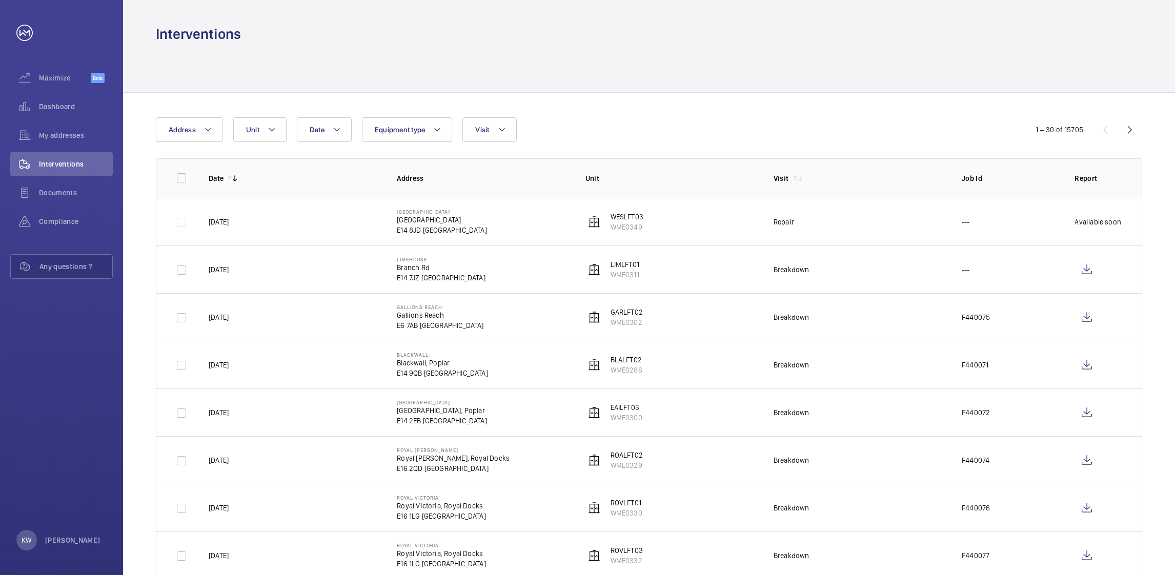
click at [856, 285] on td "Breakdown" at bounding box center [851, 269] width 188 height 48
click at [856, 231] on td "Repair" at bounding box center [851, 222] width 188 height 48
drag, startPoint x: 841, startPoint y: 143, endPoint x: 828, endPoint y: 87, distance: 58.4
click at [821, 64] on div at bounding box center [649, 68] width 986 height 49
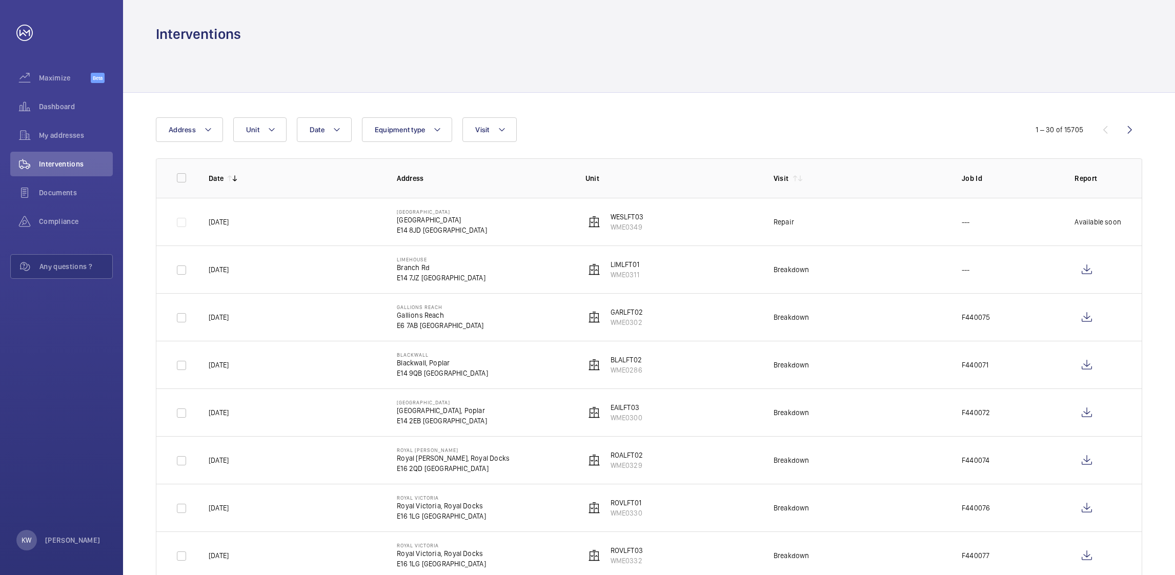
click at [827, 68] on div at bounding box center [649, 68] width 986 height 49
click at [841, 73] on div at bounding box center [649, 68] width 986 height 49
click at [843, 122] on div "Date Address Unit Equipment type Visit" at bounding box center [587, 129] width 863 height 25
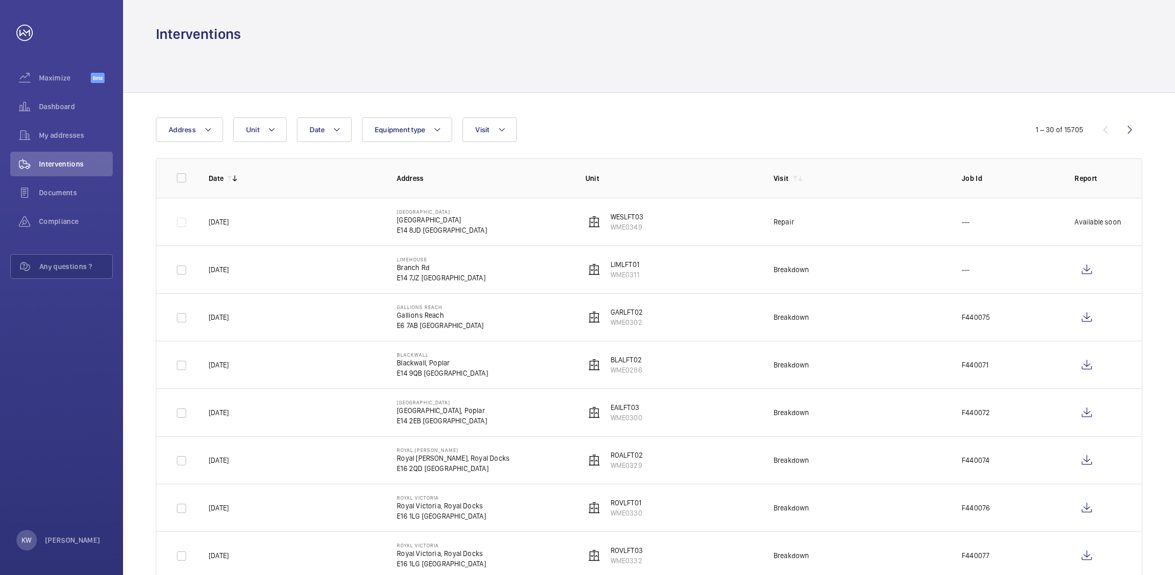
click at [843, 75] on div at bounding box center [649, 68] width 986 height 49
click at [841, 70] on div at bounding box center [649, 68] width 986 height 49
click at [848, 73] on div at bounding box center [649, 68] width 986 height 49
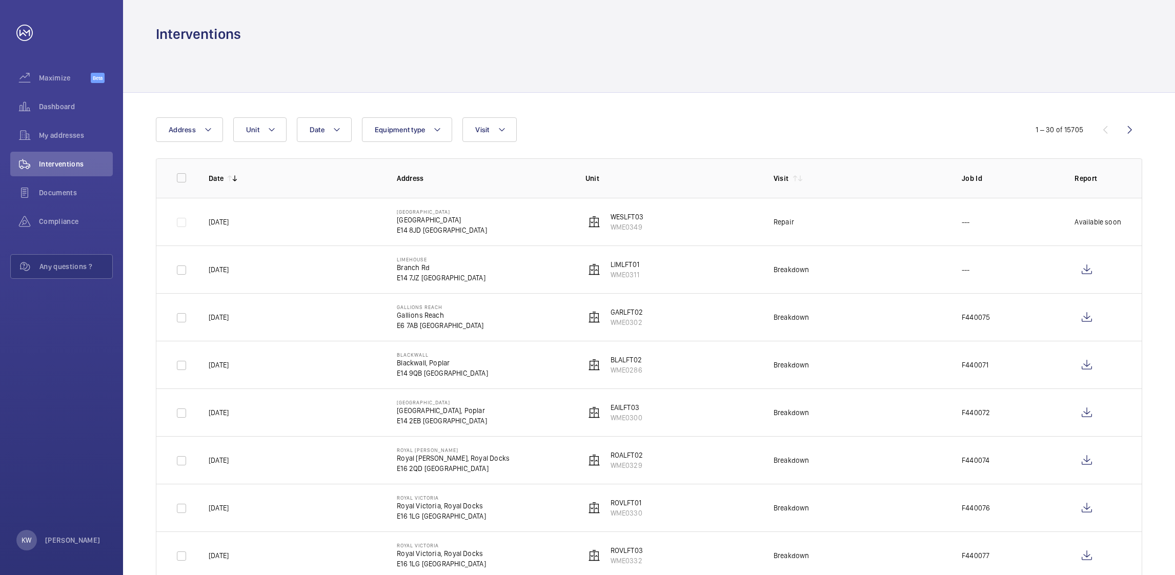
click at [816, 64] on div at bounding box center [649, 68] width 986 height 49
click at [629, 76] on div at bounding box center [649, 68] width 986 height 49
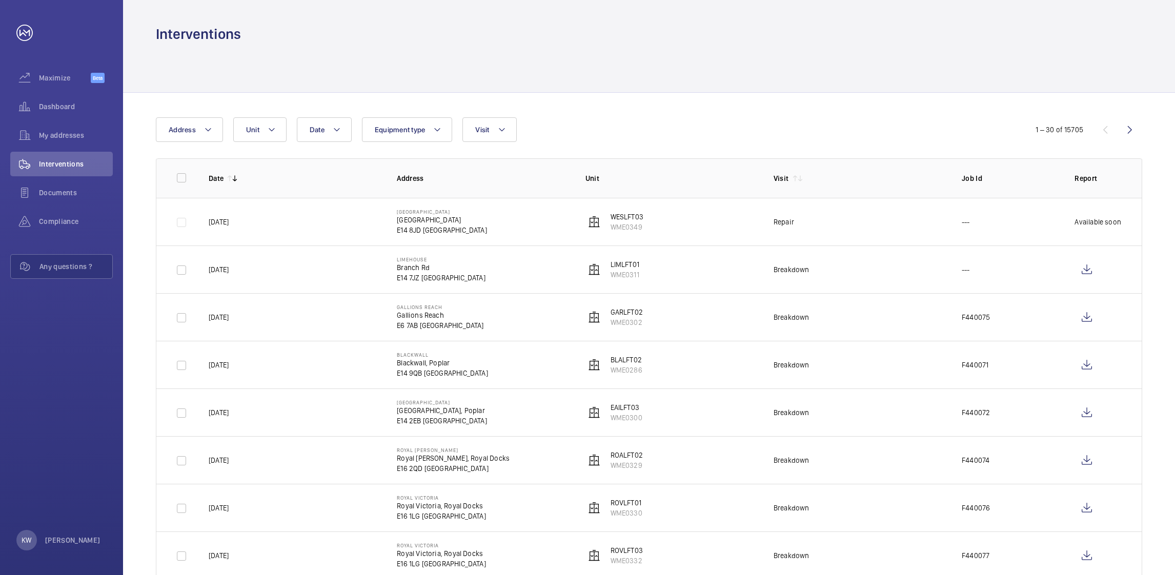
click at [675, 74] on div at bounding box center [649, 68] width 986 height 49
click at [696, 125] on div "Date Address Unit Equipment type Visit" at bounding box center [587, 129] width 863 height 25
click at [821, 76] on div at bounding box center [649, 68] width 986 height 49
click at [841, 122] on div "Date Address Unit Equipment type Visit" at bounding box center [587, 129] width 863 height 25
click at [685, 74] on div at bounding box center [649, 68] width 986 height 49
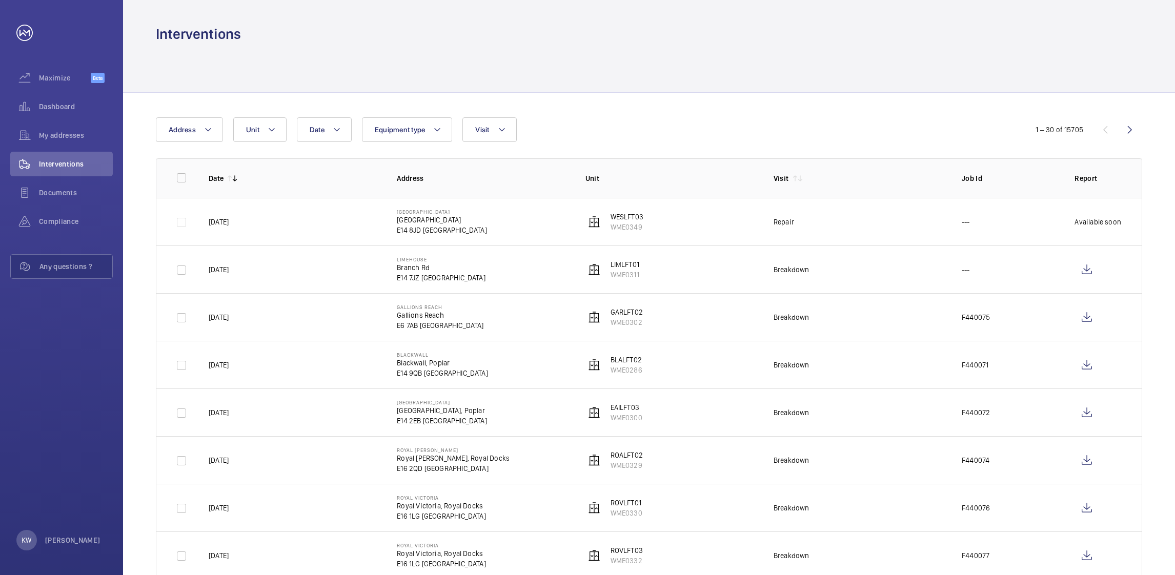
click at [685, 126] on div "Date Address Unit Equipment type Visit" at bounding box center [587, 129] width 863 height 25
click at [833, 73] on div at bounding box center [649, 68] width 986 height 49
click at [853, 118] on div "Date Address Unit Equipment type Visit" at bounding box center [587, 129] width 863 height 25
click at [661, 77] on div at bounding box center [649, 68] width 986 height 49
click at [656, 120] on div "Date Address Unit Equipment type Visit" at bounding box center [587, 129] width 863 height 25
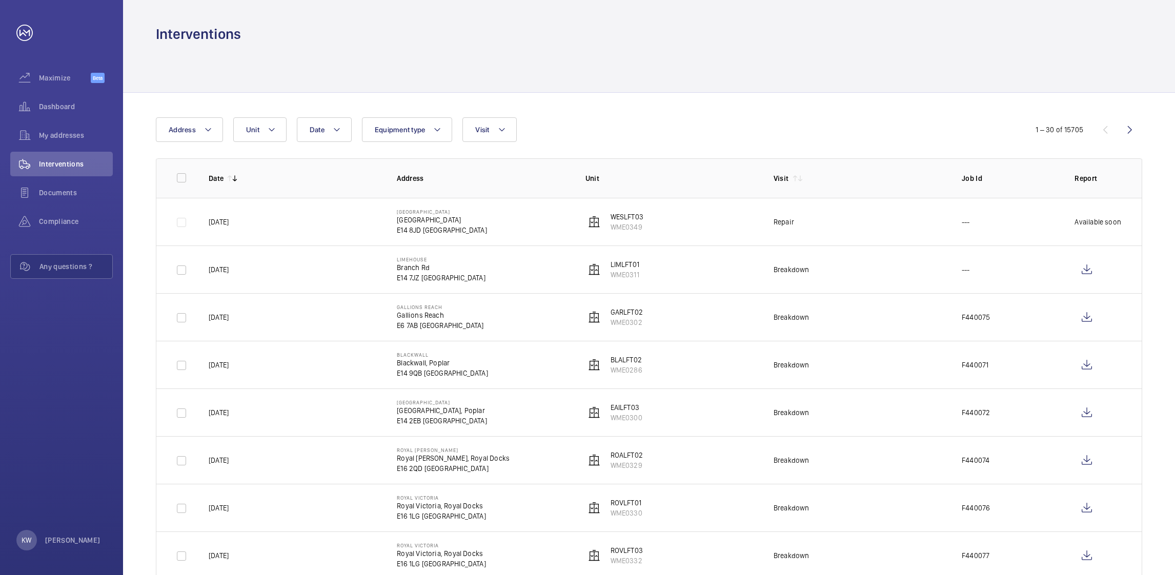
click at [656, 76] on div at bounding box center [649, 68] width 986 height 49
click at [657, 119] on div "Date Address Unit Equipment type Visit" at bounding box center [587, 129] width 863 height 25
click at [658, 67] on div at bounding box center [649, 68] width 986 height 49
click at [665, 126] on div "Date Address Unit Equipment type Visit" at bounding box center [587, 129] width 863 height 25
click at [666, 65] on div at bounding box center [649, 68] width 986 height 49
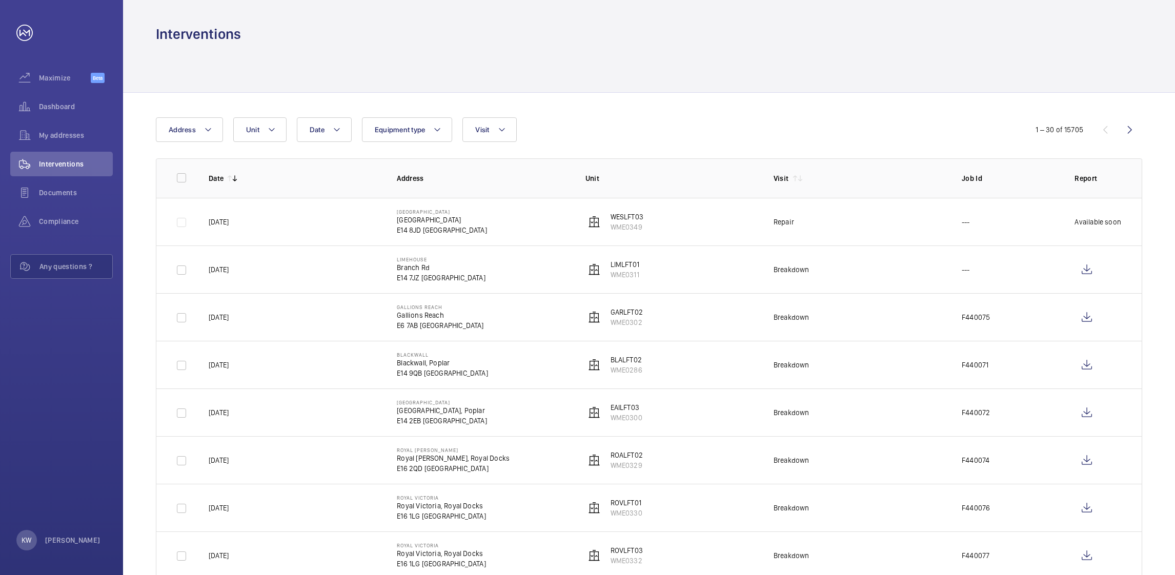
click at [835, 53] on div at bounding box center [649, 68] width 986 height 49
click at [854, 119] on div "Date Address Unit Equipment type Visit" at bounding box center [587, 129] width 863 height 25
click at [867, 71] on div at bounding box center [649, 68] width 986 height 49
click at [885, 119] on div "Date Address Unit Equipment type Visit" at bounding box center [587, 129] width 863 height 25
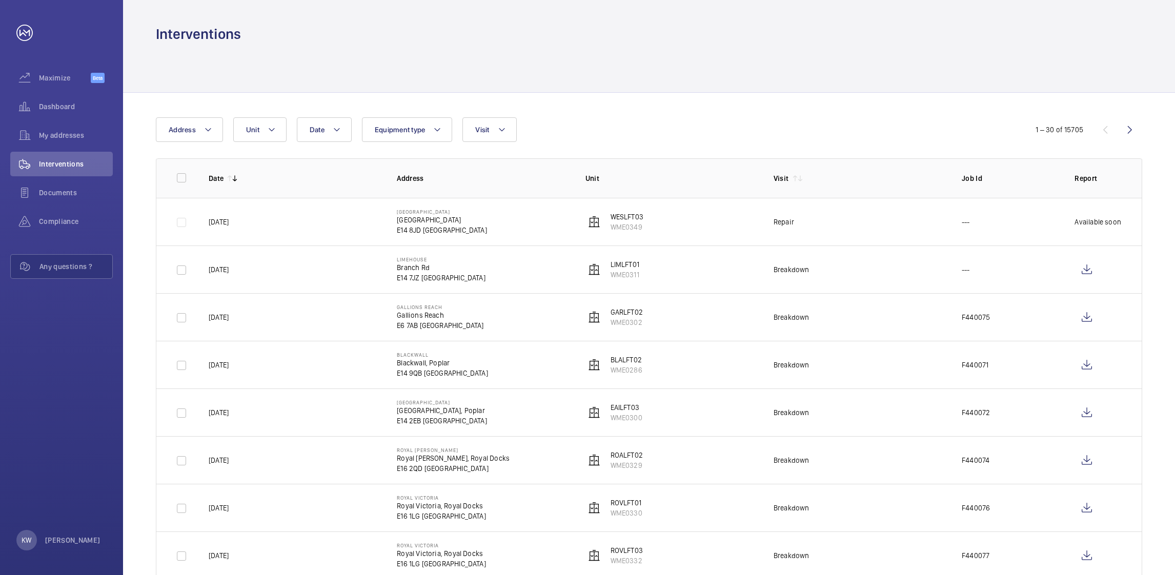
click at [1023, 73] on div at bounding box center [649, 68] width 986 height 49
drag, startPoint x: 723, startPoint y: 71, endPoint x: 599, endPoint y: 71, distance: 124.0
click at [640, 71] on div at bounding box center [649, 68] width 986 height 49
drag, startPoint x: 528, startPoint y: 67, endPoint x: 472, endPoint y: 67, distance: 56.4
click at [506, 67] on div at bounding box center [649, 68] width 986 height 49
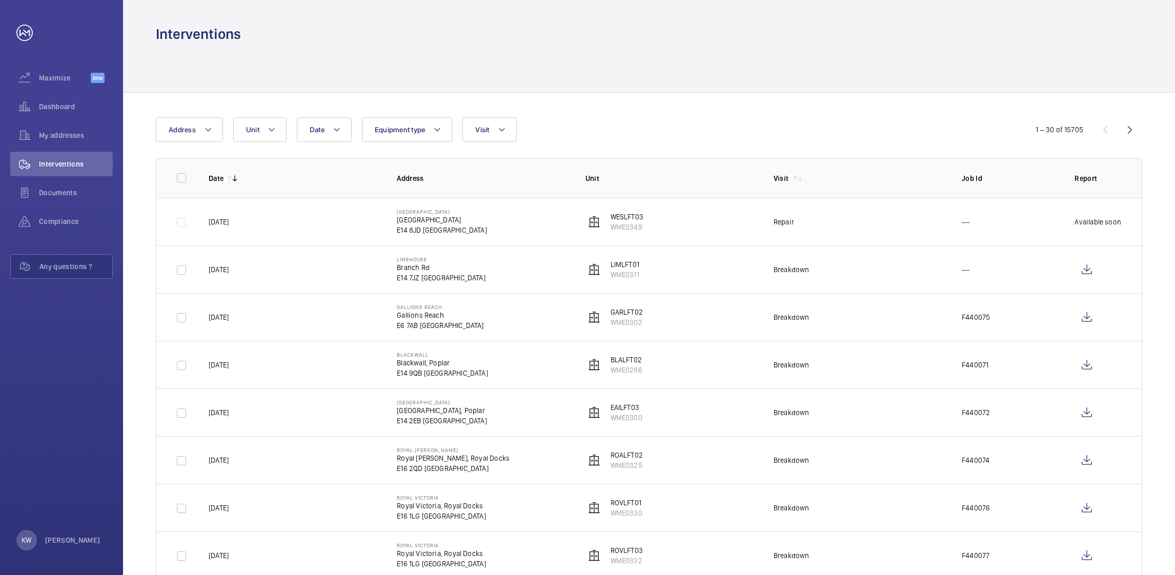
click at [422, 66] on div at bounding box center [649, 68] width 986 height 49
click at [546, 66] on div at bounding box center [649, 68] width 986 height 49
drag, startPoint x: 645, startPoint y: 119, endPoint x: 835, endPoint y: 116, distance: 189.6
click at [649, 119] on div "Date Address Unit Equipment type Visit" at bounding box center [587, 129] width 863 height 25
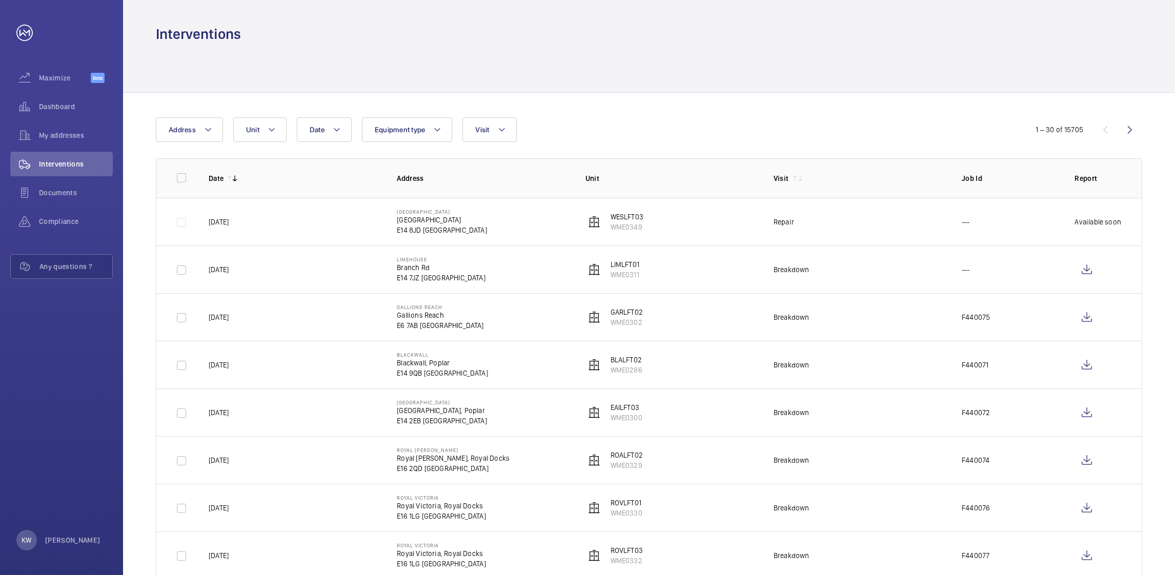
click at [924, 56] on div at bounding box center [649, 68] width 986 height 49
